Goal: Information Seeking & Learning: Understand process/instructions

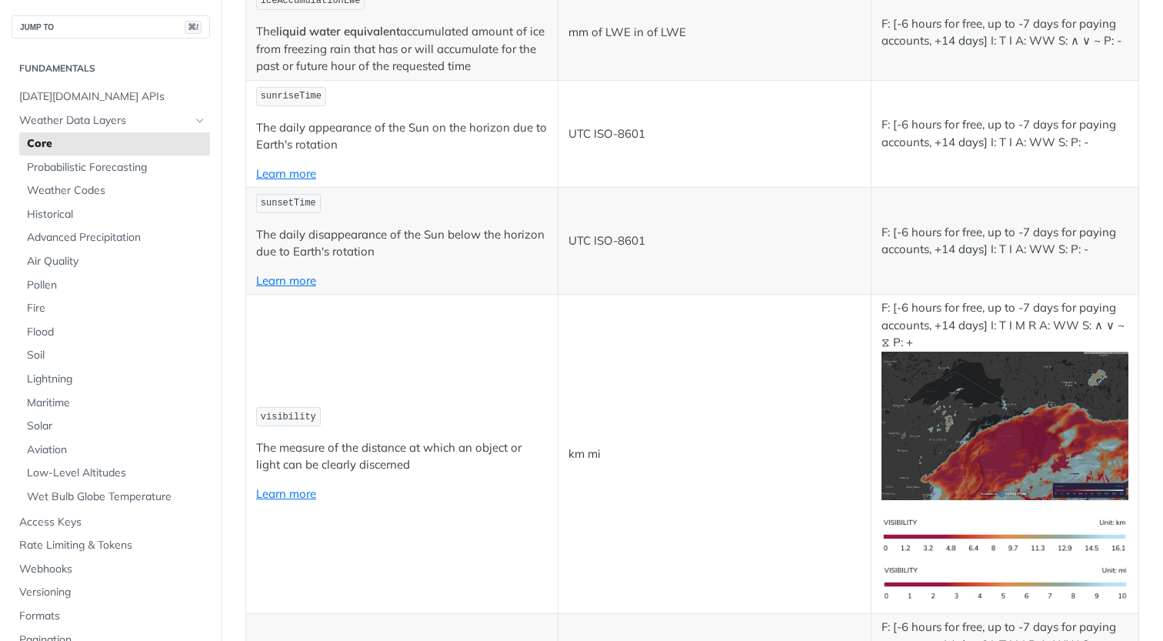
scroll to position [5231, 0]
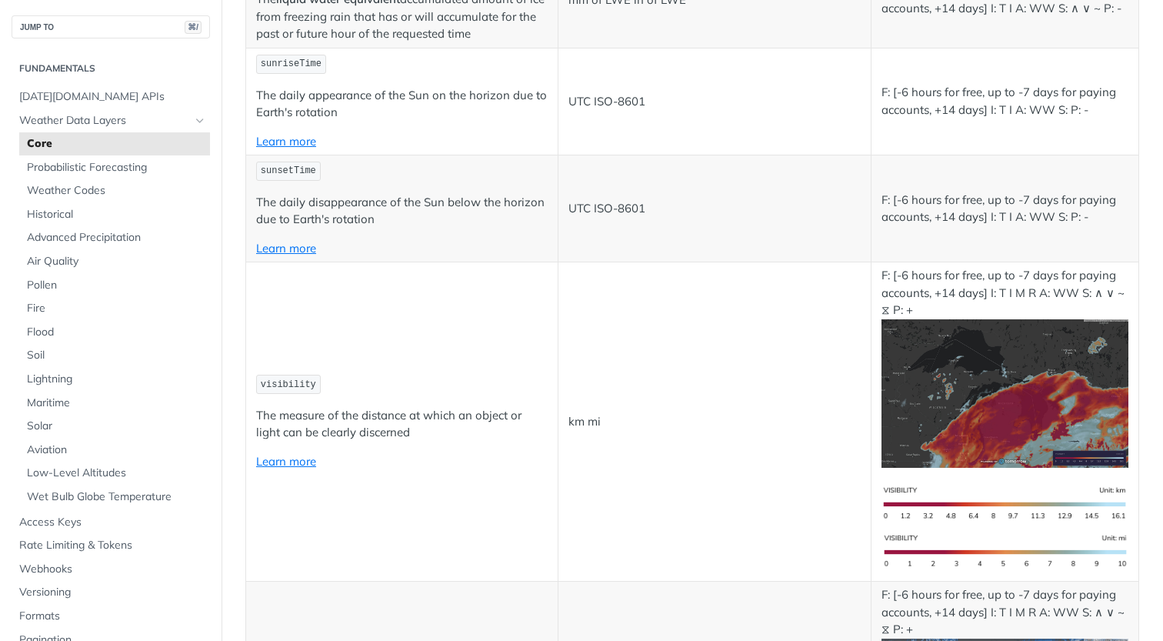
click at [923, 359] on img "Expand image" at bounding box center [1004, 393] width 247 height 148
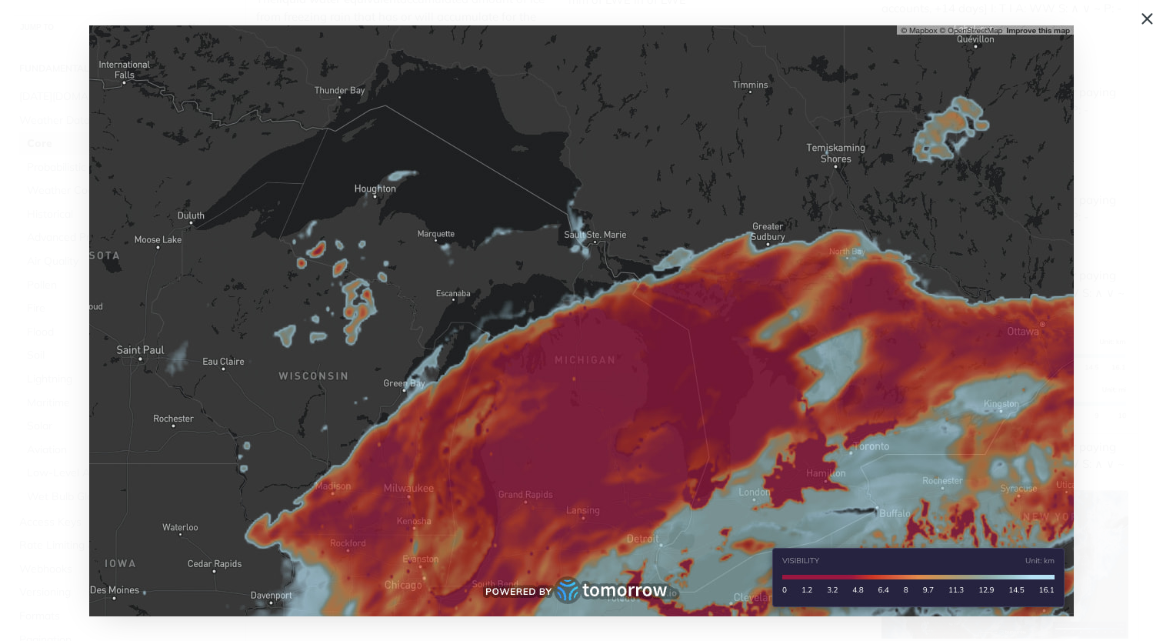
click at [1148, 22] on span "Collapse image" at bounding box center [581, 320] width 1163 height 641
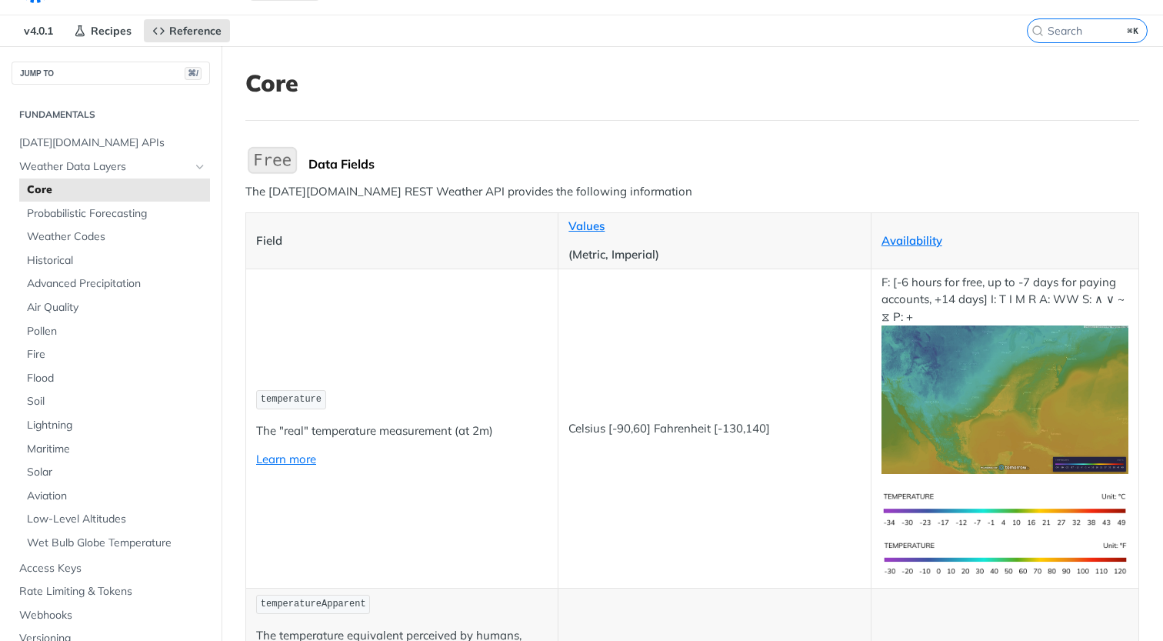
scroll to position [0, 0]
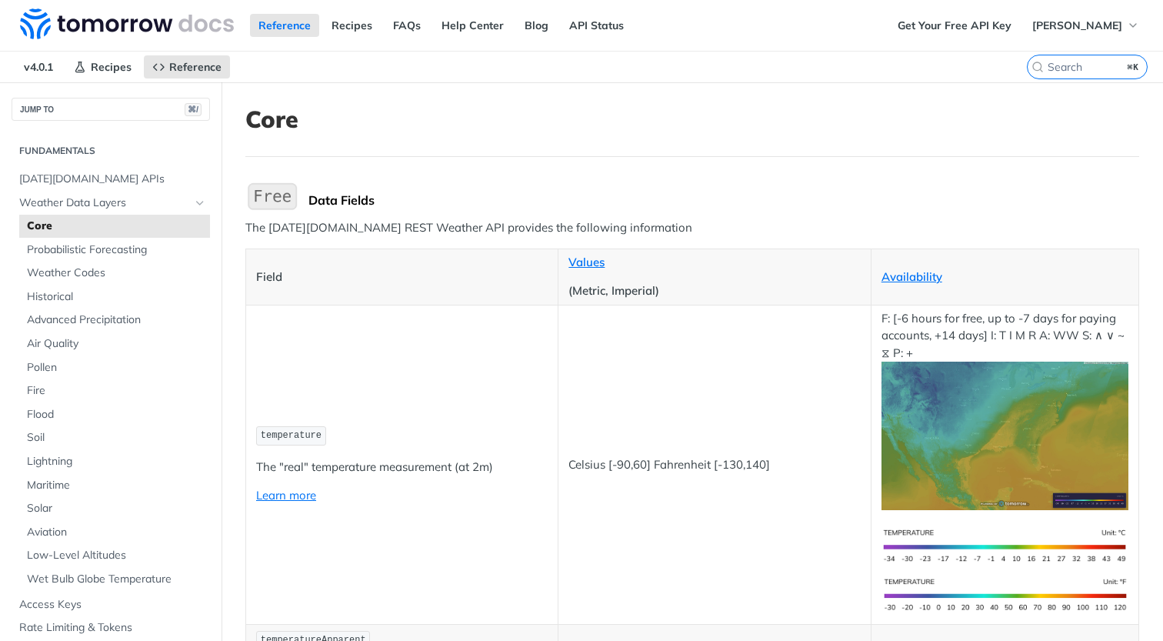
click at [90, 154] on h2 "Fundamentals" at bounding box center [111, 151] width 198 height 14
click at [78, 175] on span "[DATE][DOMAIN_NAME] APIs" at bounding box center [112, 179] width 187 height 15
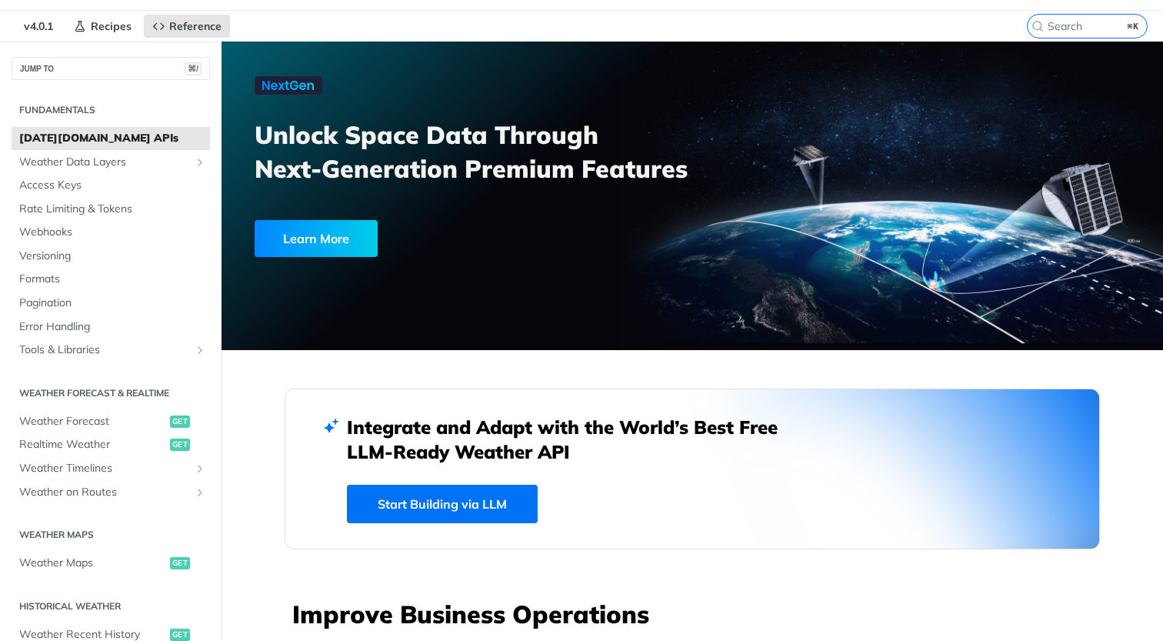
scroll to position [39, 0]
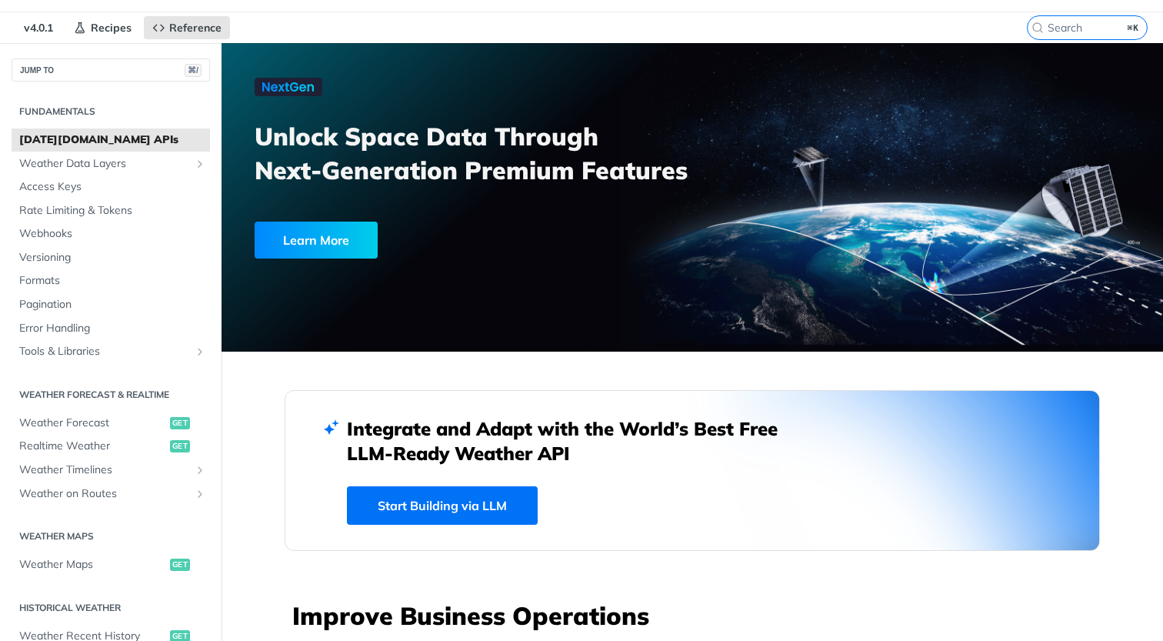
click at [426, 517] on link "Start Building via LLM" at bounding box center [442, 505] width 191 height 38
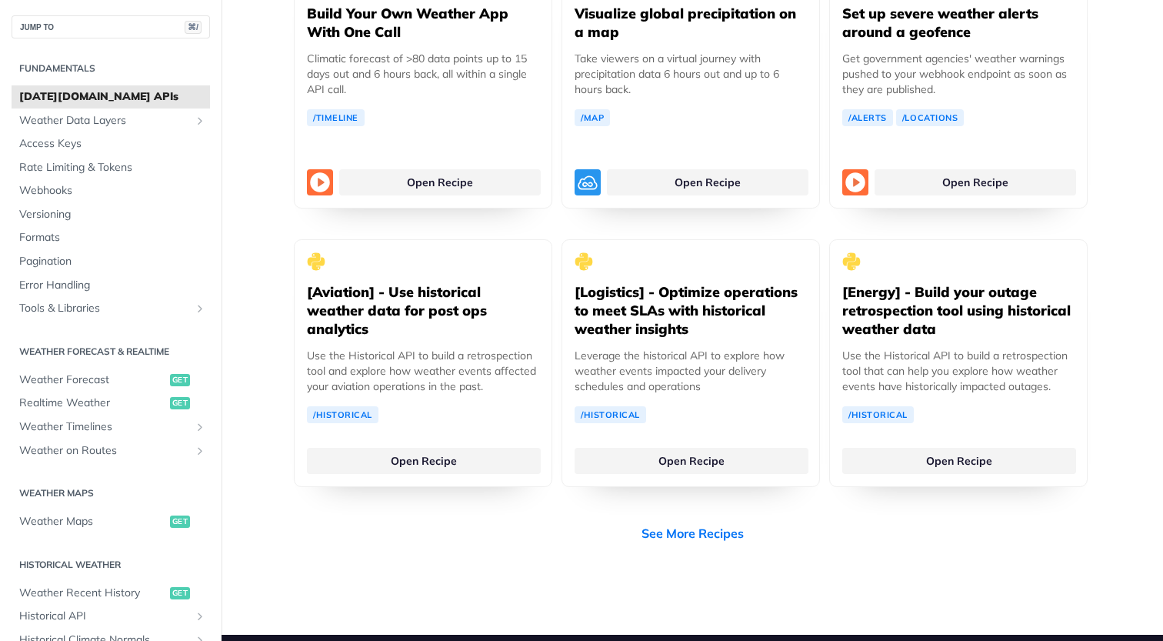
scroll to position [2986, 0]
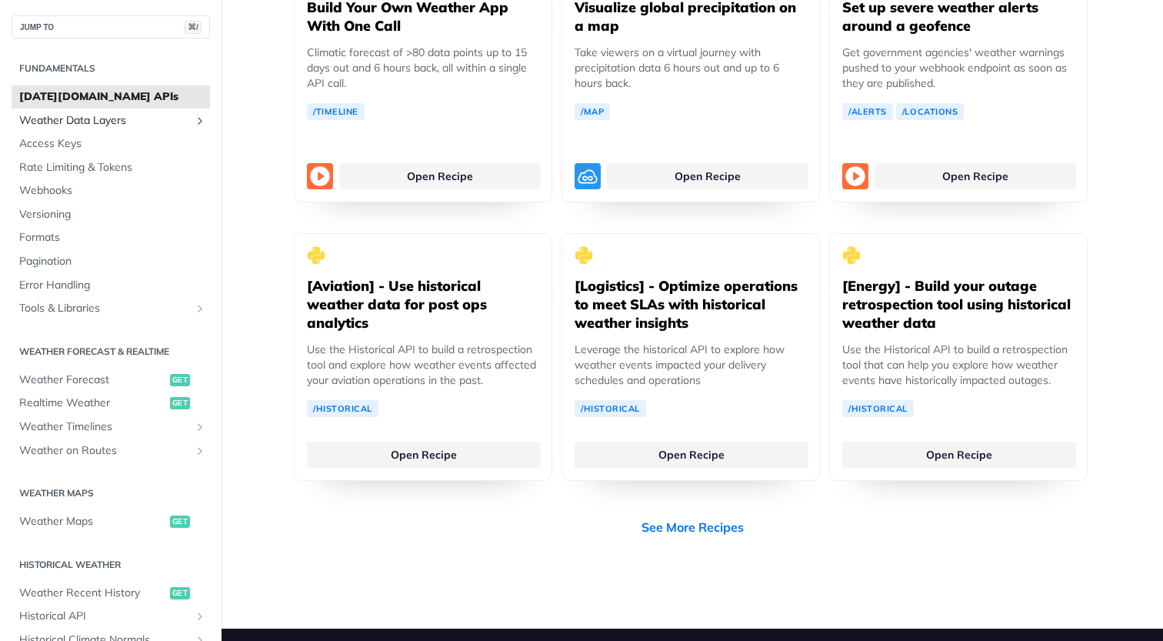
click at [144, 118] on span "Weather Data Layers" at bounding box center [104, 120] width 171 height 15
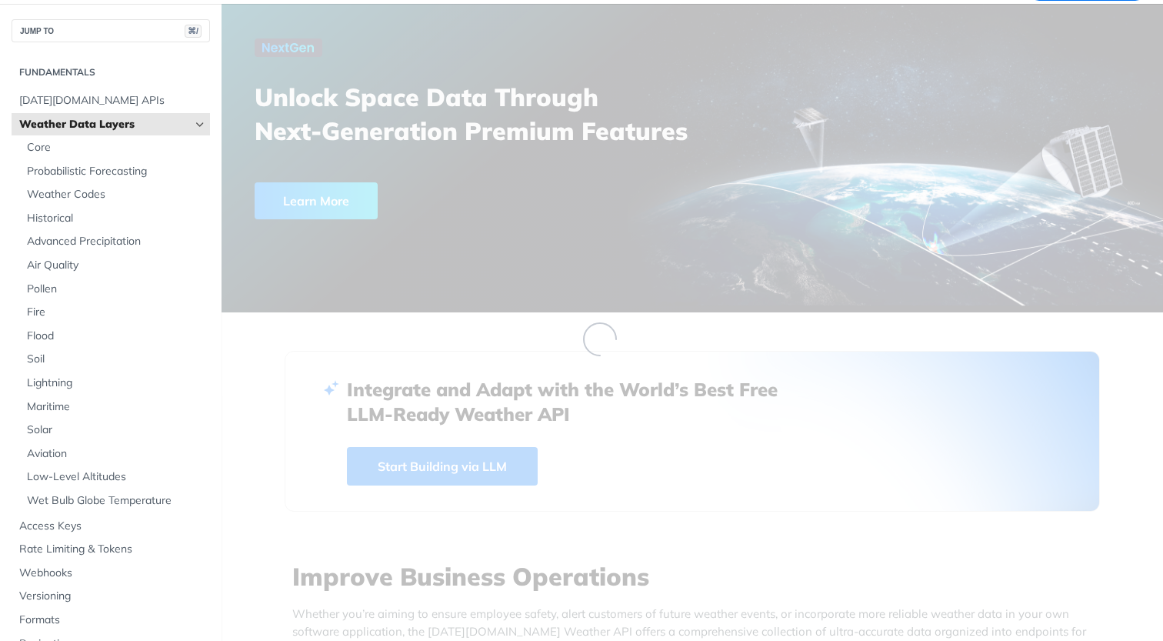
scroll to position [28, 0]
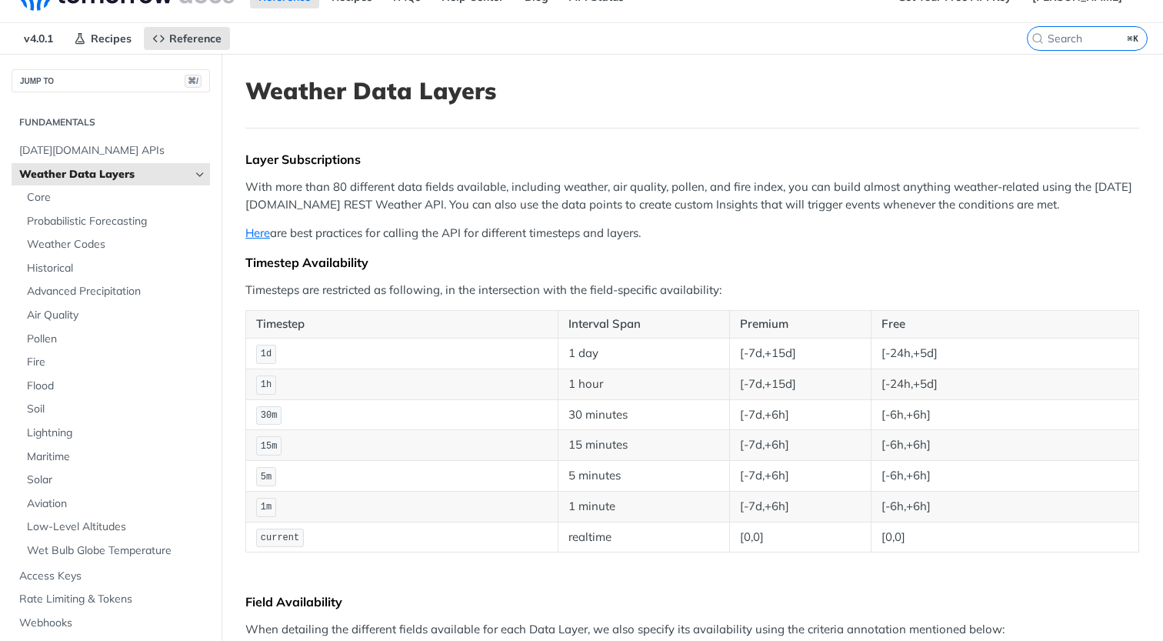
click at [194, 180] on icon "Hide subpages for Weather Data Layers" at bounding box center [200, 174] width 12 height 12
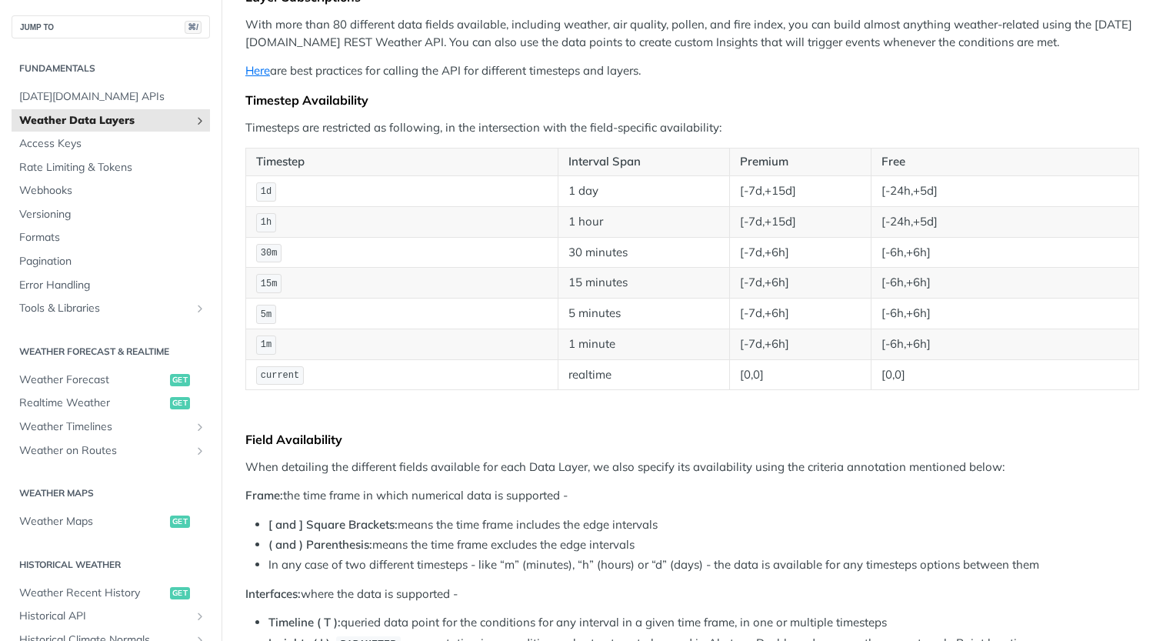
scroll to position [0, 0]
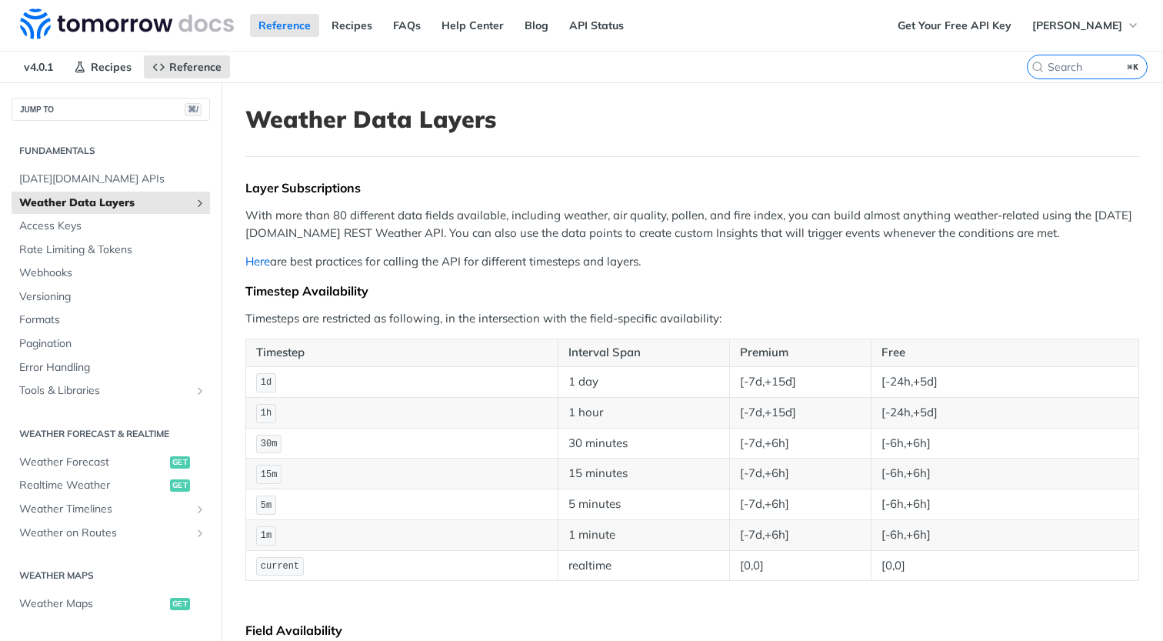
click at [257, 261] on link "Here" at bounding box center [257, 261] width 25 height 15
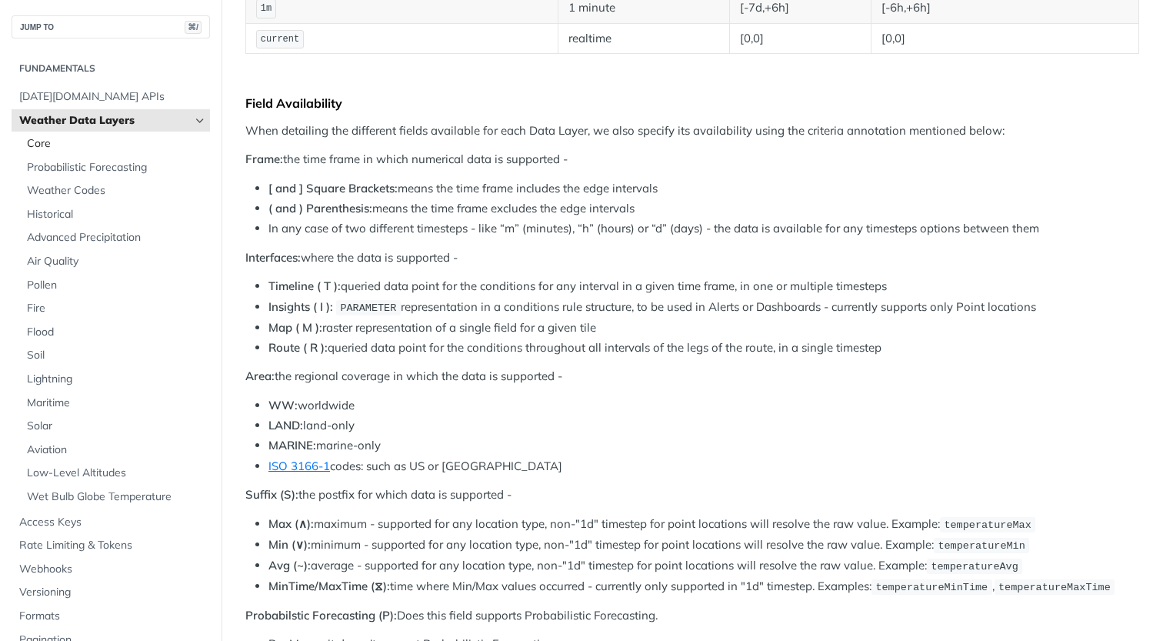
click at [63, 145] on span "Core" at bounding box center [116, 143] width 179 height 15
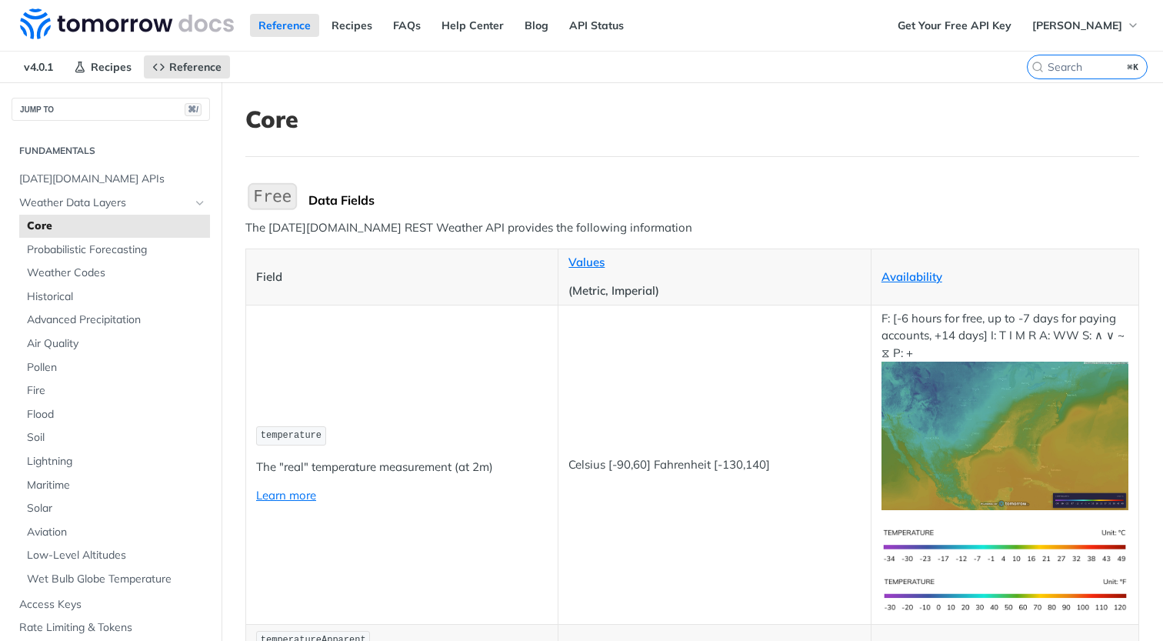
scroll to position [1, 0]
click at [895, 275] on link "Availability" at bounding box center [911, 275] width 61 height 15
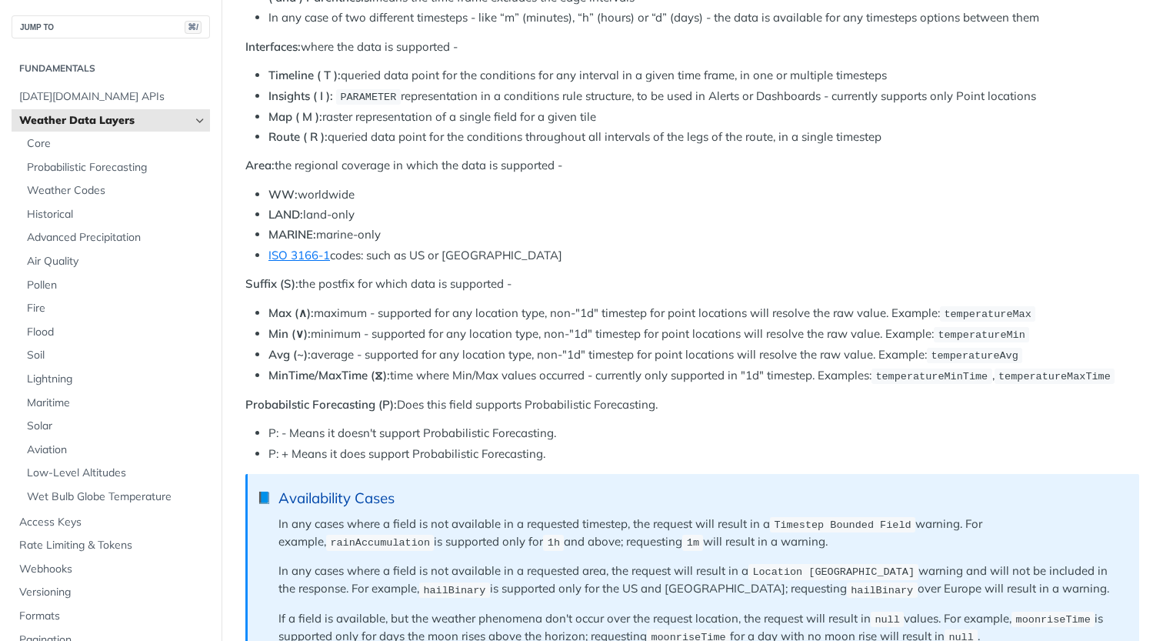
scroll to position [1004, 0]
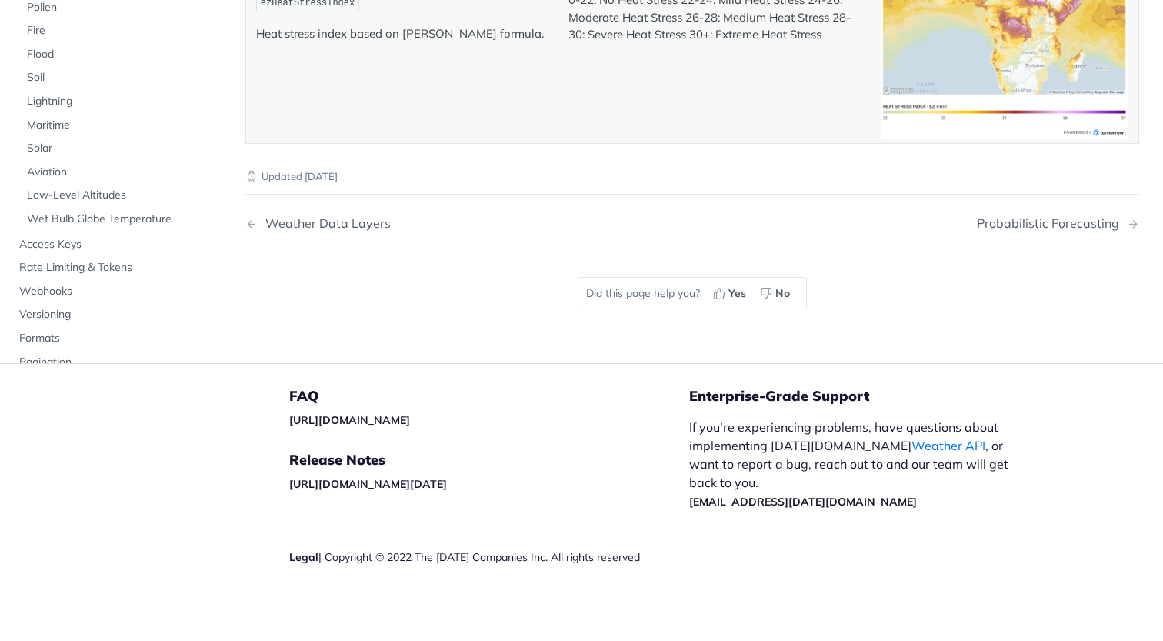
scroll to position [8094, 0]
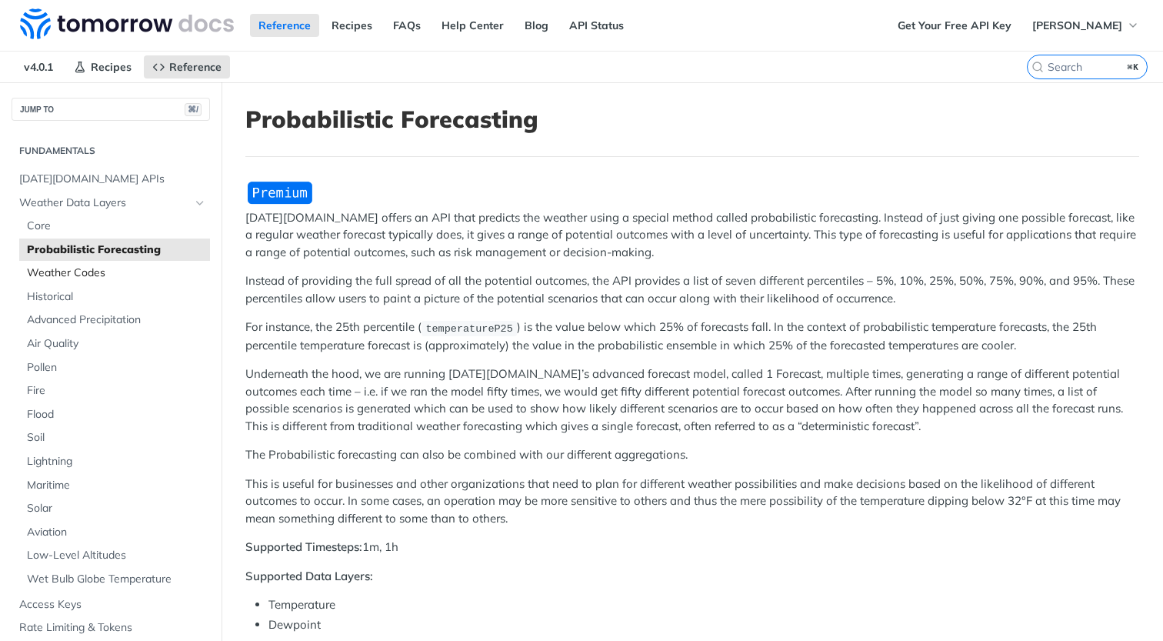
click at [82, 281] on link "Weather Codes" at bounding box center [114, 272] width 191 height 23
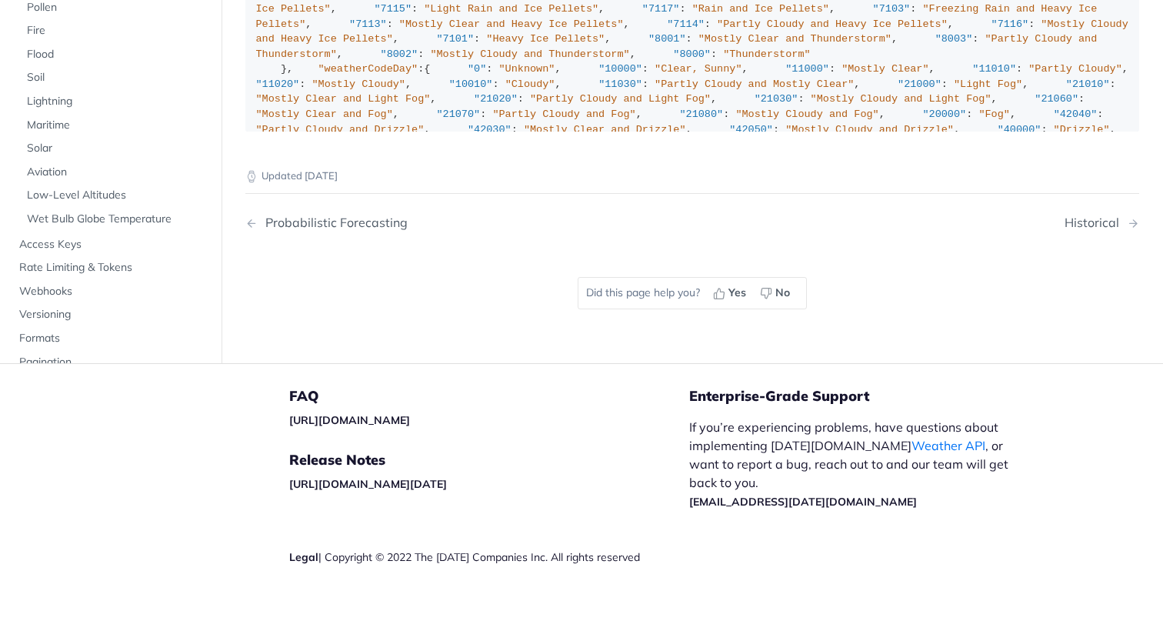
scroll to position [10829, 0]
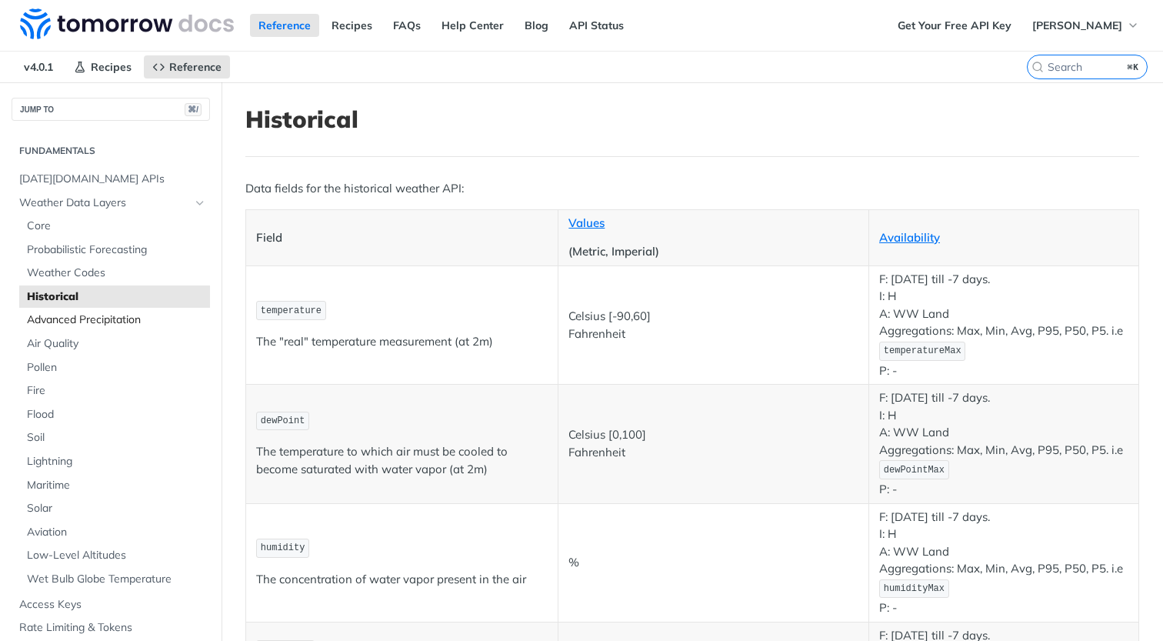
click at [83, 328] on link "Advanced Precipitation" at bounding box center [114, 319] width 191 height 23
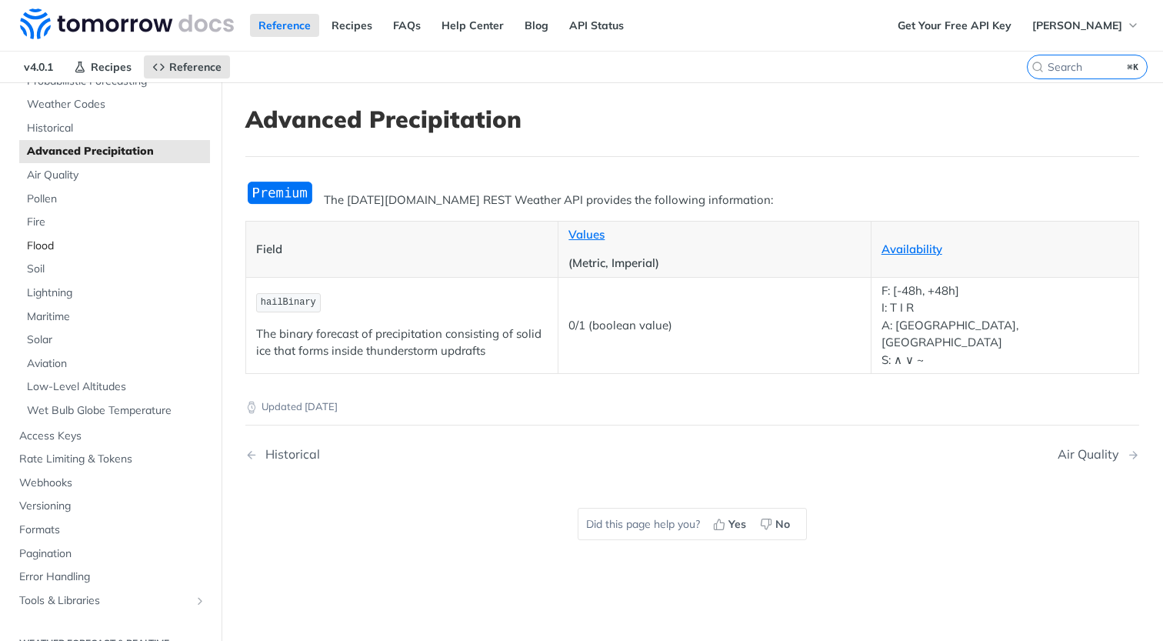
scroll to position [185, 0]
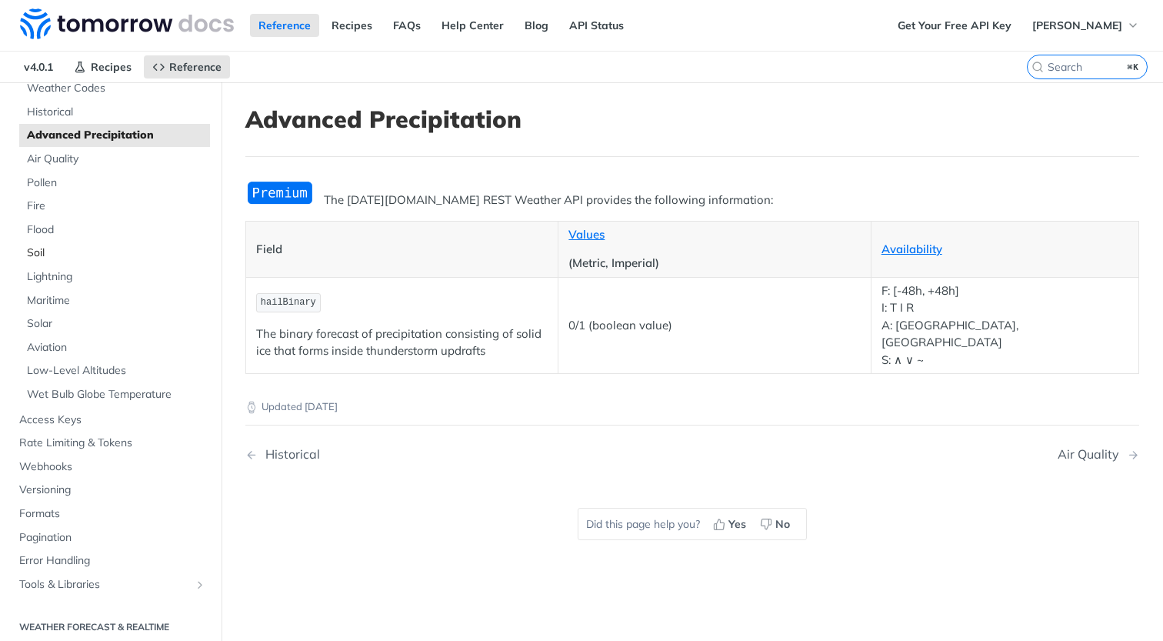
click at [56, 255] on span "Soil" at bounding box center [116, 252] width 179 height 15
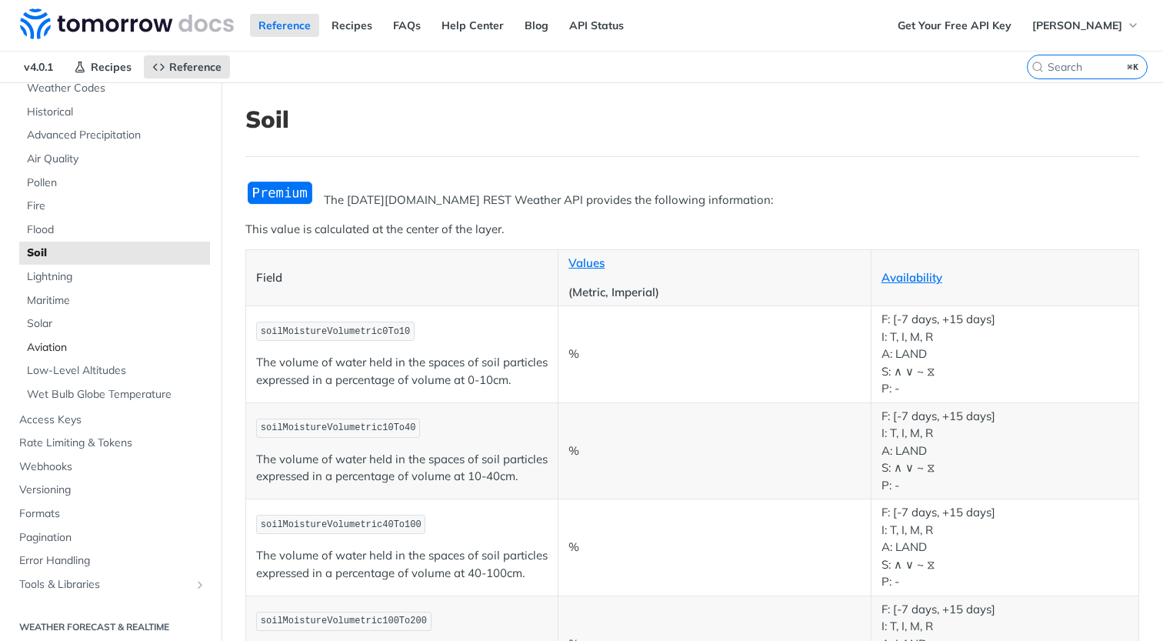
click at [67, 341] on span "Aviation" at bounding box center [116, 347] width 179 height 15
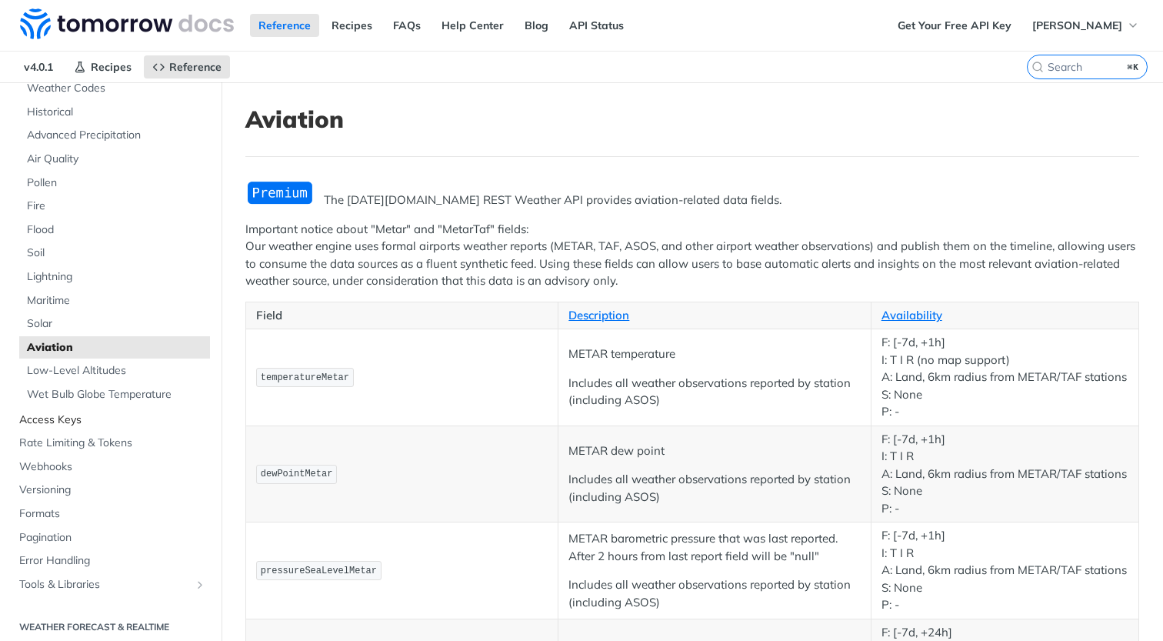
click at [65, 420] on span "Access Keys" at bounding box center [112, 419] width 187 height 15
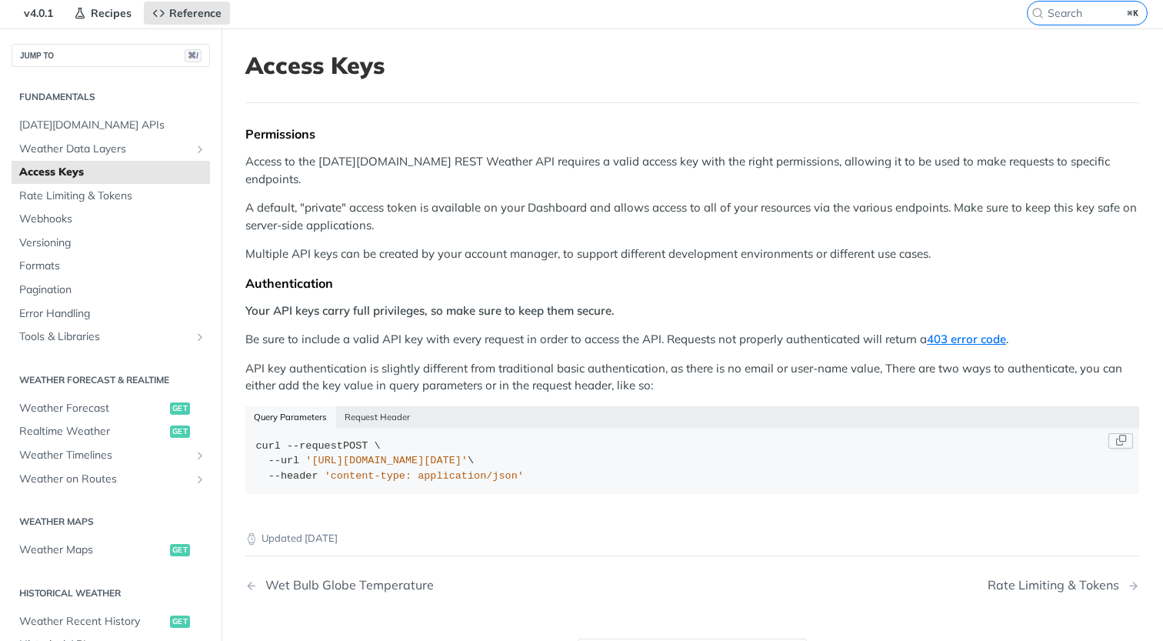
scroll to position [111, 0]
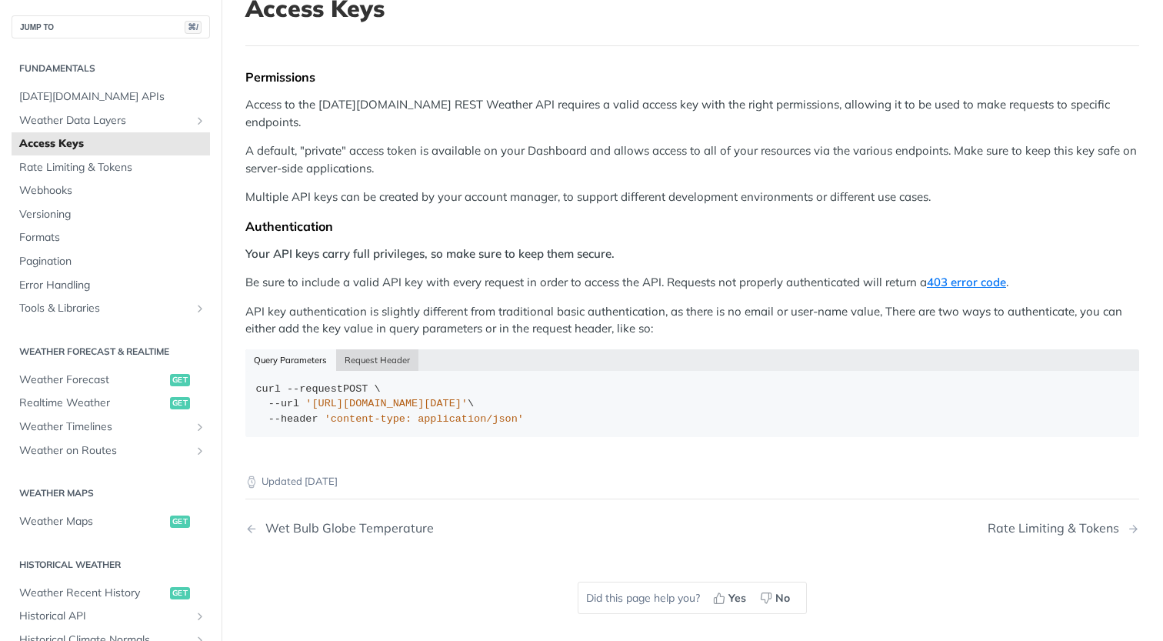
click at [385, 349] on button "Request Header" at bounding box center [377, 360] width 83 height 22
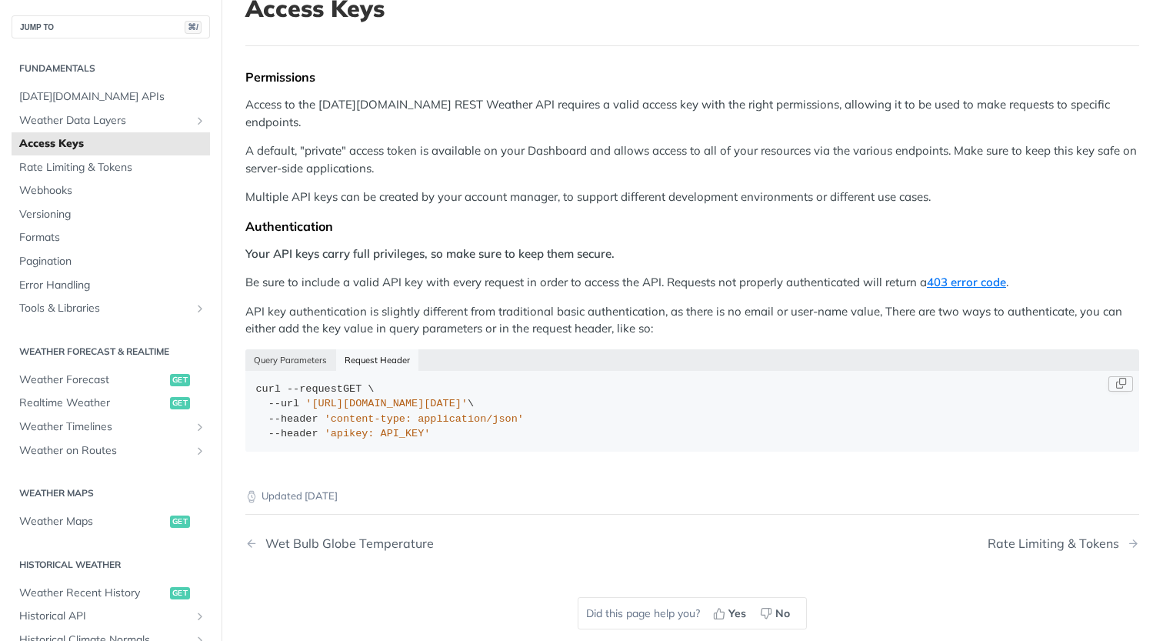
drag, startPoint x: 313, startPoint y: 388, endPoint x: 538, endPoint y: 382, distance: 225.4
click at [468, 398] on span "'https://api.tomorrow.io/v4/locations'" at bounding box center [386, 404] width 162 height 12
click at [101, 175] on span "Rate Limiting & Tokens" at bounding box center [112, 167] width 187 height 15
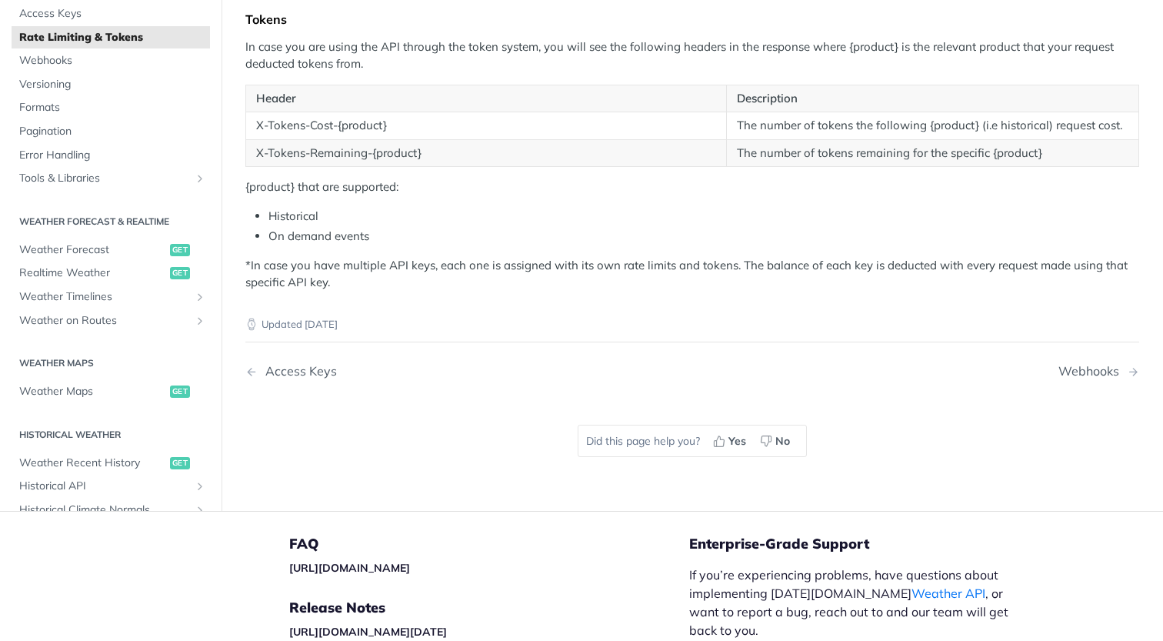
scroll to position [495, 0]
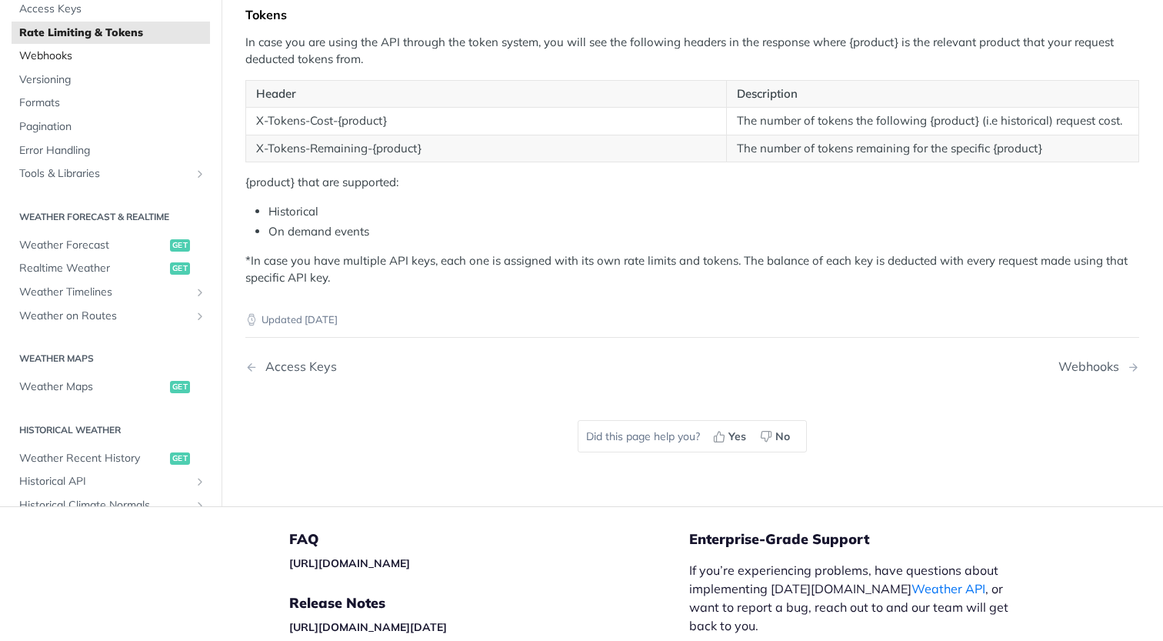
click at [72, 62] on span "Webhooks" at bounding box center [112, 56] width 187 height 15
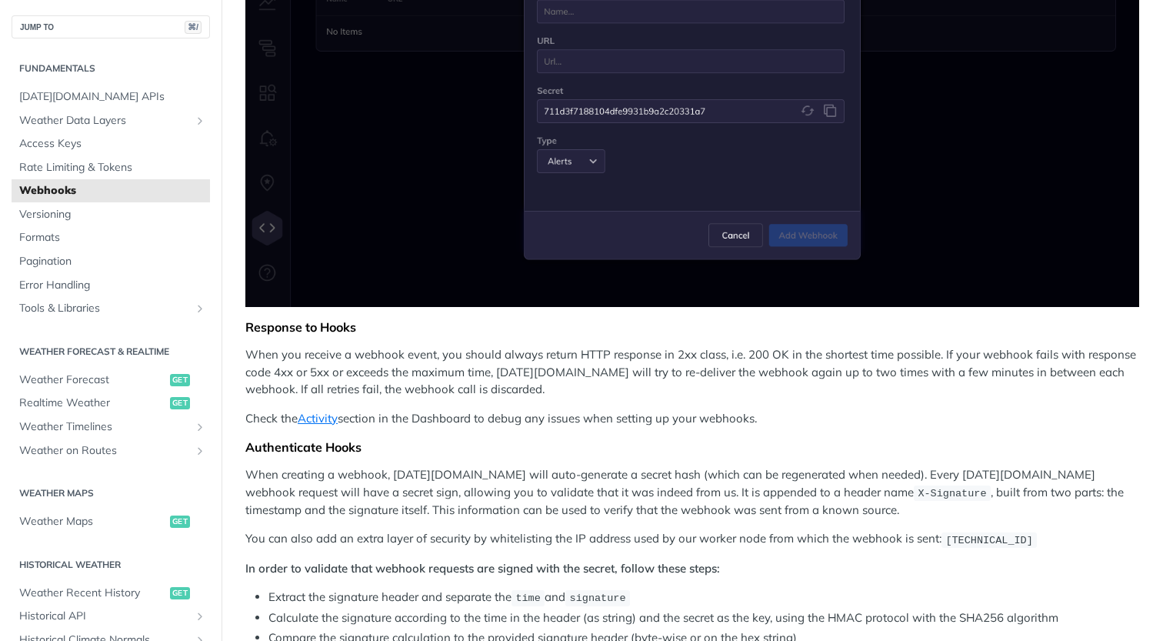
scroll to position [651, 0]
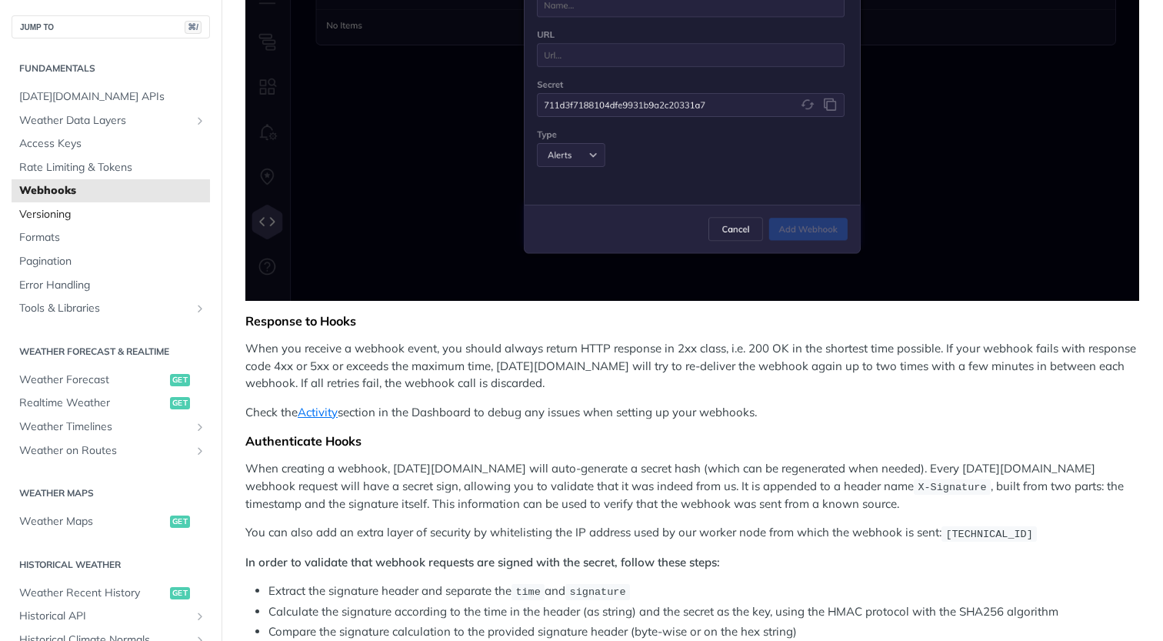
click at [102, 215] on span "Versioning" at bounding box center [112, 214] width 187 height 15
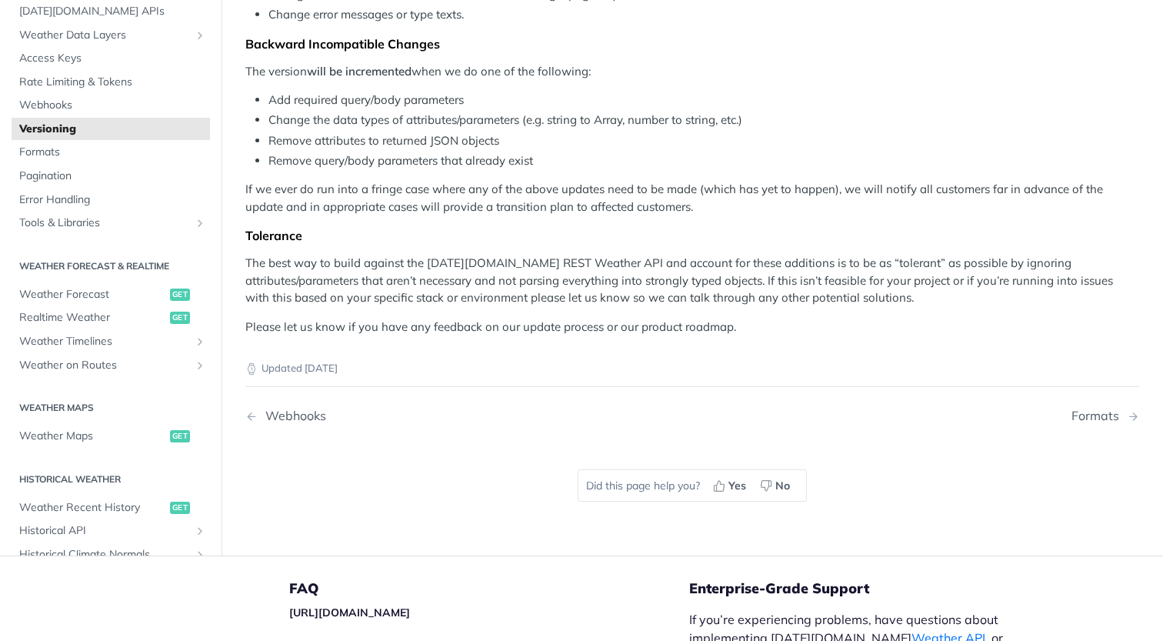
scroll to position [368, 0]
click at [86, 162] on link "Formats" at bounding box center [111, 151] width 198 height 23
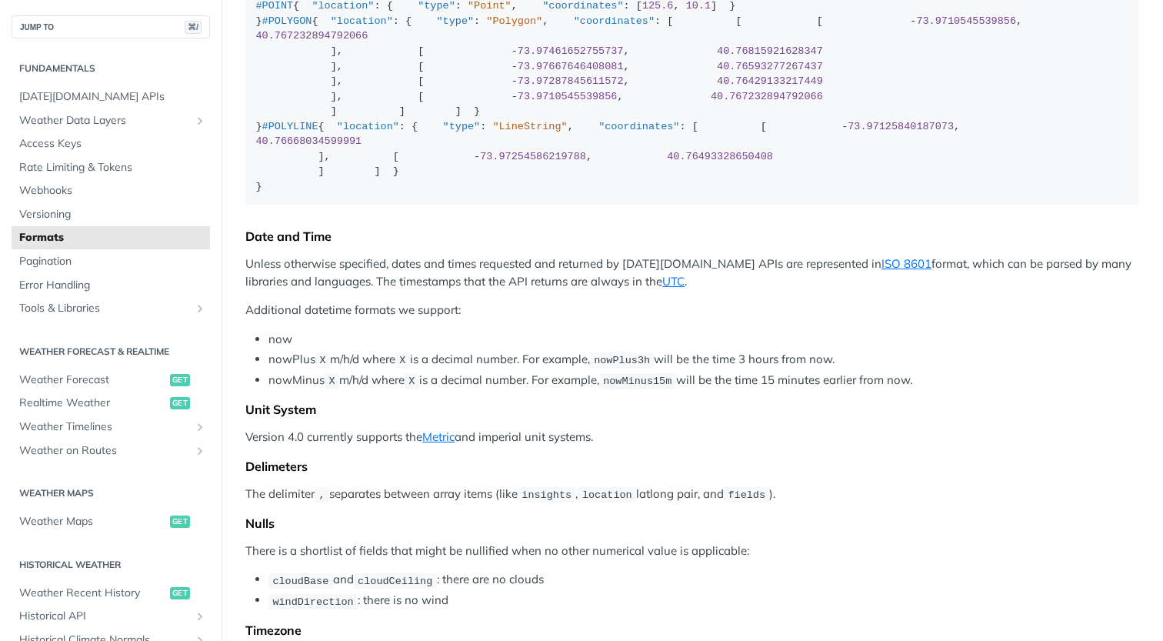
scroll to position [701, 0]
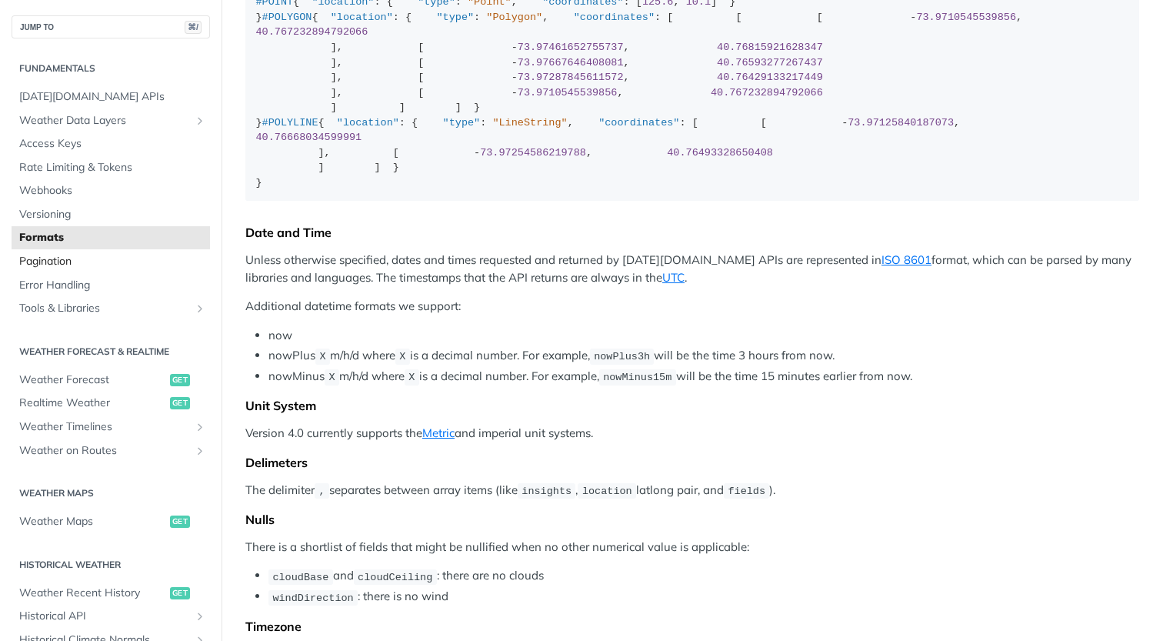
click at [62, 269] on span "Pagination" at bounding box center [112, 261] width 187 height 15
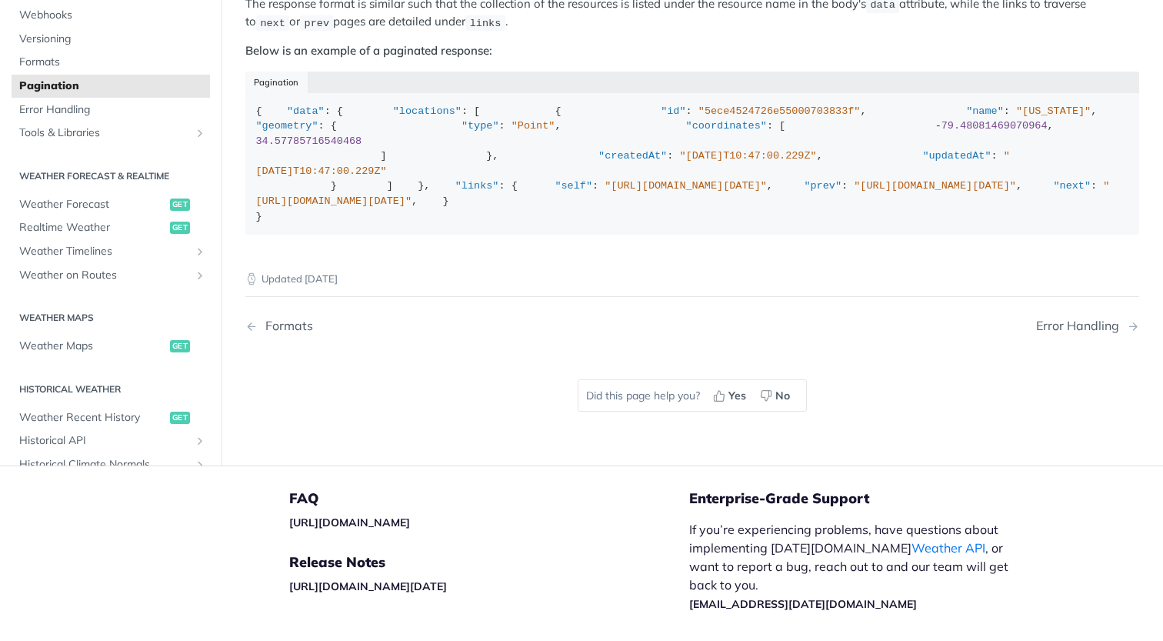
scroll to position [275, 0]
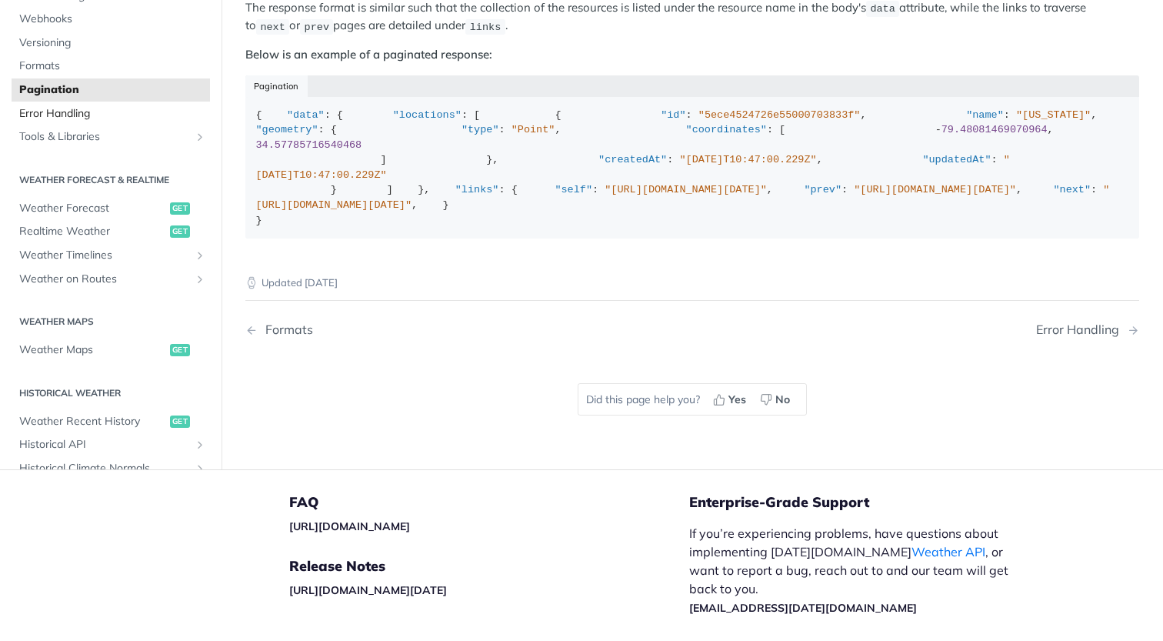
click at [123, 122] on span "Error Handling" at bounding box center [112, 113] width 187 height 15
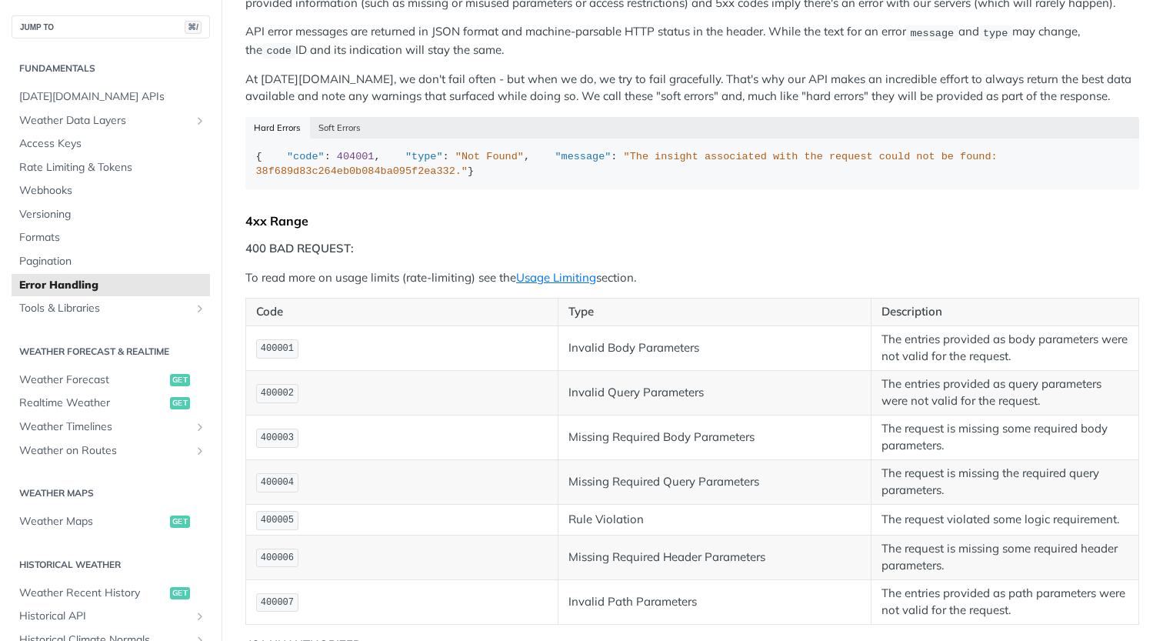
scroll to position [204, 0]
drag, startPoint x: 732, startPoint y: 218, endPoint x: 931, endPoint y: 223, distance: 198.5
click at [931, 177] on span ""The insight associated with the request could not be found: 38f689d83c264eb0b0…" at bounding box center [630, 163] width 748 height 27
copy span "38f689d83c264eb0b084ba095f2ea332"
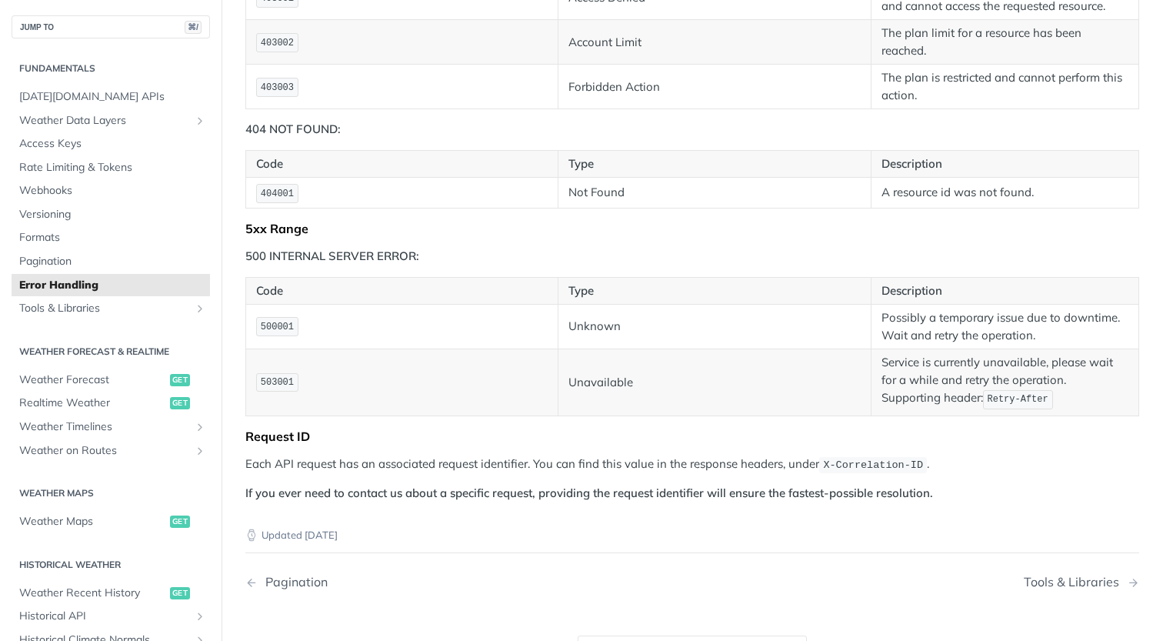
scroll to position [1208, 0]
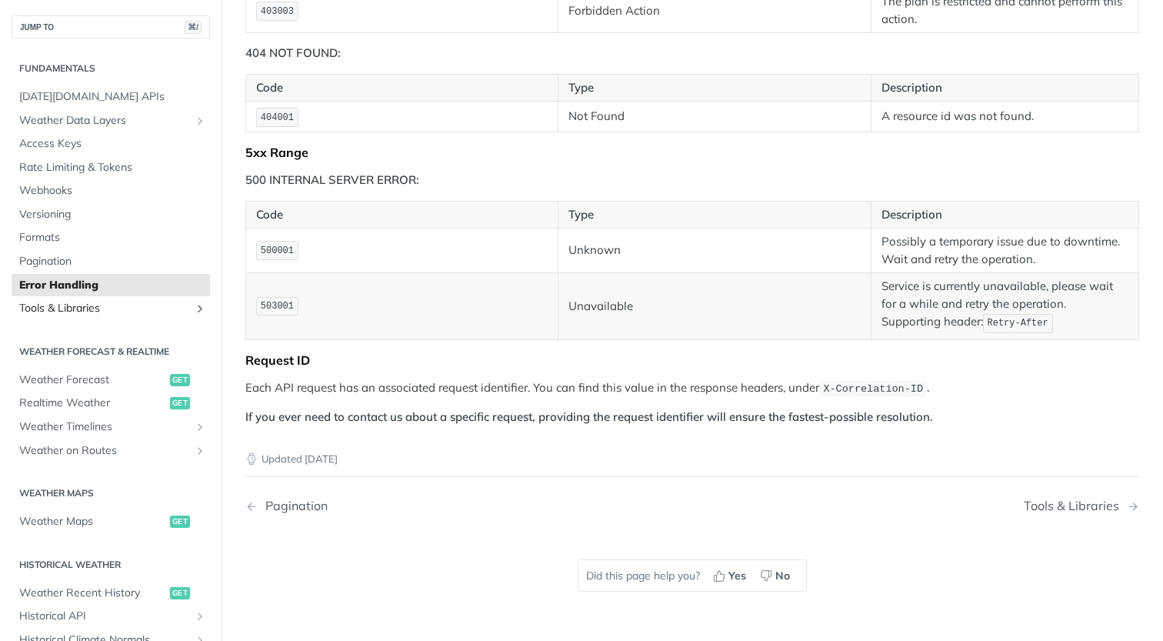
click at [96, 311] on span "Tools & Libraries" at bounding box center [104, 308] width 171 height 15
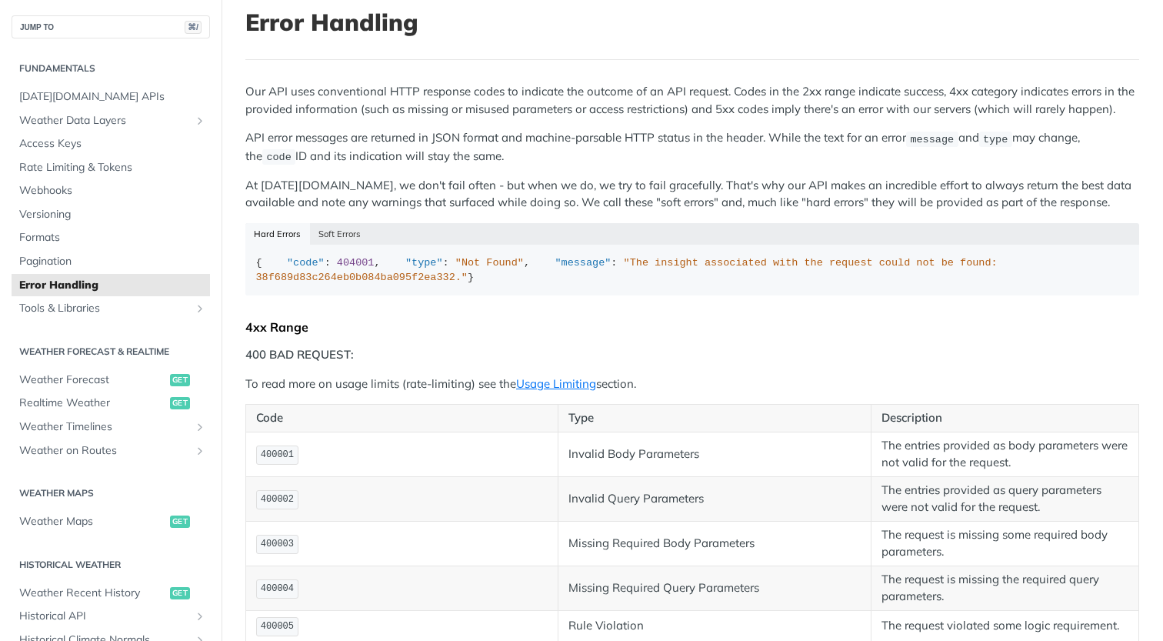
scroll to position [95, 0]
click at [194, 314] on icon "Show subpages for Tools & Libraries" at bounding box center [200, 308] width 12 height 12
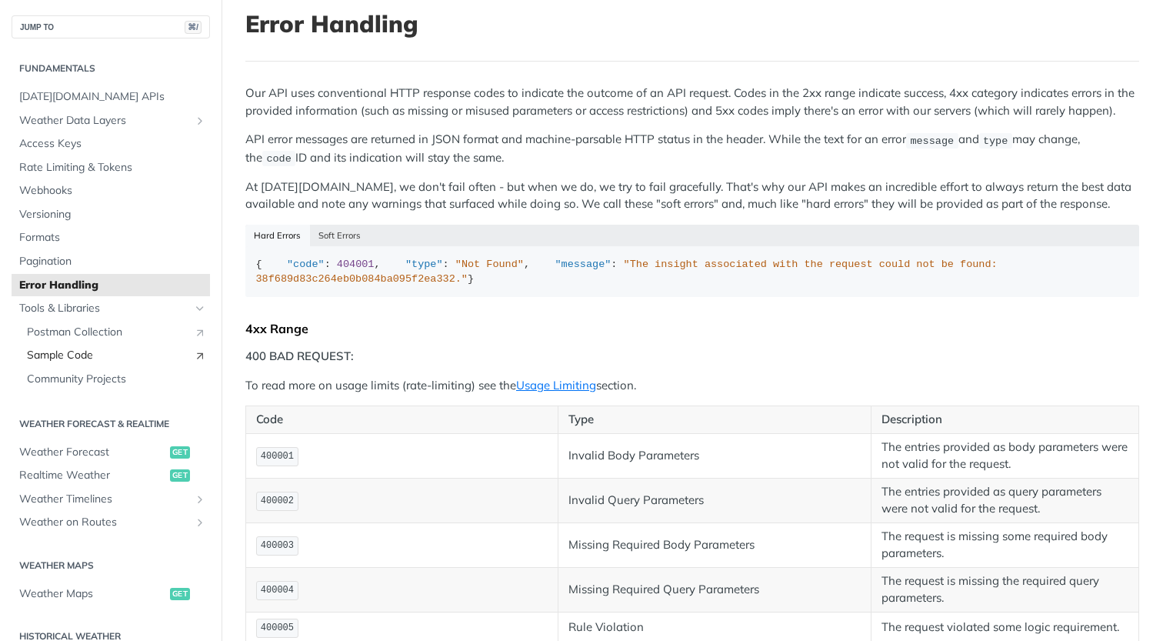
click at [76, 359] on span "Sample Code" at bounding box center [106, 355] width 159 height 15
click at [93, 382] on span "Community Projects" at bounding box center [116, 378] width 179 height 15
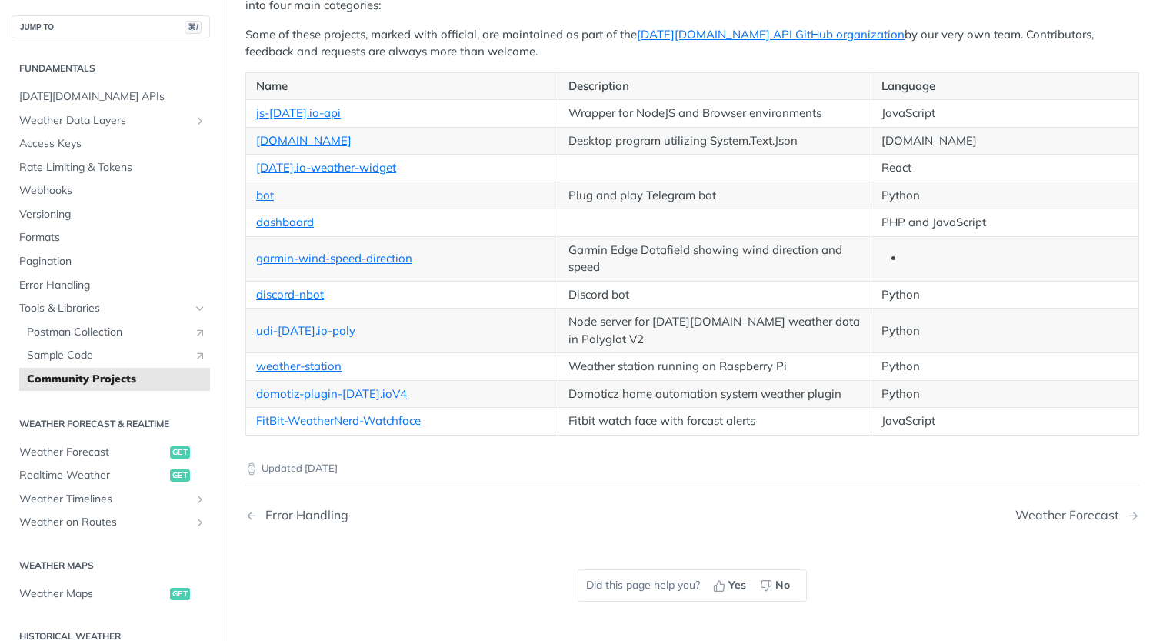
scroll to position [272, 0]
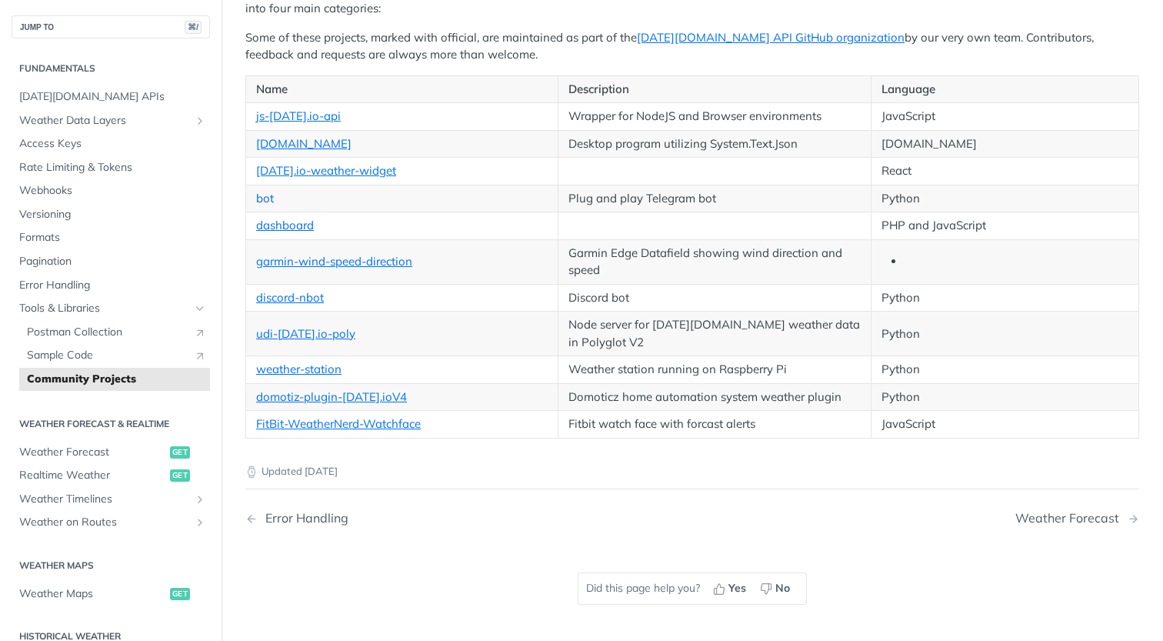
click at [269, 202] on link "bot" at bounding box center [265, 198] width 18 height 15
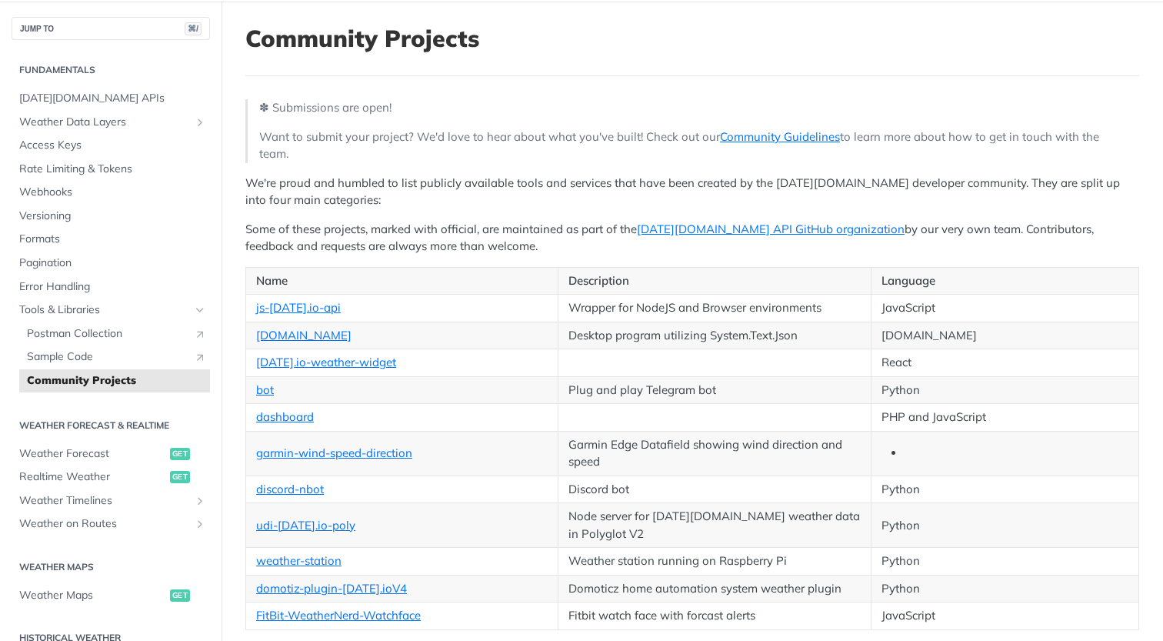
scroll to position [62, 0]
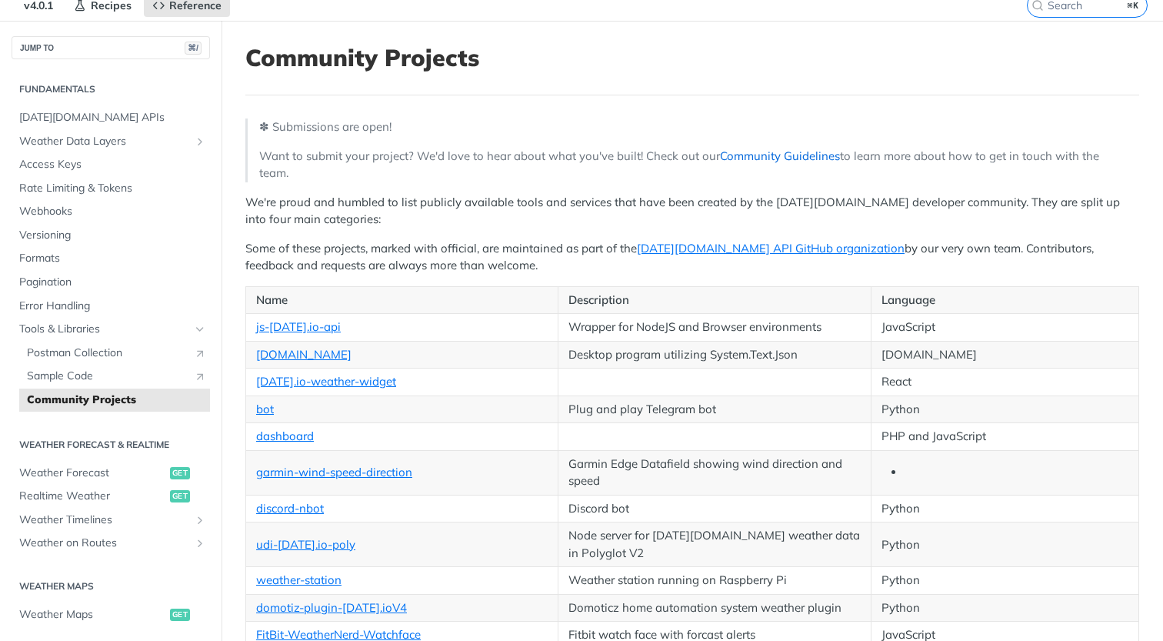
click at [743, 161] on link "Community Guidelines" at bounding box center [780, 155] width 120 height 15
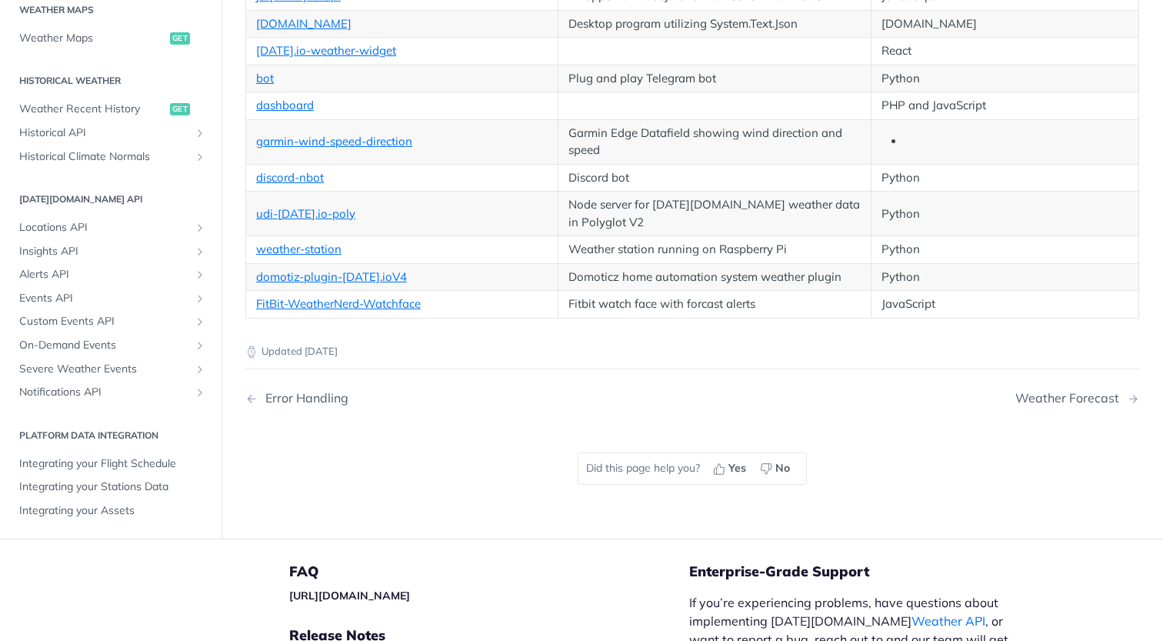
scroll to position [388, 0]
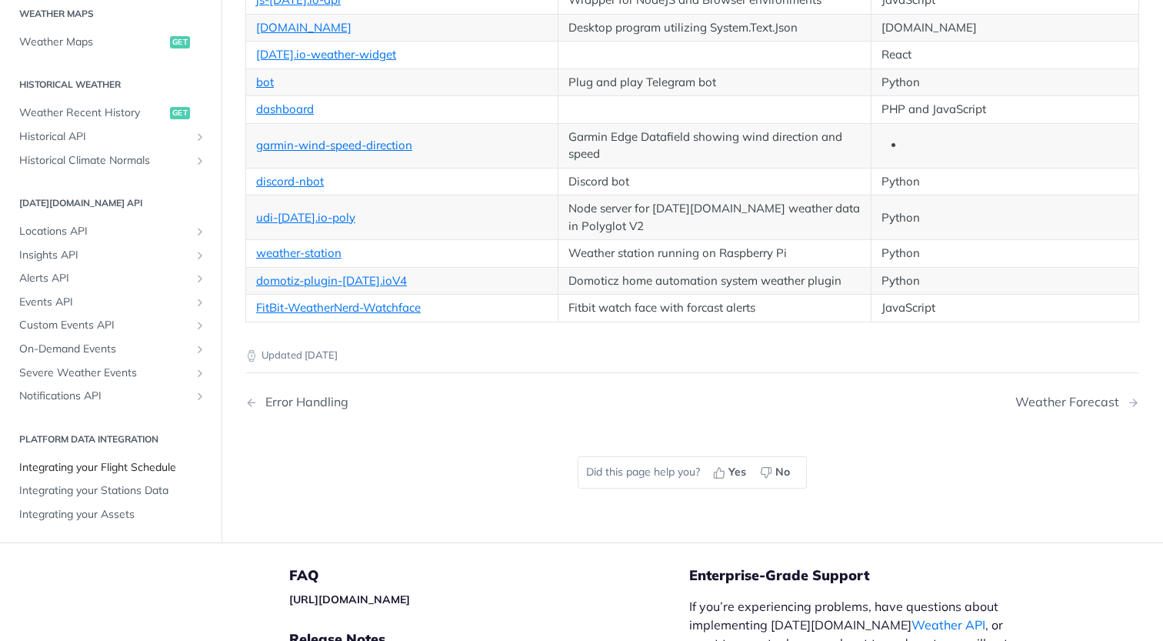
click at [135, 470] on span "Integrating your Flight Schedule" at bounding box center [112, 466] width 187 height 15
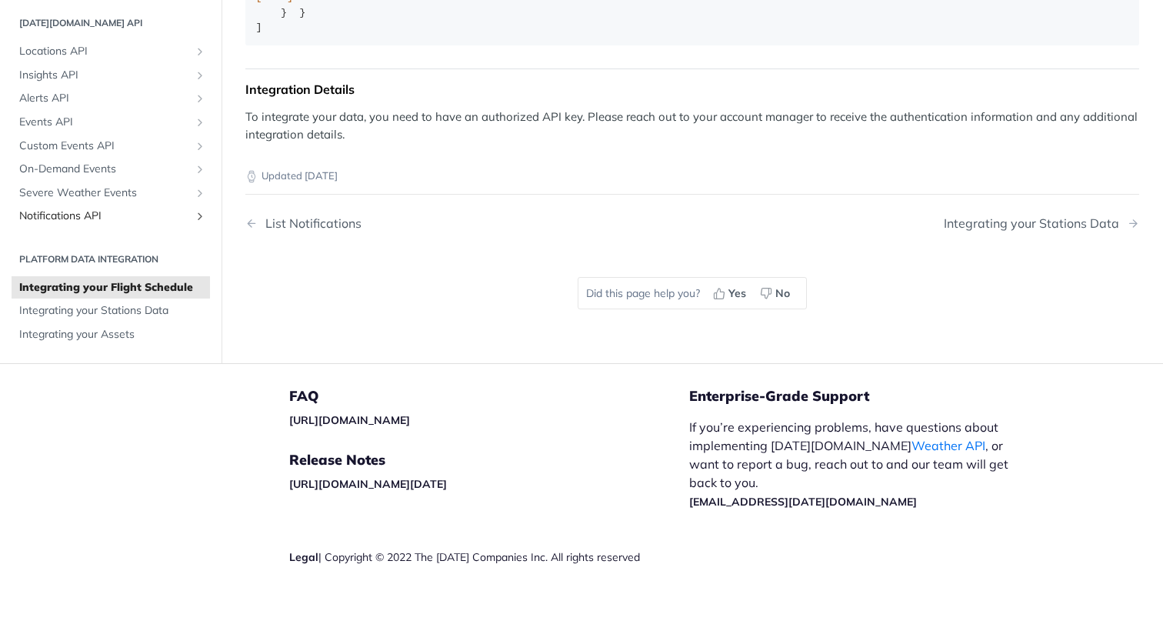
scroll to position [2771, 0]
click at [158, 319] on span "Integrating your Stations Data" at bounding box center [112, 311] width 187 height 15
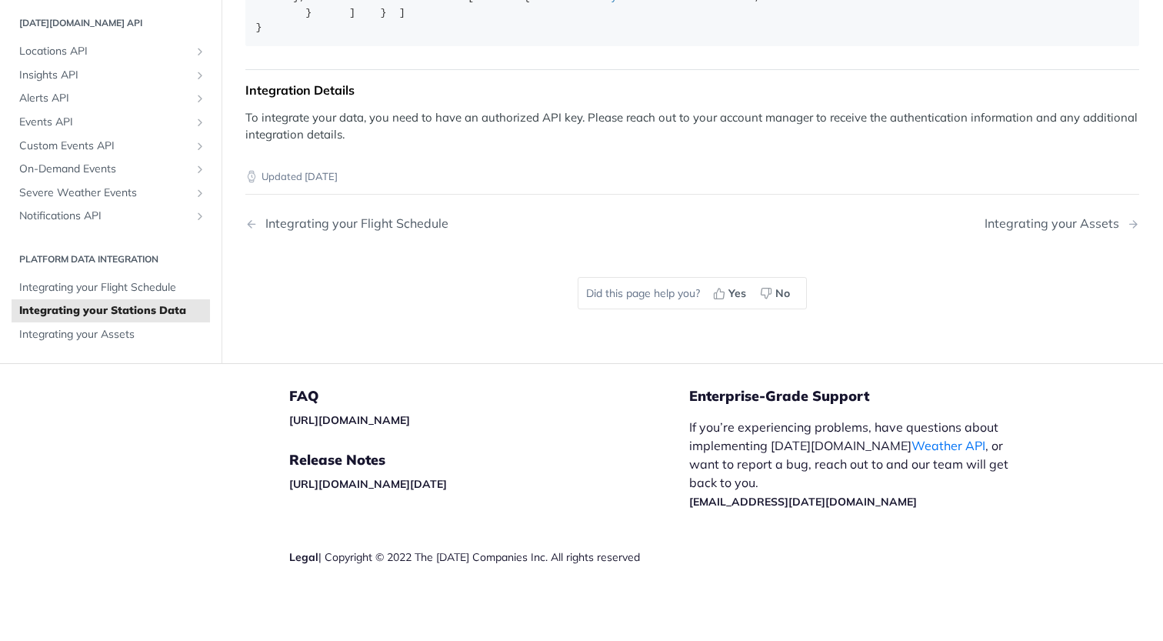
scroll to position [2302, 0]
click at [115, 337] on span "Integrating your Assets" at bounding box center [112, 334] width 187 height 15
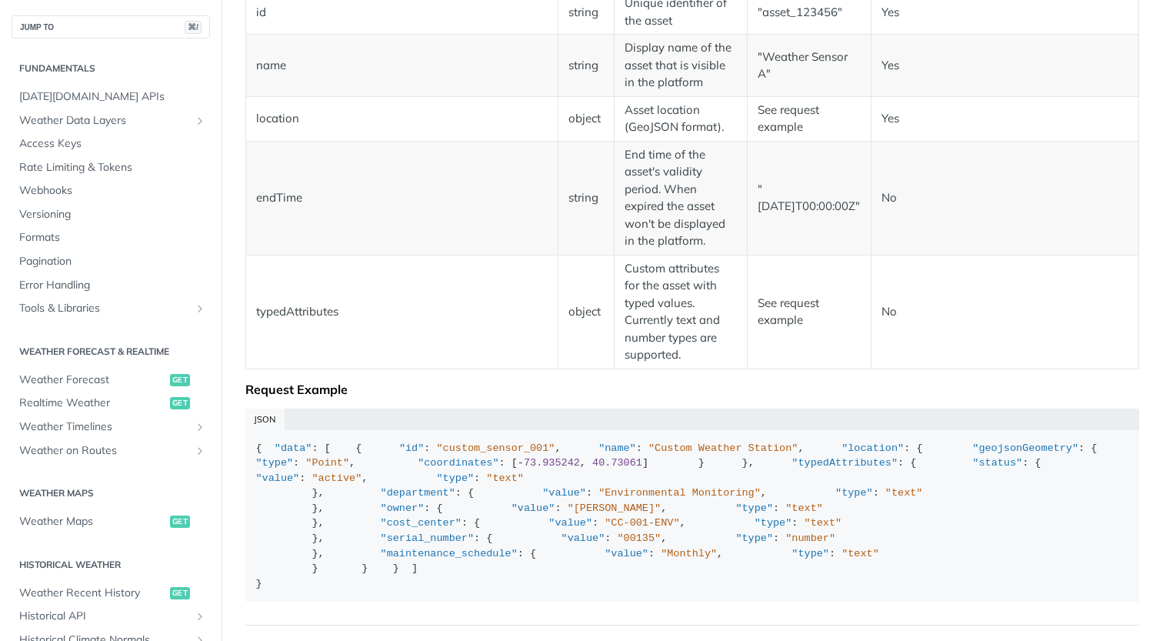
scroll to position [537, 0]
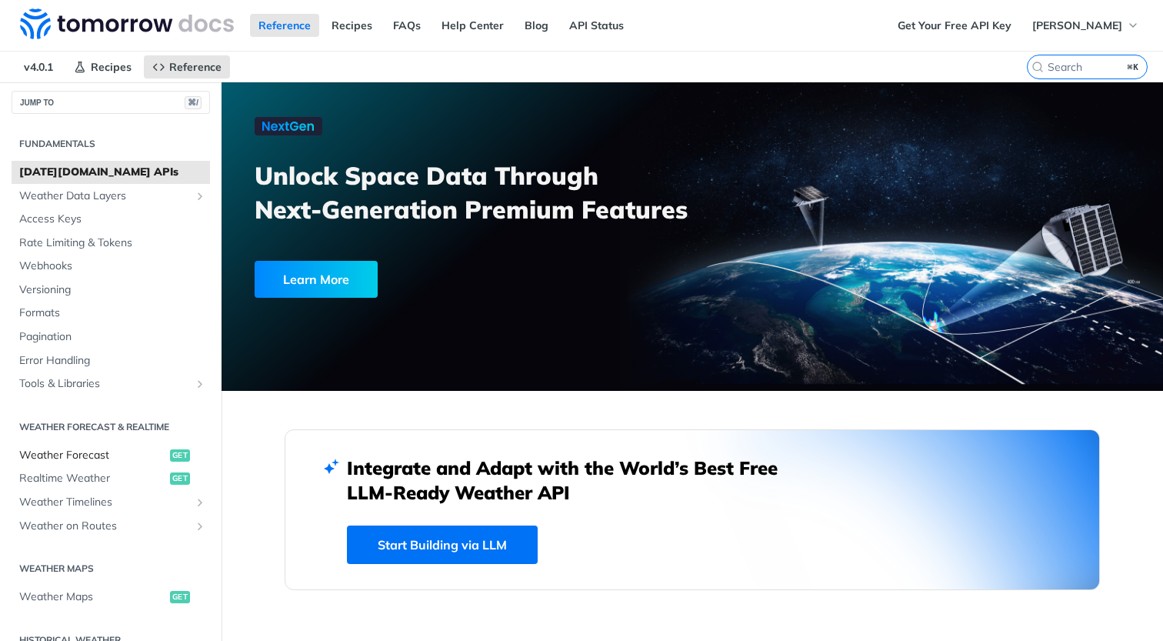
scroll to position [4, 0]
click at [127, 458] on span "Weather Forecast" at bounding box center [92, 458] width 147 height 15
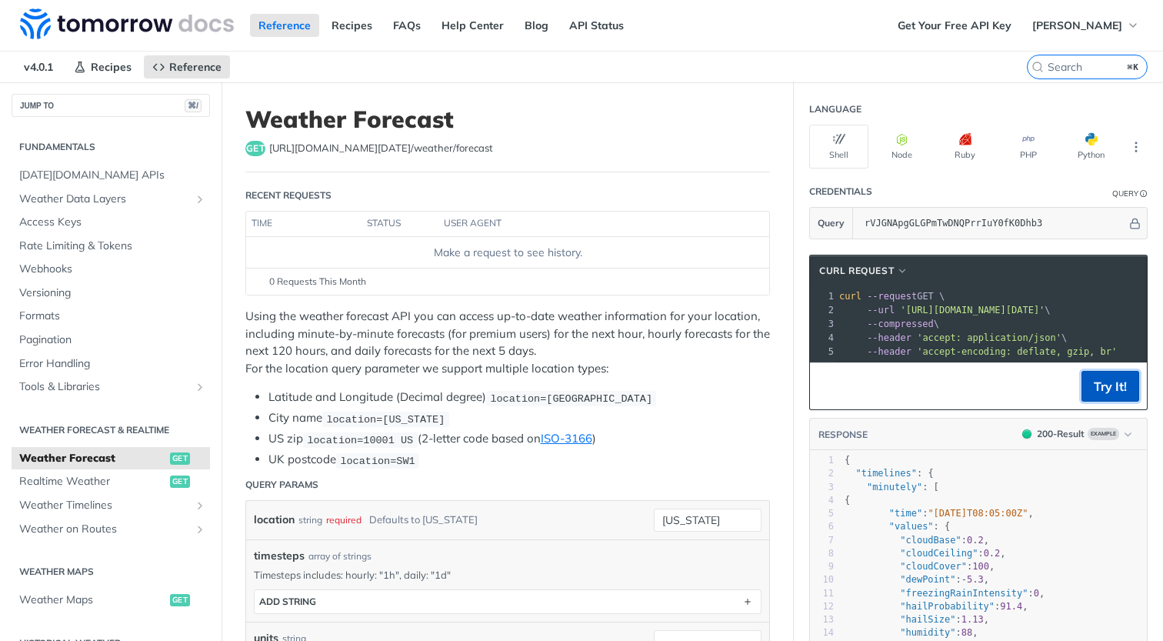
click at [1098, 401] on button "Try It!" at bounding box center [1110, 386] width 58 height 31
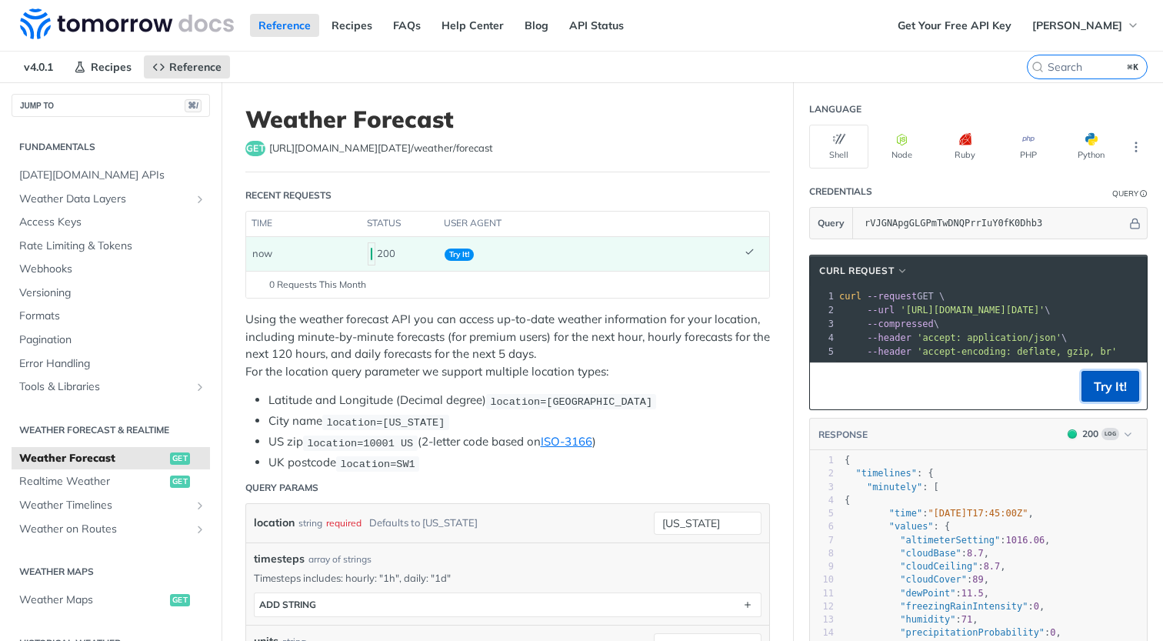
click at [1081, 401] on button "Try It!" at bounding box center [1110, 386] width 58 height 31
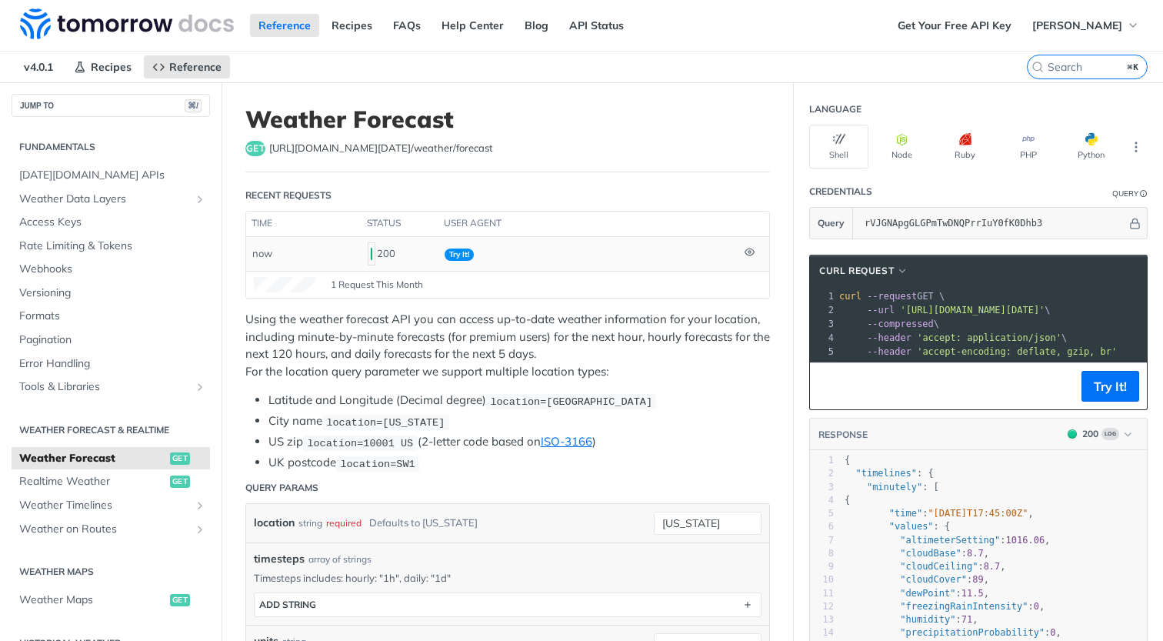
click at [493, 245] on td "Try It!" at bounding box center [588, 254] width 300 height 34
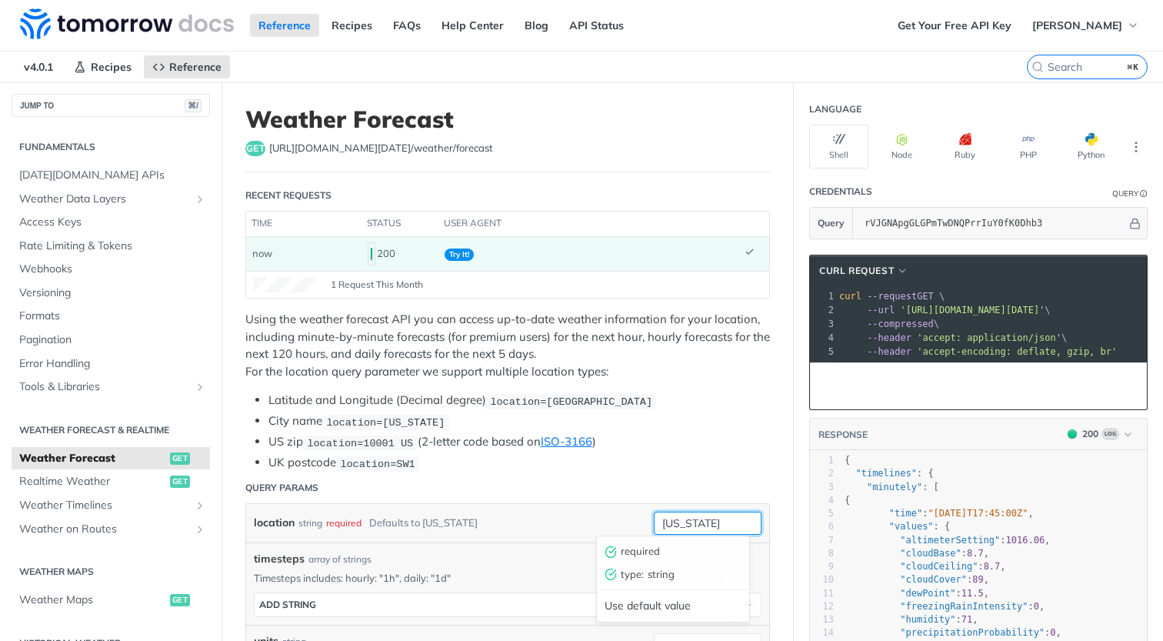
drag, startPoint x: 712, startPoint y: 521, endPoint x: 572, endPoint y: 521, distance: 140.0
click at [654, 521] on input "[US_STATE]" at bounding box center [708, 522] width 108 height 23
type input "[GEOGRAPHIC_DATA]"
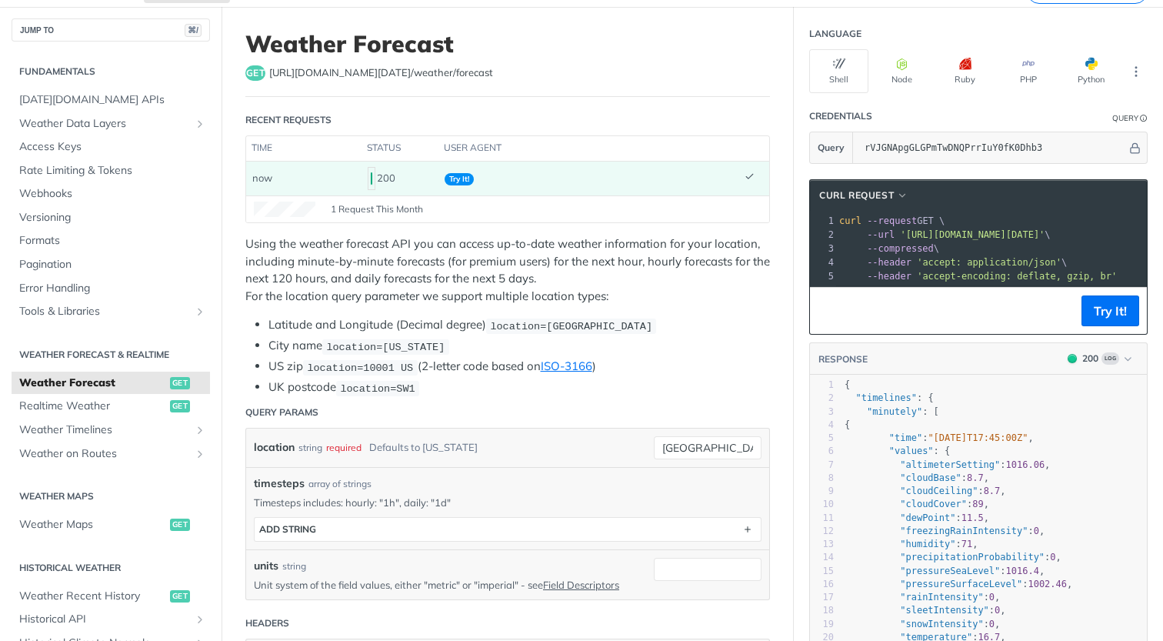
scroll to position [82, 0]
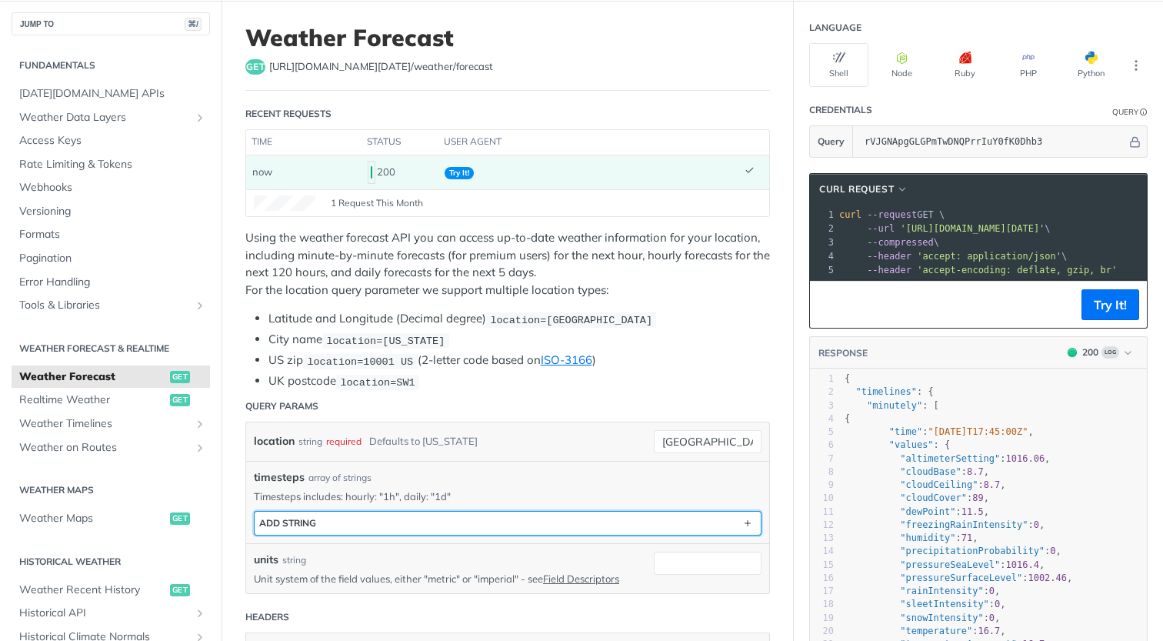
click at [465, 522] on button "ADD string" at bounding box center [508, 522] width 506 height 23
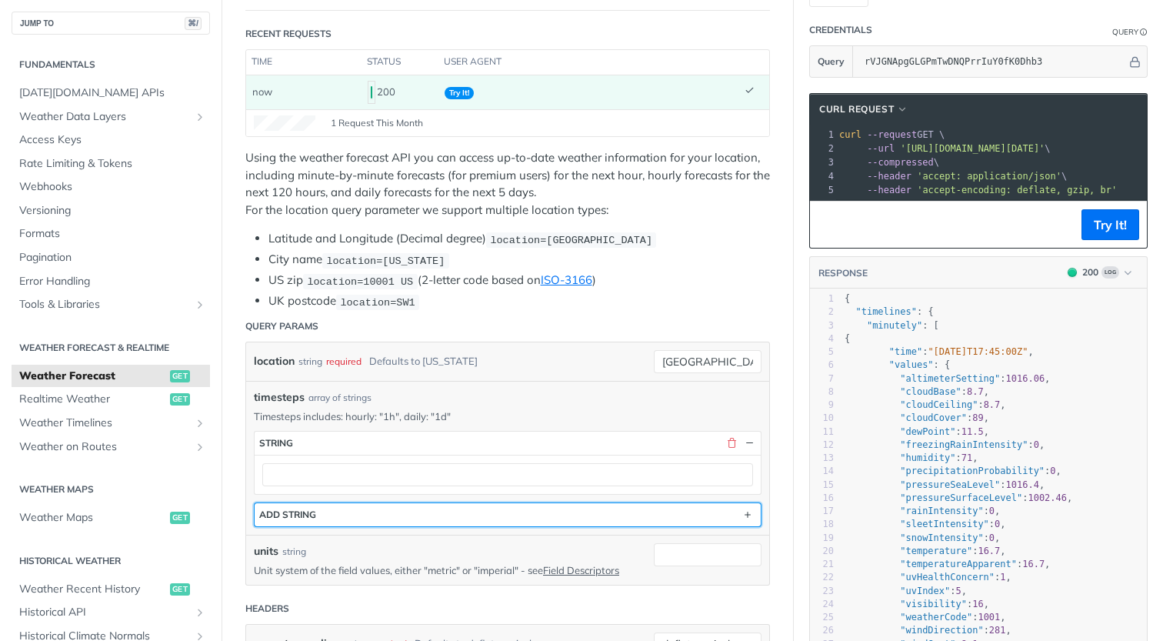
scroll to position [180, 0]
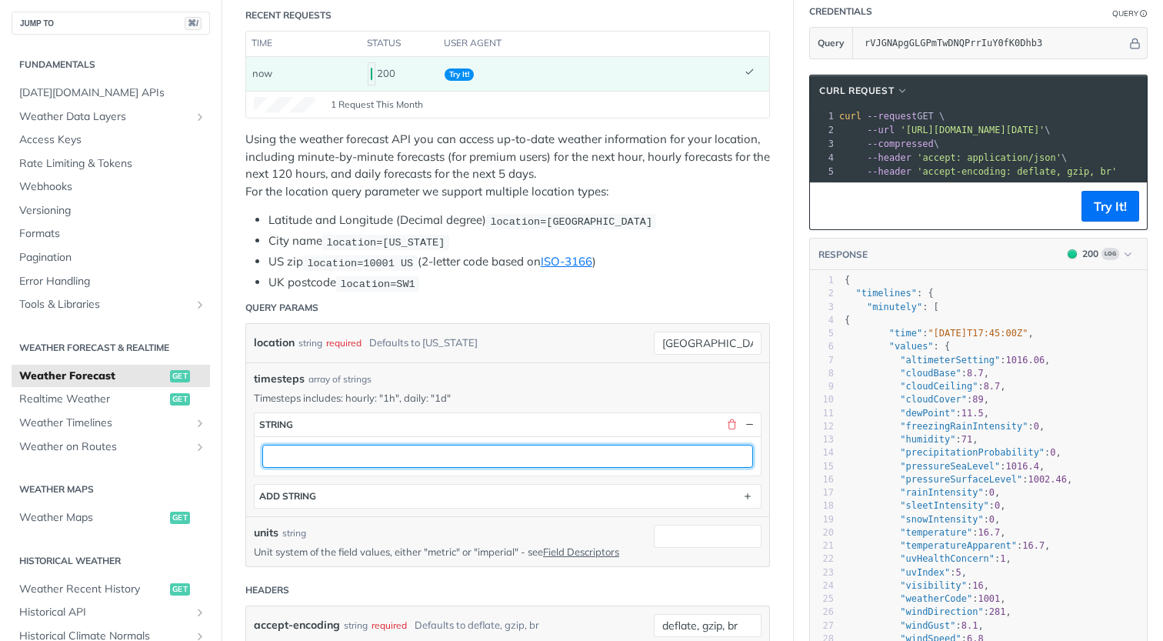
click at [453, 458] on input "text" at bounding box center [507, 456] width 491 height 23
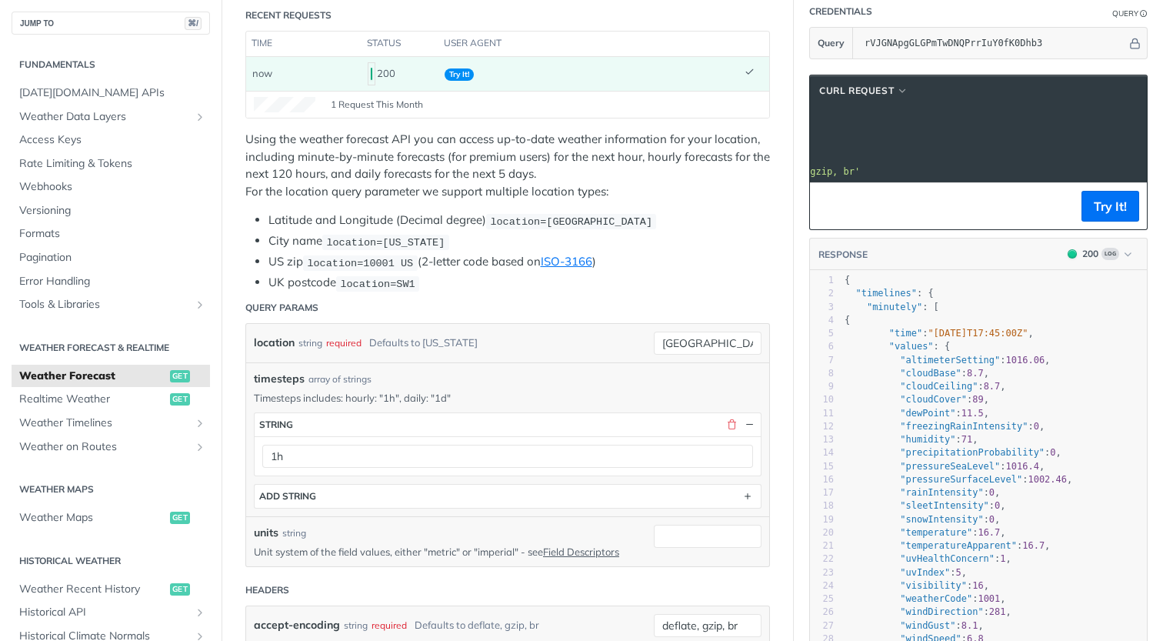
scroll to position [0, 0]
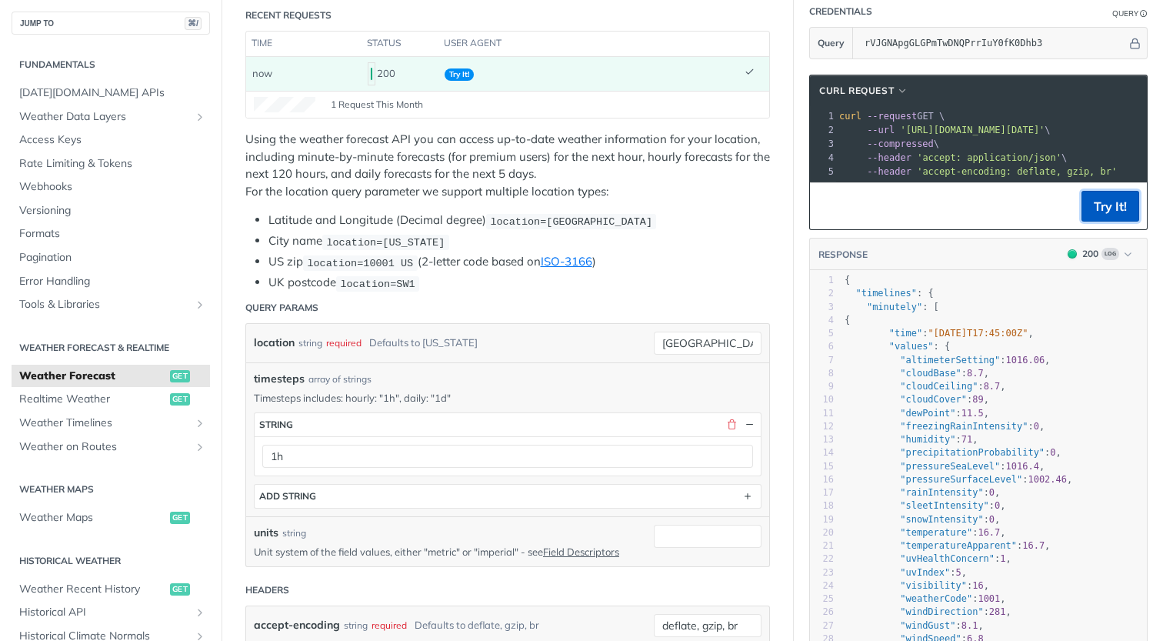
click at [1092, 219] on button "Try It!" at bounding box center [1110, 206] width 58 height 31
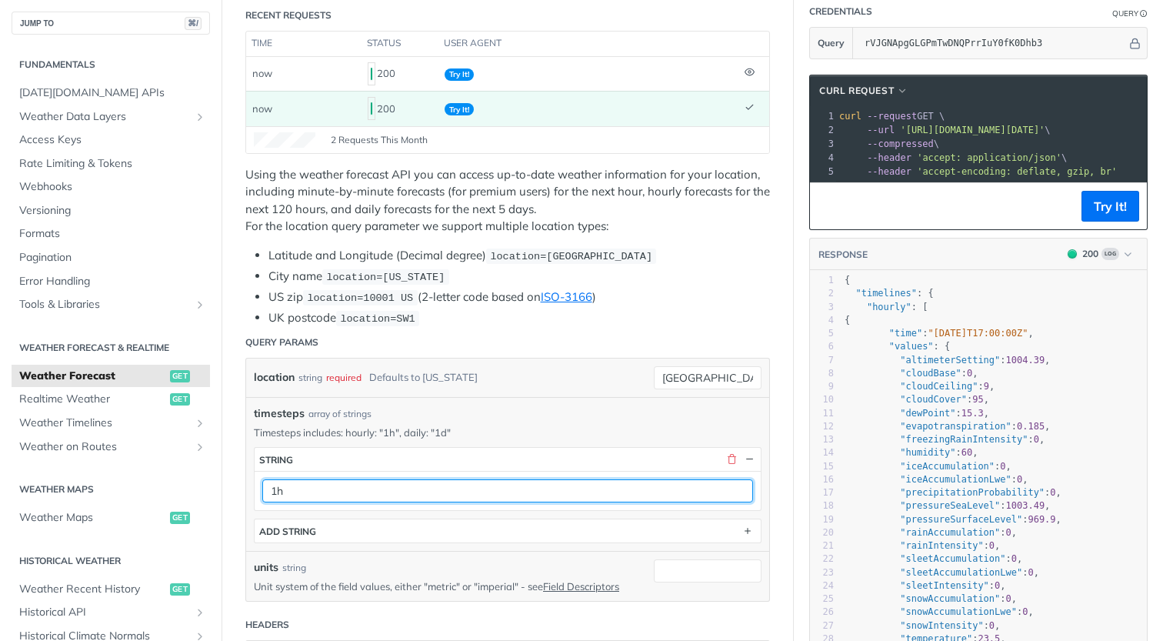
click at [333, 488] on input "1h" at bounding box center [507, 490] width 491 height 23
type input "1m"
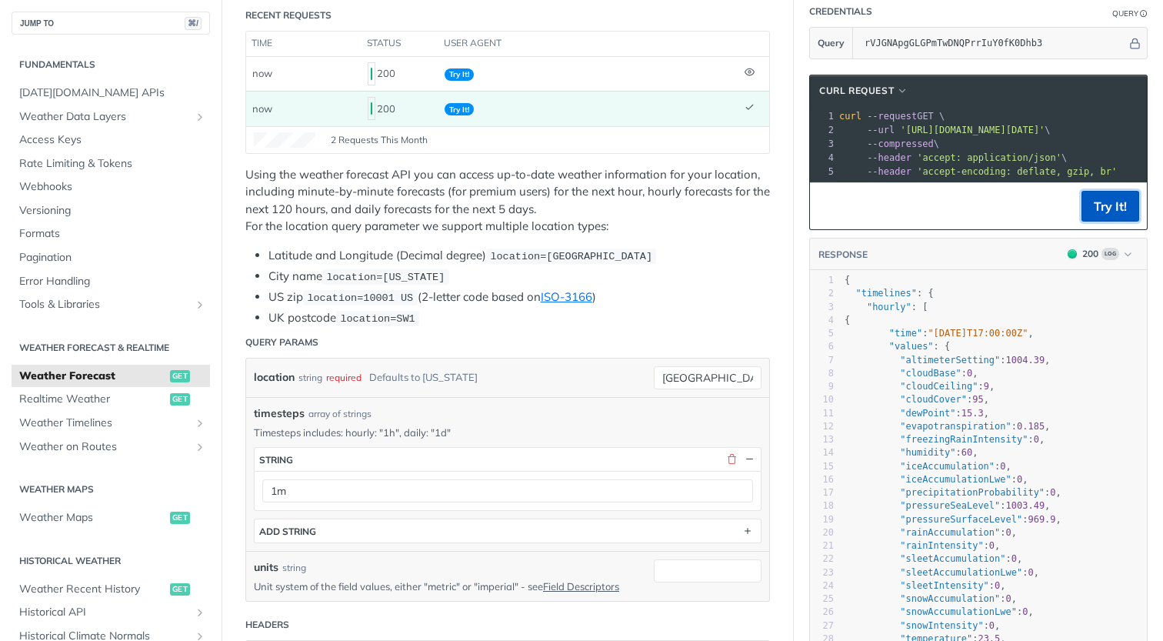
click at [1106, 213] on button "Try It!" at bounding box center [1110, 206] width 58 height 31
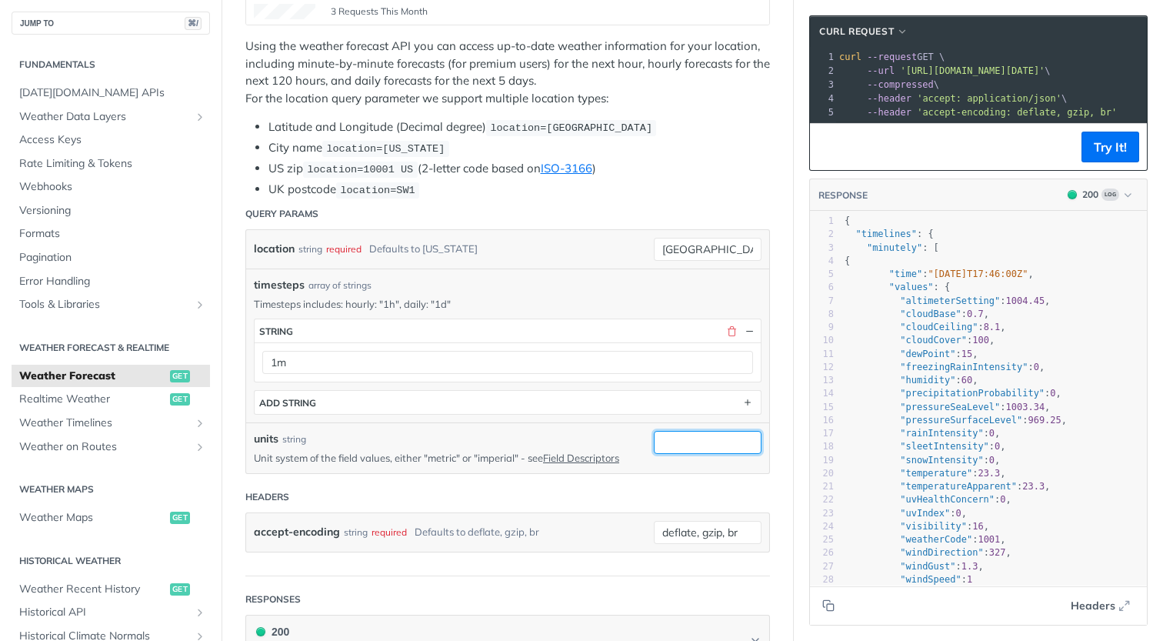
click at [705, 448] on input "units" at bounding box center [708, 442] width 108 height 23
type input "metric"
click at [1100, 156] on button "Try It!" at bounding box center [1110, 147] width 58 height 31
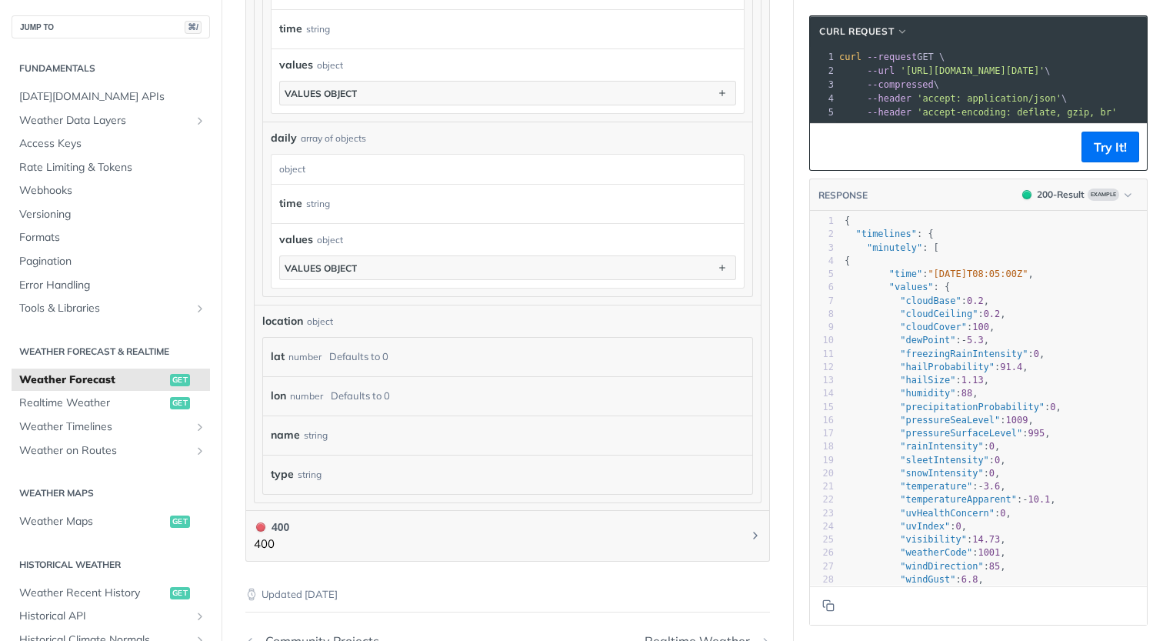
scroll to position [1391, 0]
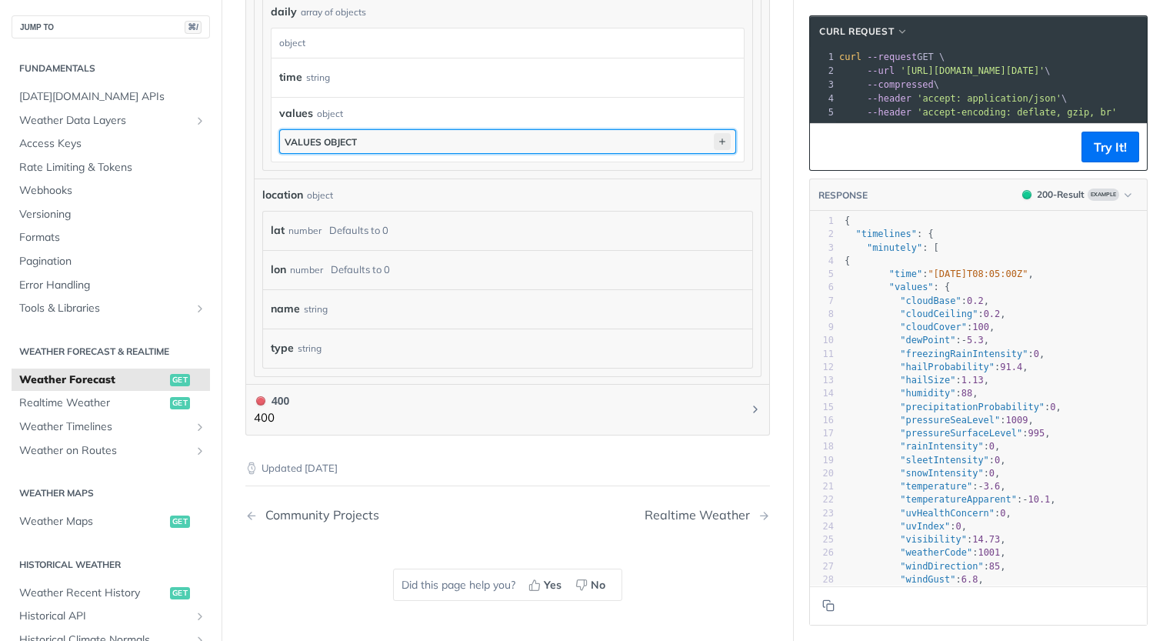
click at [714, 150] on icon "button" at bounding box center [722, 141] width 17 height 17
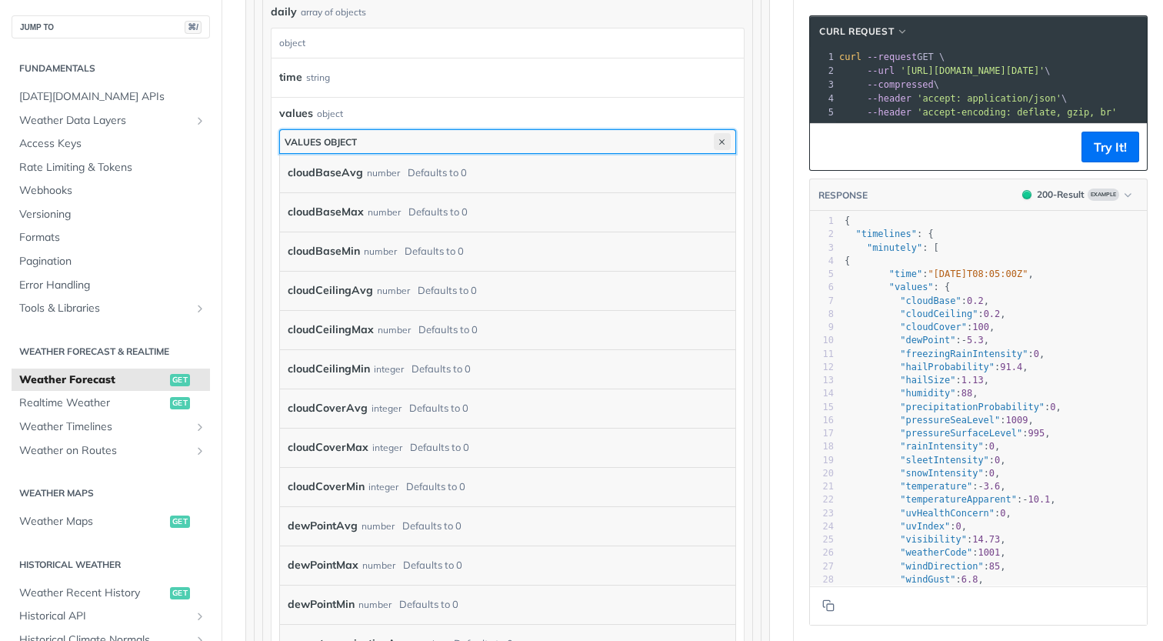
click at [714, 150] on icon "button" at bounding box center [722, 141] width 17 height 17
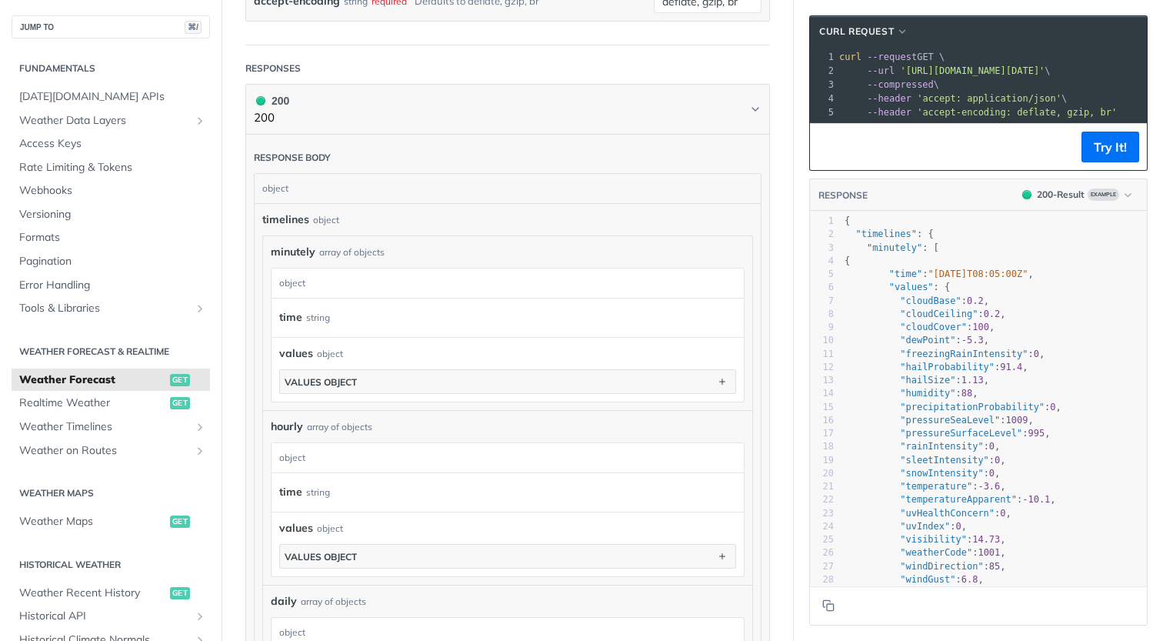
scroll to position [848, 0]
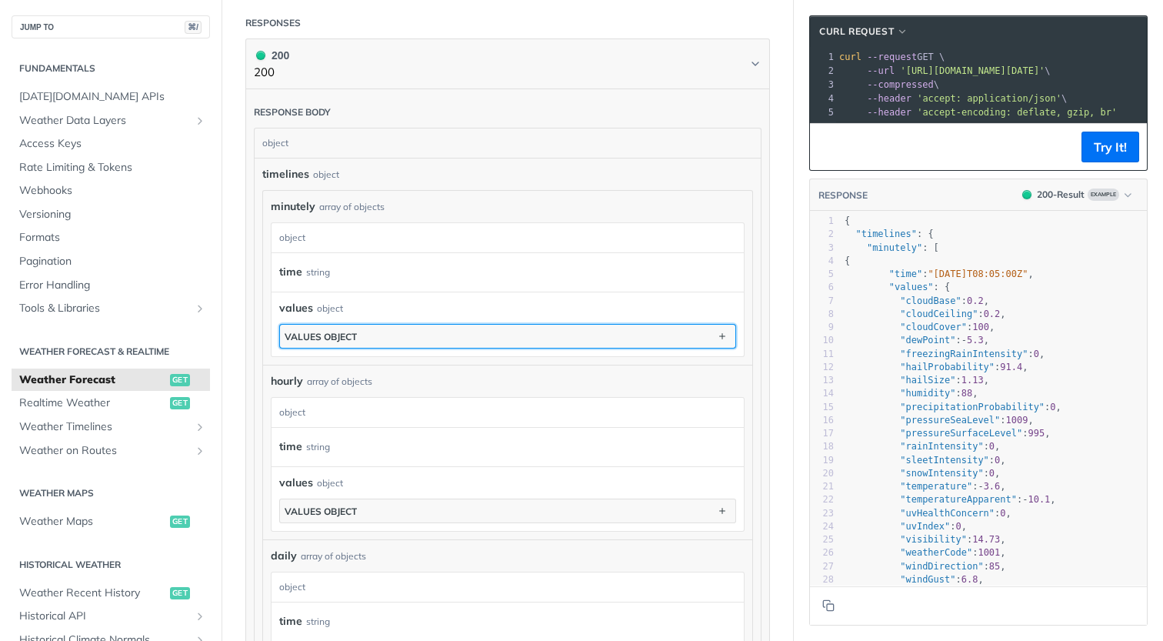
click at [677, 348] on button "values object" at bounding box center [507, 336] width 455 height 23
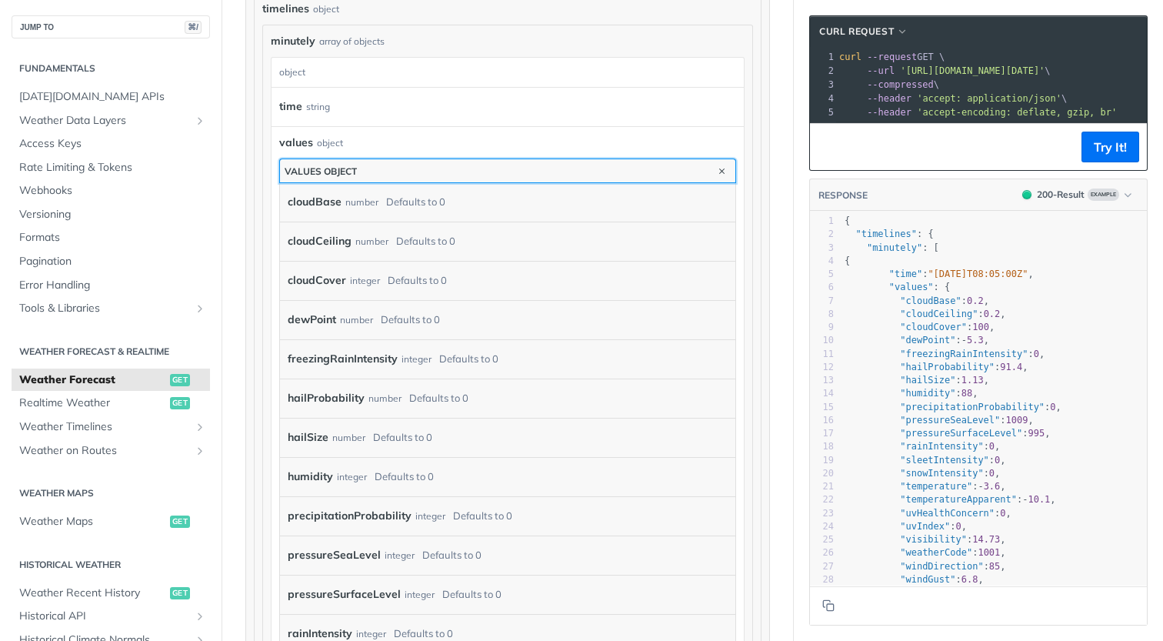
scroll to position [1029, 0]
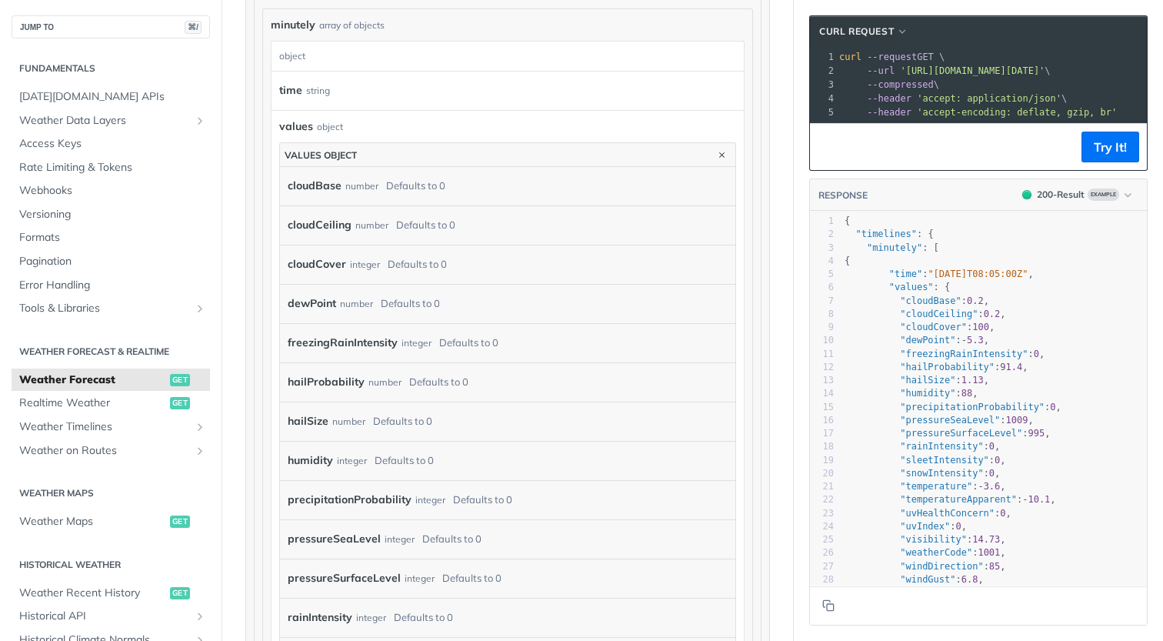
click at [338, 197] on label "cloudBase" at bounding box center [315, 186] width 54 height 22
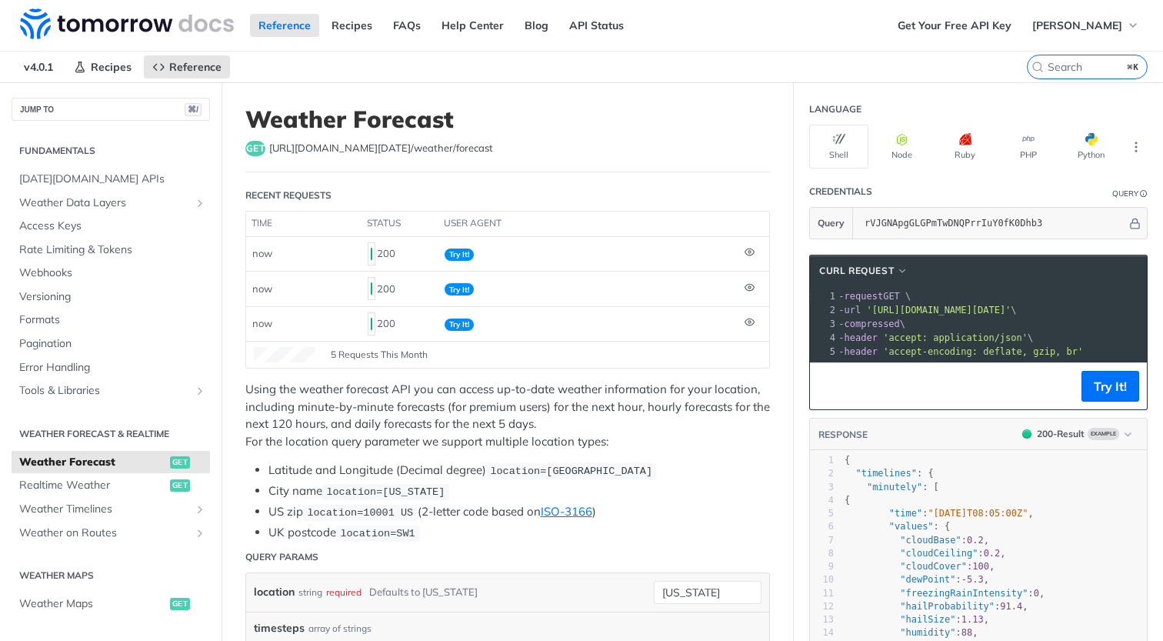
scroll to position [0, 35]
click at [105, 488] on span "Realtime Weather" at bounding box center [92, 485] width 147 height 15
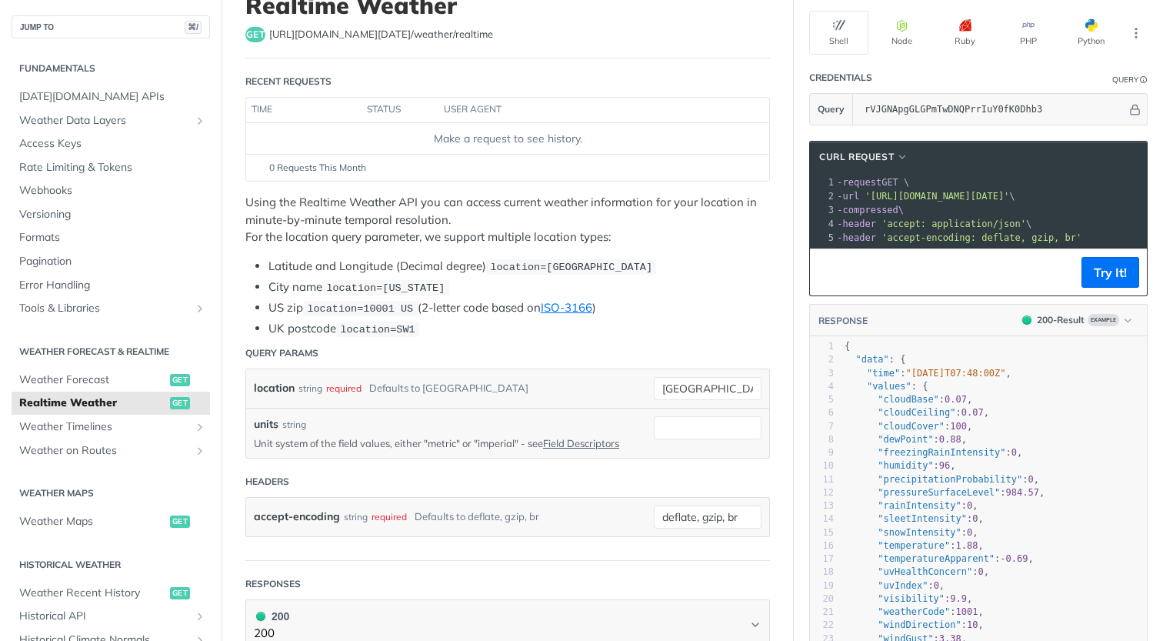
scroll to position [118, 0]
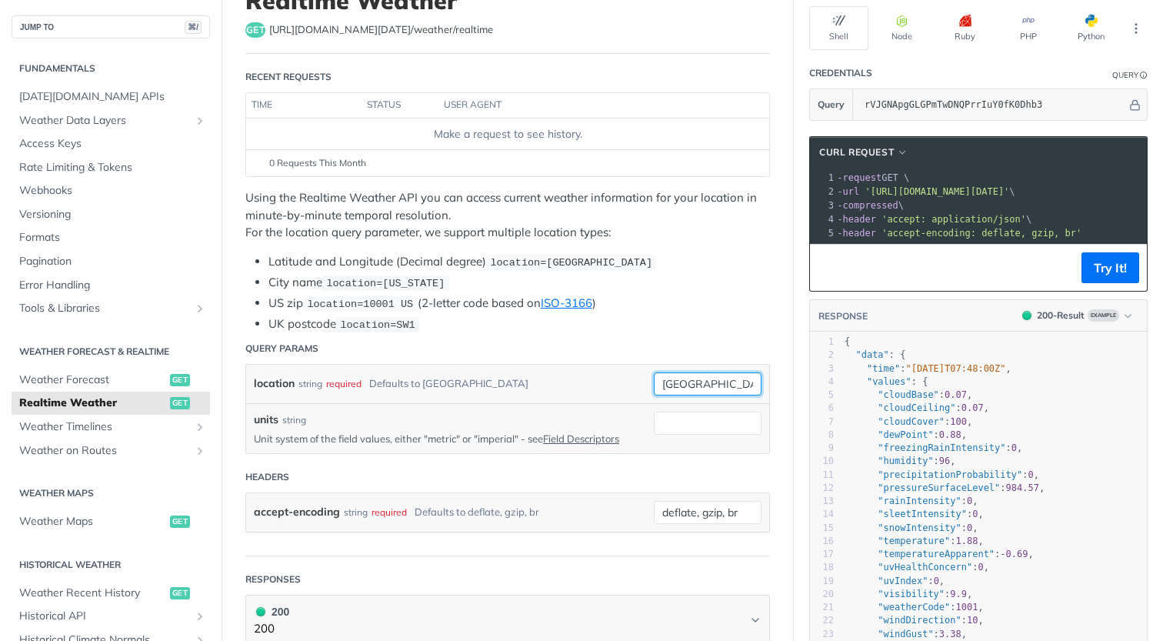
click at [688, 385] on input "[GEOGRAPHIC_DATA]" at bounding box center [708, 383] width 108 height 23
click at [619, 334] on header "Query Params" at bounding box center [507, 348] width 525 height 31
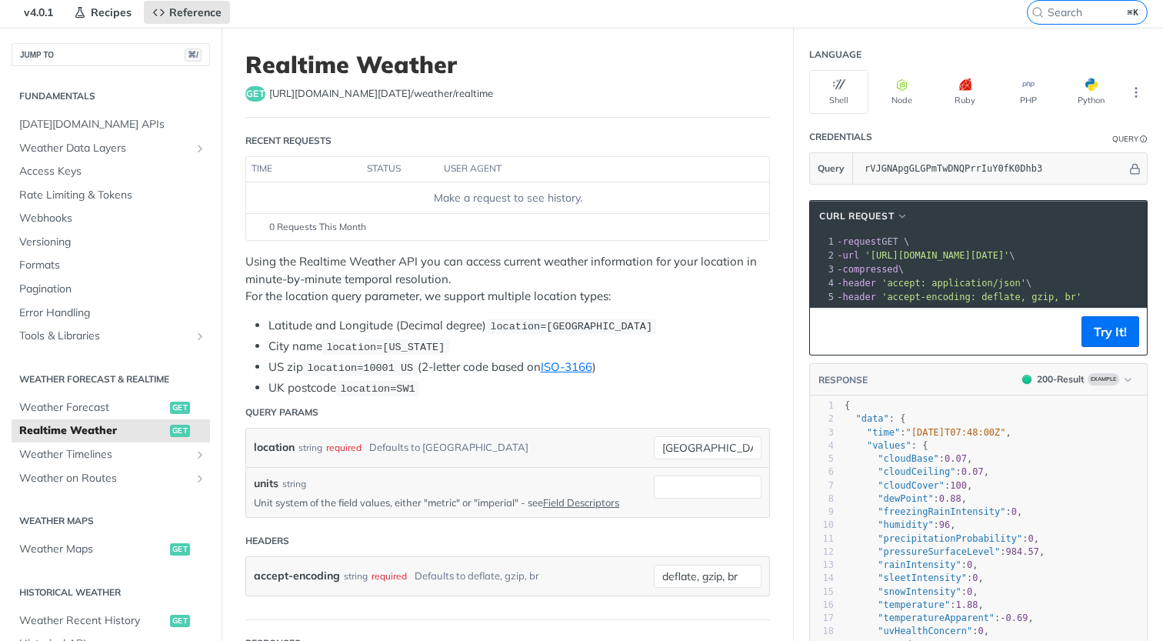
scroll to position [0, 0]
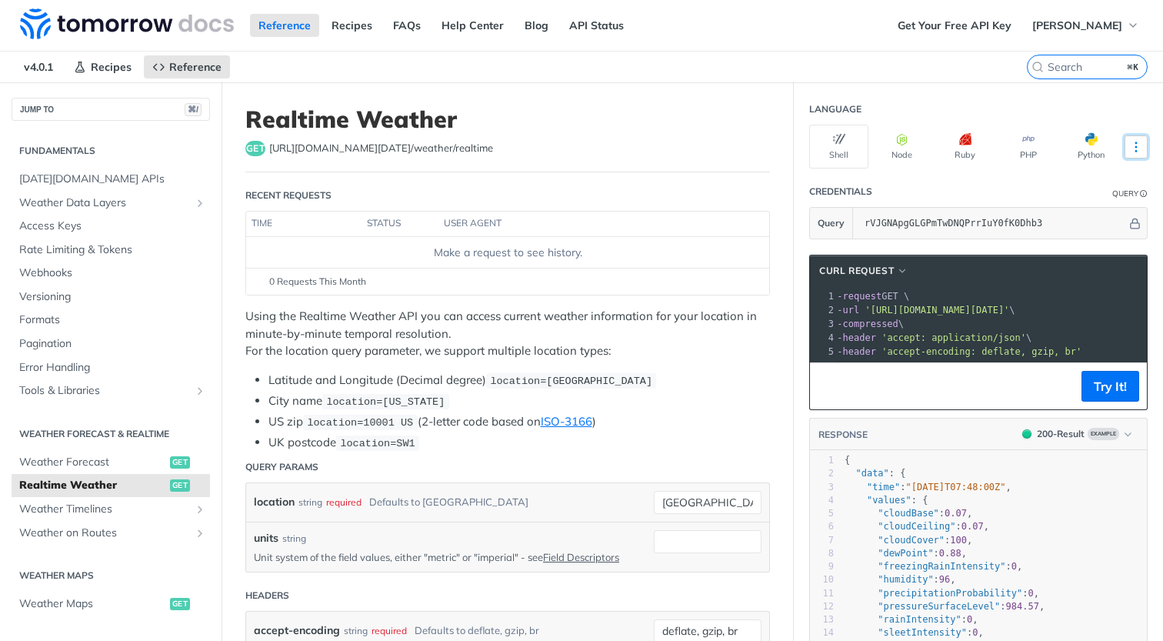
click at [1132, 144] on button "More Languages" at bounding box center [1135, 146] width 23 height 23
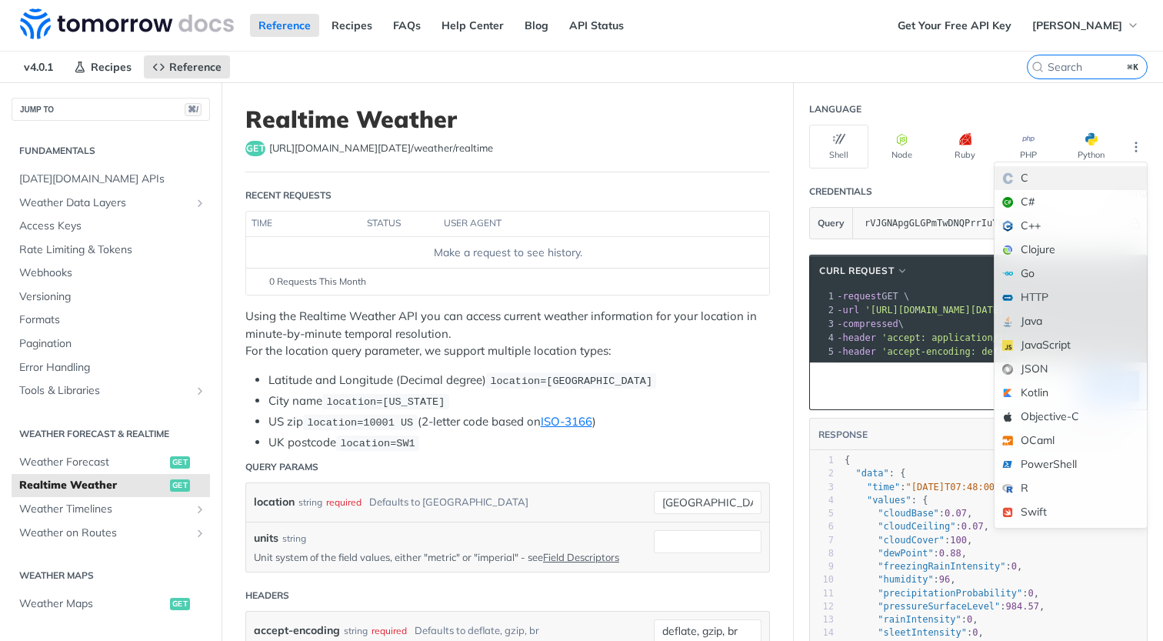
click at [1075, 181] on div "C" at bounding box center [1070, 178] width 152 height 24
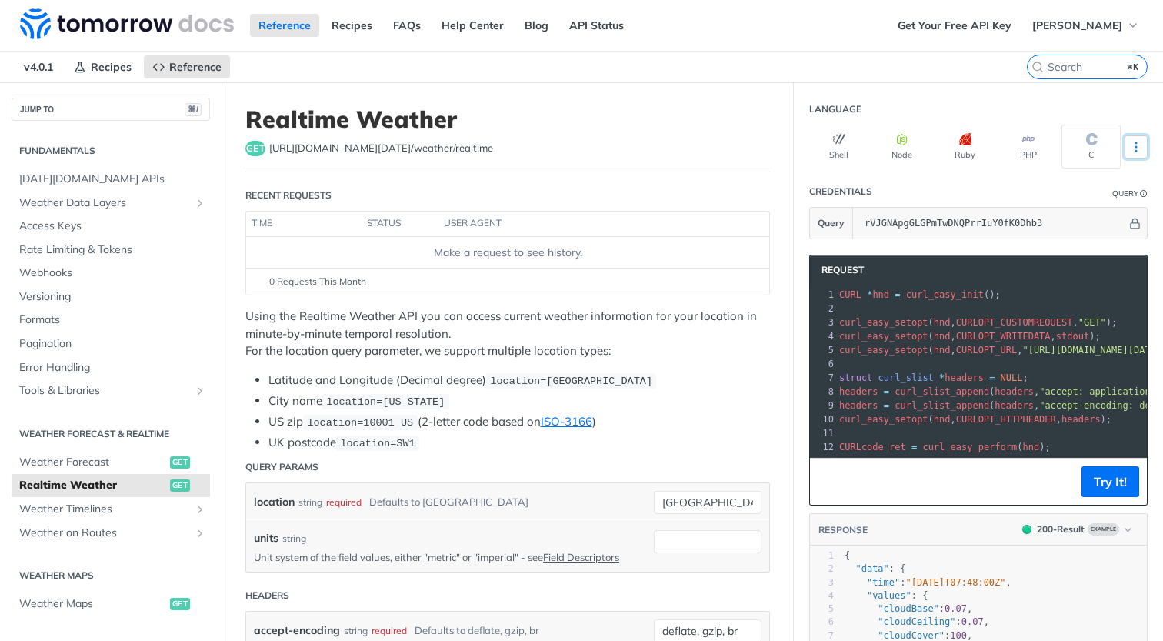
click at [1129, 145] on icon "More ellipsis" at bounding box center [1136, 147] width 14 height 14
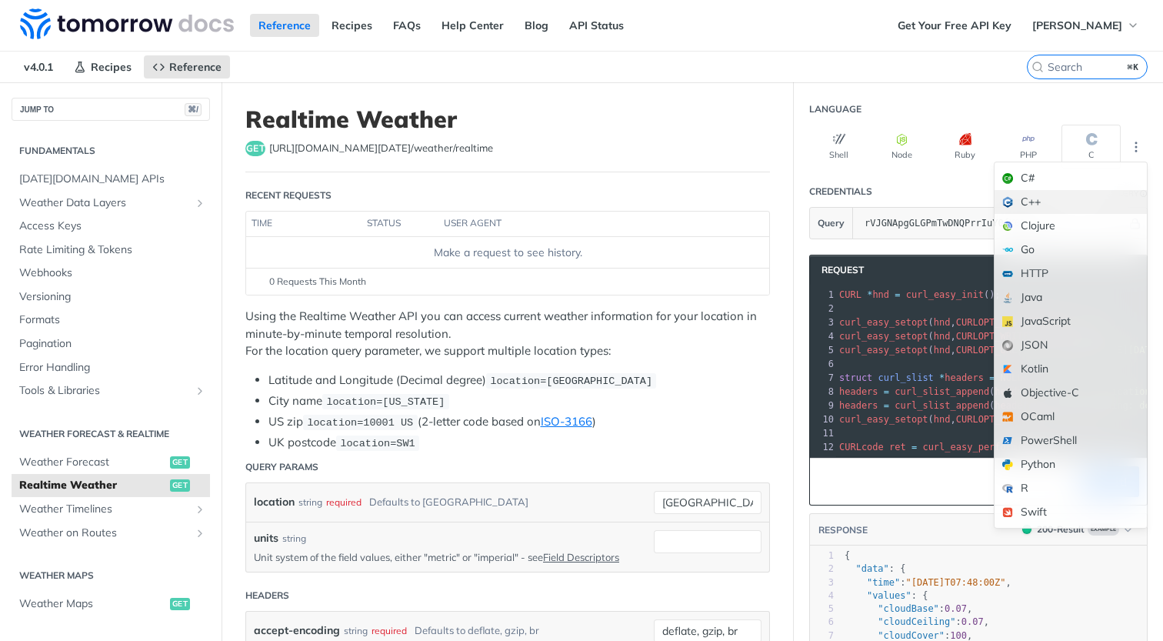
click at [1064, 205] on div "C++" at bounding box center [1070, 202] width 152 height 24
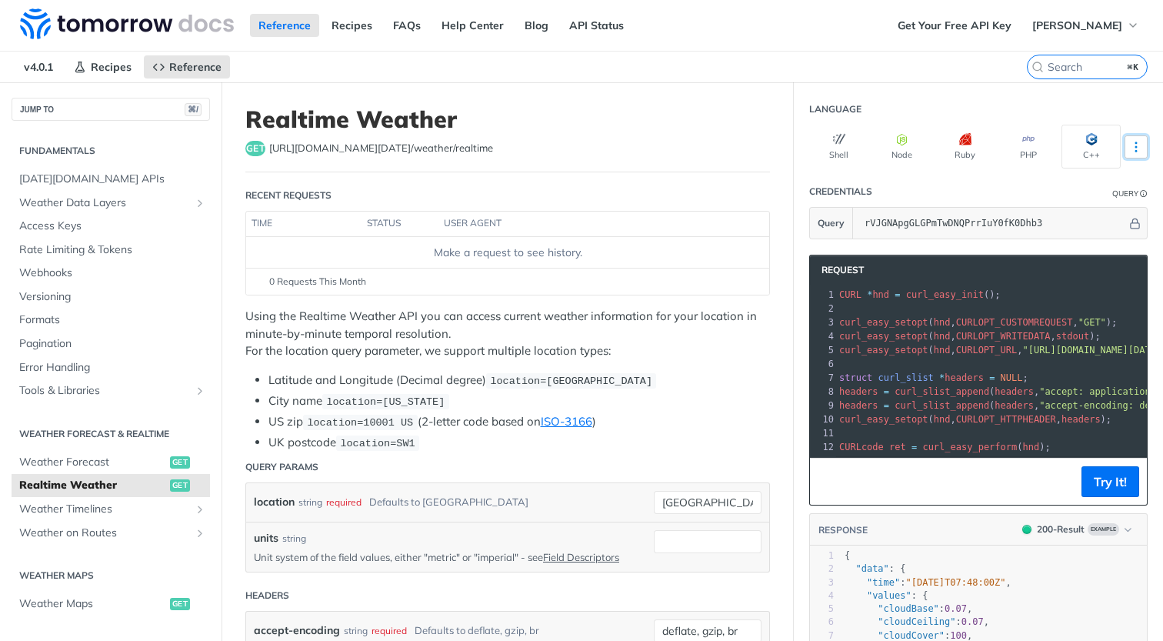
click at [1129, 151] on icon "More ellipsis" at bounding box center [1136, 147] width 14 height 14
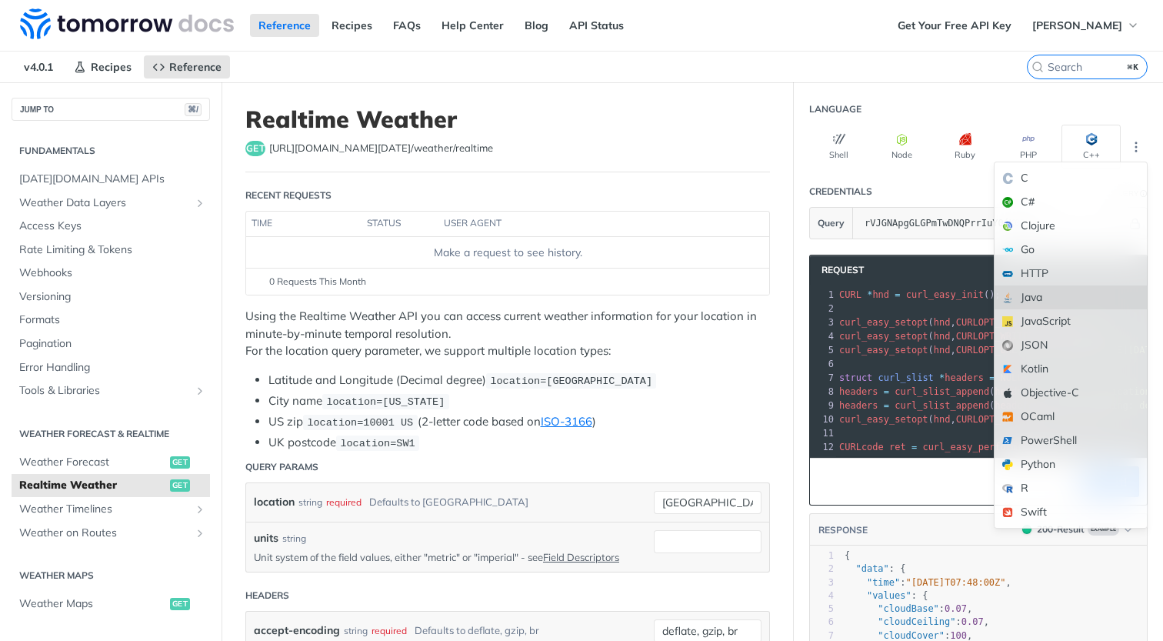
click at [1037, 305] on div "Java" at bounding box center [1070, 297] width 152 height 24
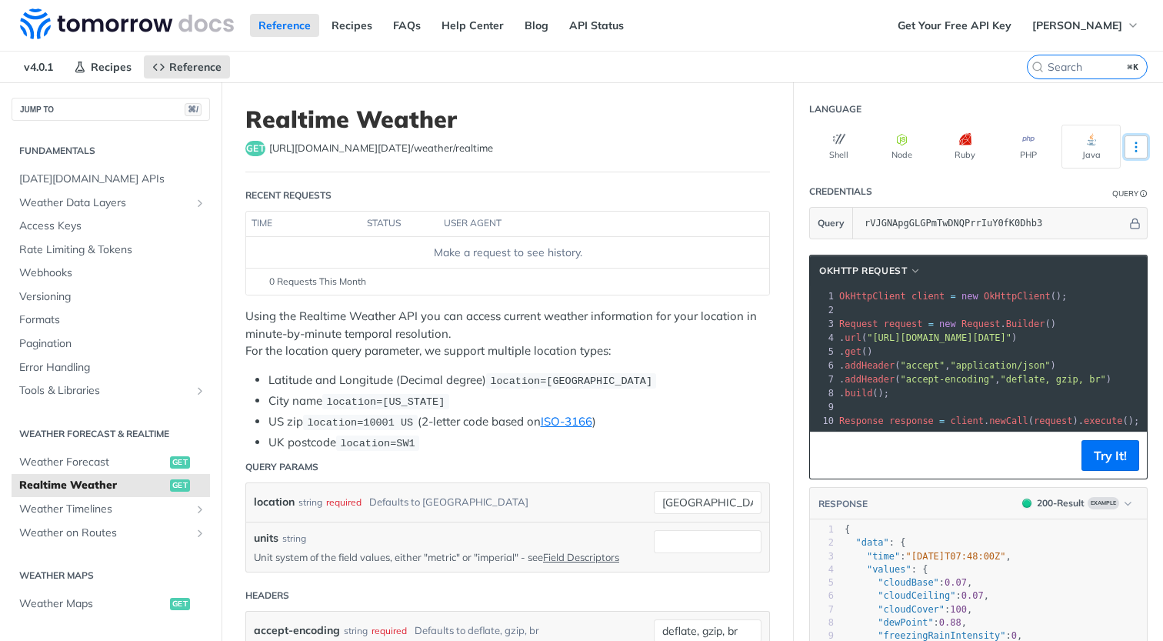
click at [1135, 150] on icon "More ellipsis" at bounding box center [1136, 146] width 2 height 9
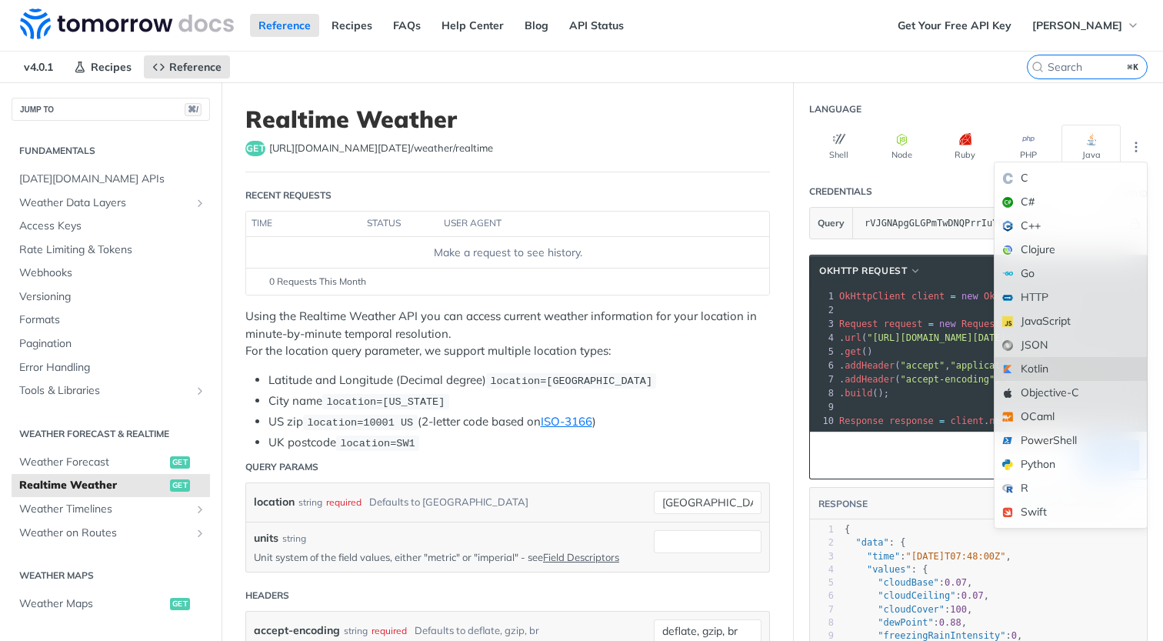
click at [1035, 372] on div "Kotlin" at bounding box center [1070, 369] width 152 height 24
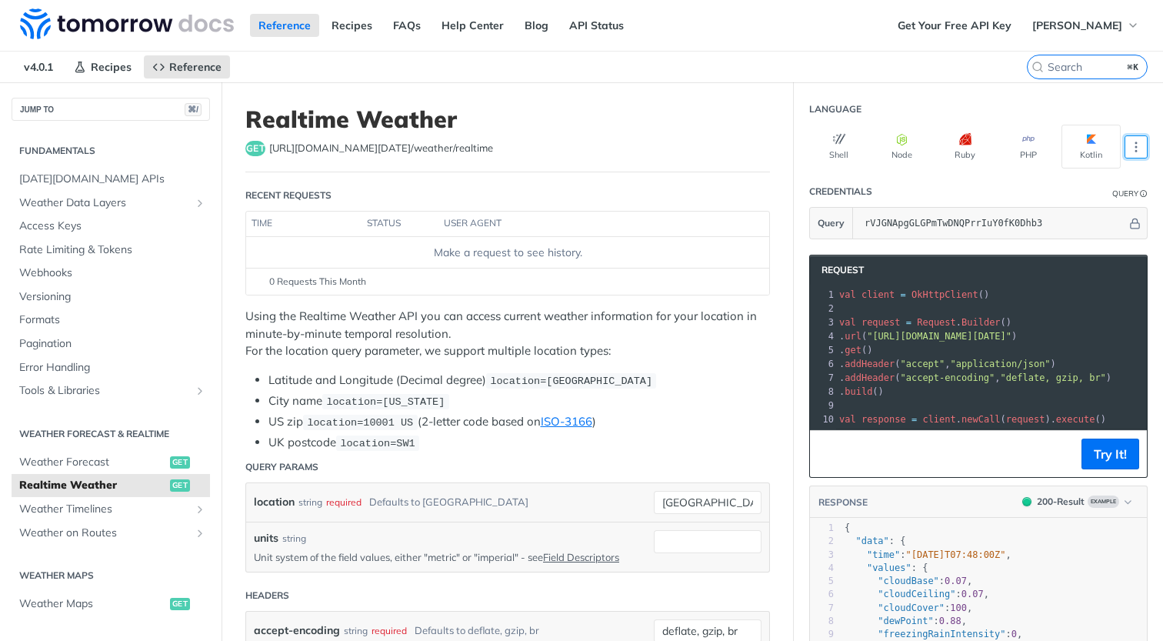
scroll to position [0, 68]
click at [1135, 146] on icon "More ellipsis" at bounding box center [1136, 146] width 2 height 9
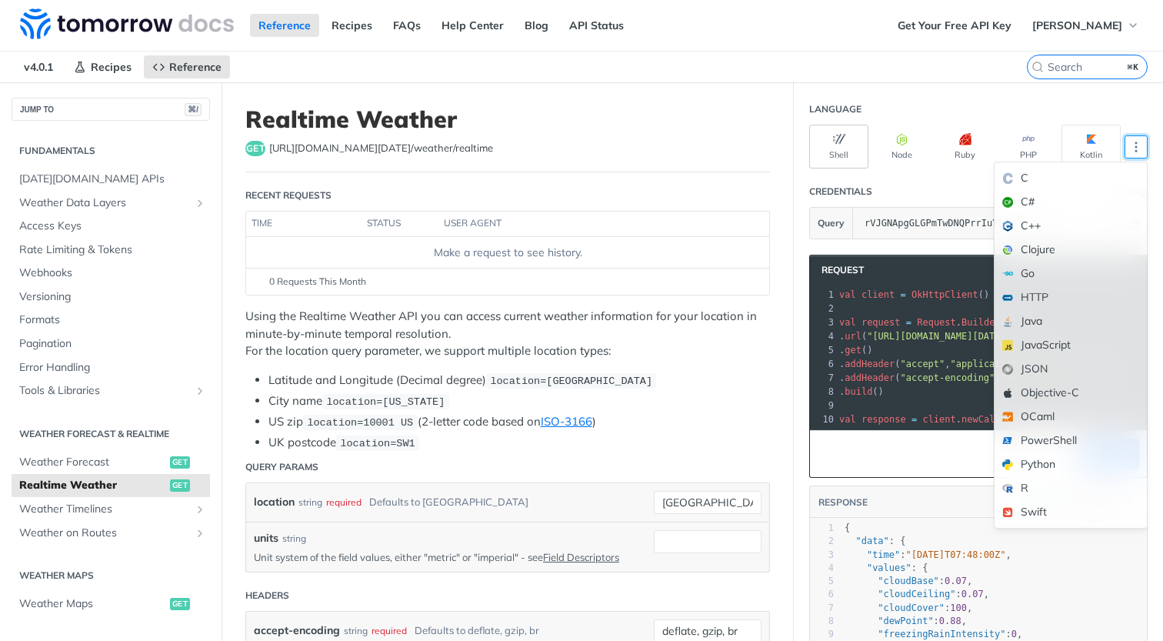
click at [816, 158] on button "Shell" at bounding box center [838, 147] width 59 height 44
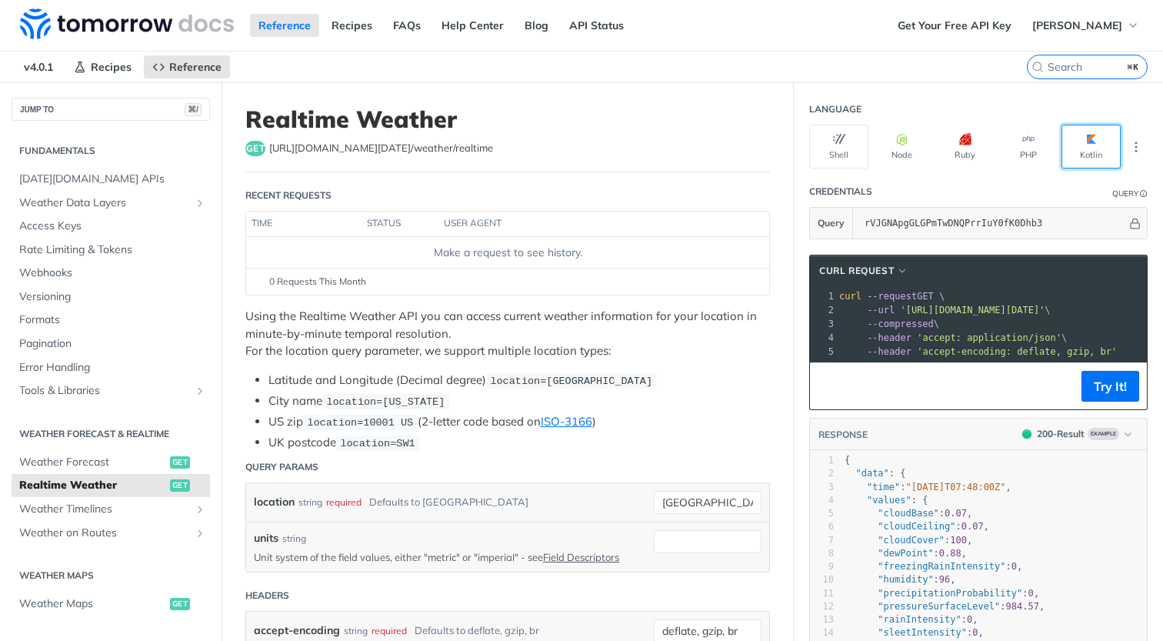
click at [1069, 144] on button "Kotlin" at bounding box center [1090, 147] width 59 height 44
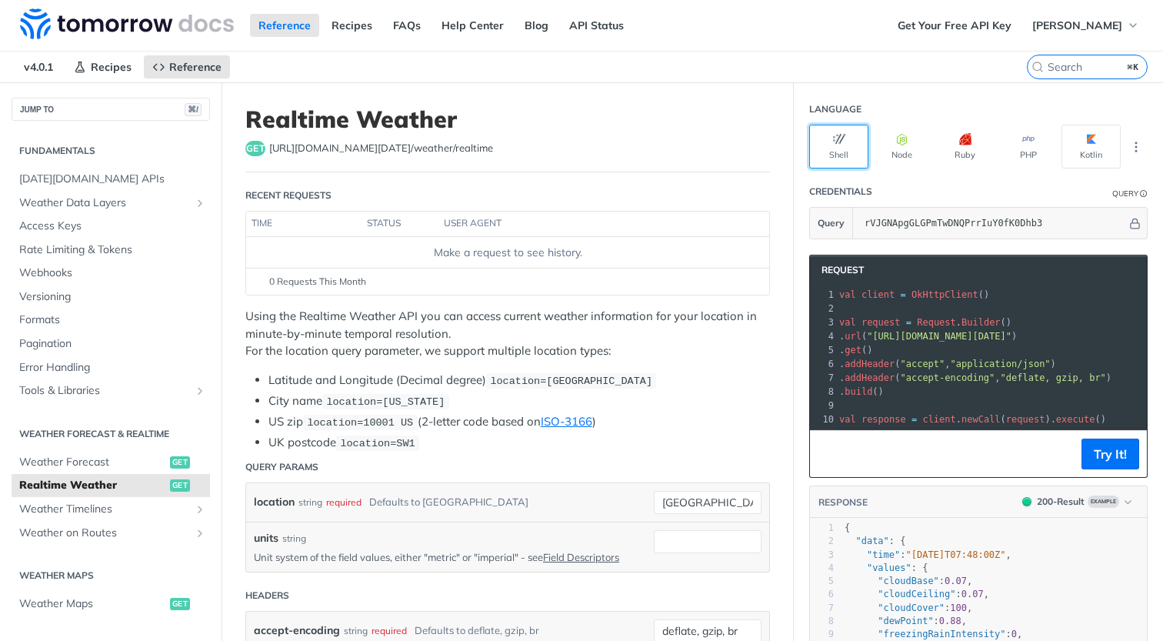
click at [824, 151] on button "Shell" at bounding box center [838, 147] width 59 height 44
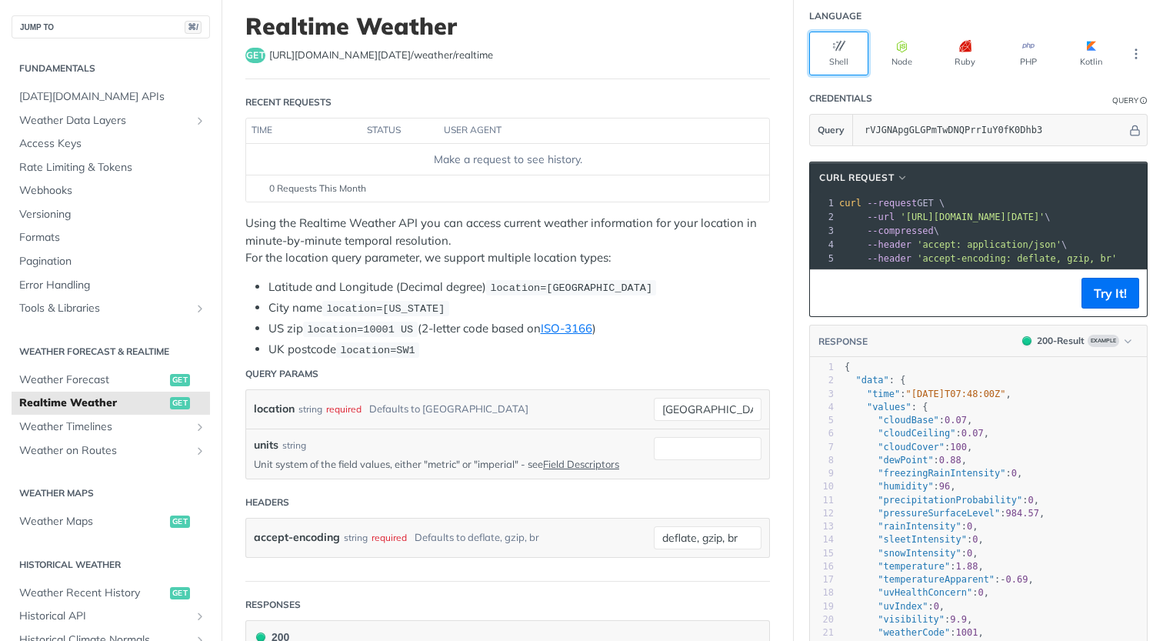
scroll to position [146, 0]
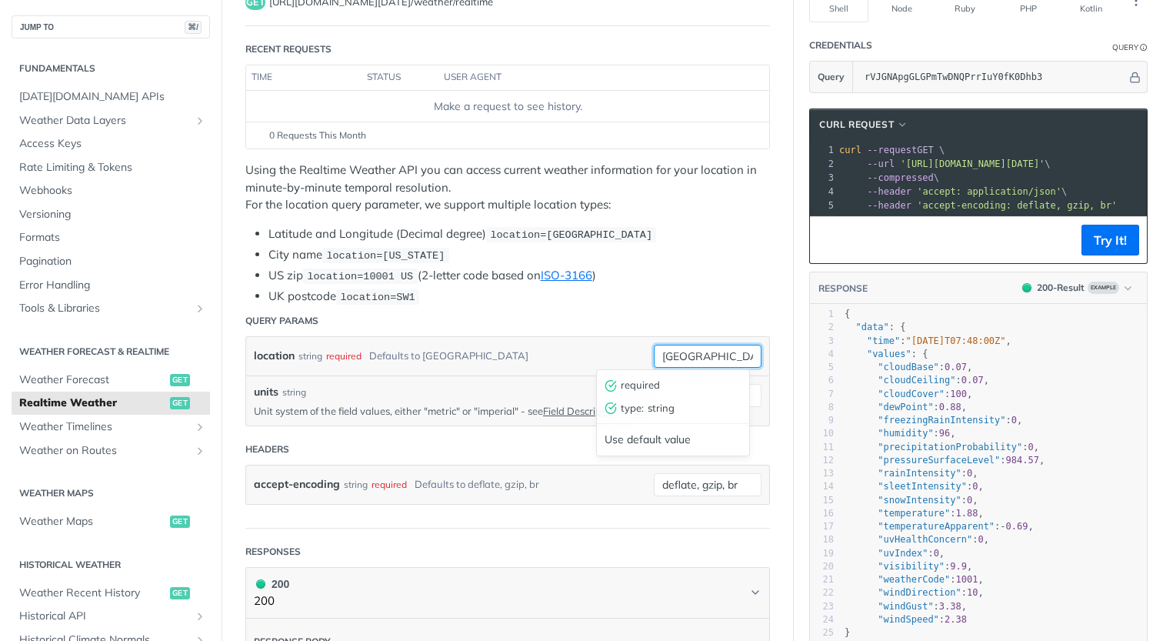
drag, startPoint x: 707, startPoint y: 355, endPoint x: 564, endPoint y: 348, distance: 143.2
click at [654, 349] on input "[GEOGRAPHIC_DATA]" at bounding box center [708, 356] width 108 height 23
click at [701, 355] on input "50." at bounding box center [708, 356] width 108 height 23
click at [724, 358] on input "50.104," at bounding box center [708, 356] width 108 height 23
type input "50.104, 14.459"
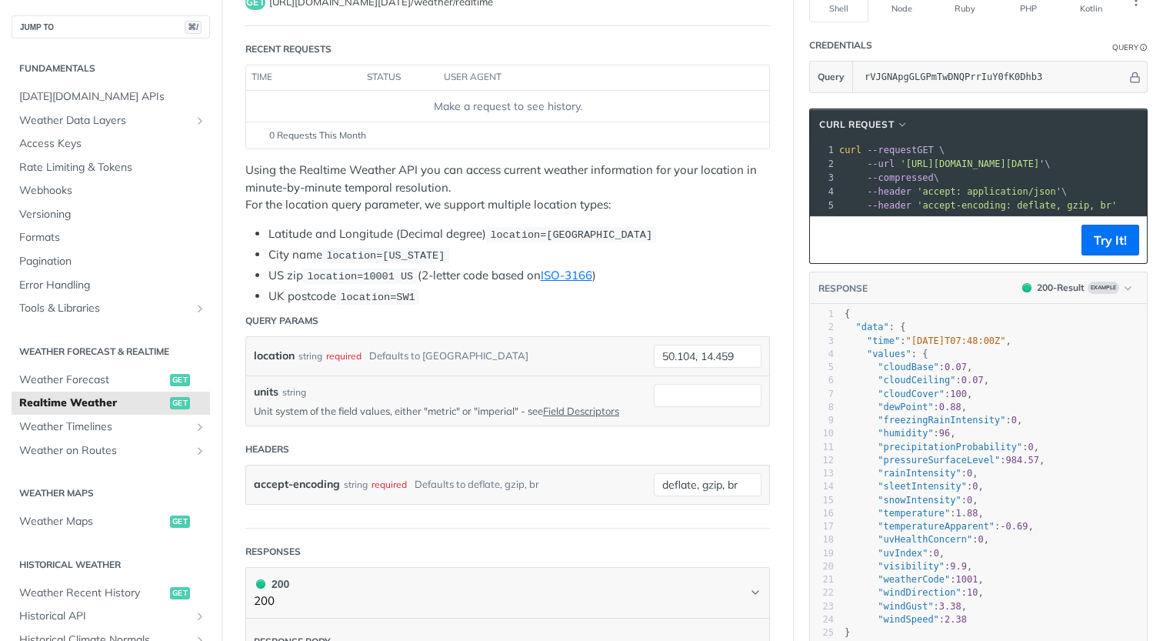
click at [714, 285] on ul "Latitude and Longitude (Decimal degree) location=[GEOGRAPHIC_DATA] City name lo…" at bounding box center [507, 265] width 525 height 80
click at [659, 396] on input "units" at bounding box center [708, 395] width 108 height 23
type input "metric"
click at [599, 380] on div "units string Unit system of the field values, either "metric" or "imperial" - s…" at bounding box center [507, 400] width 523 height 50
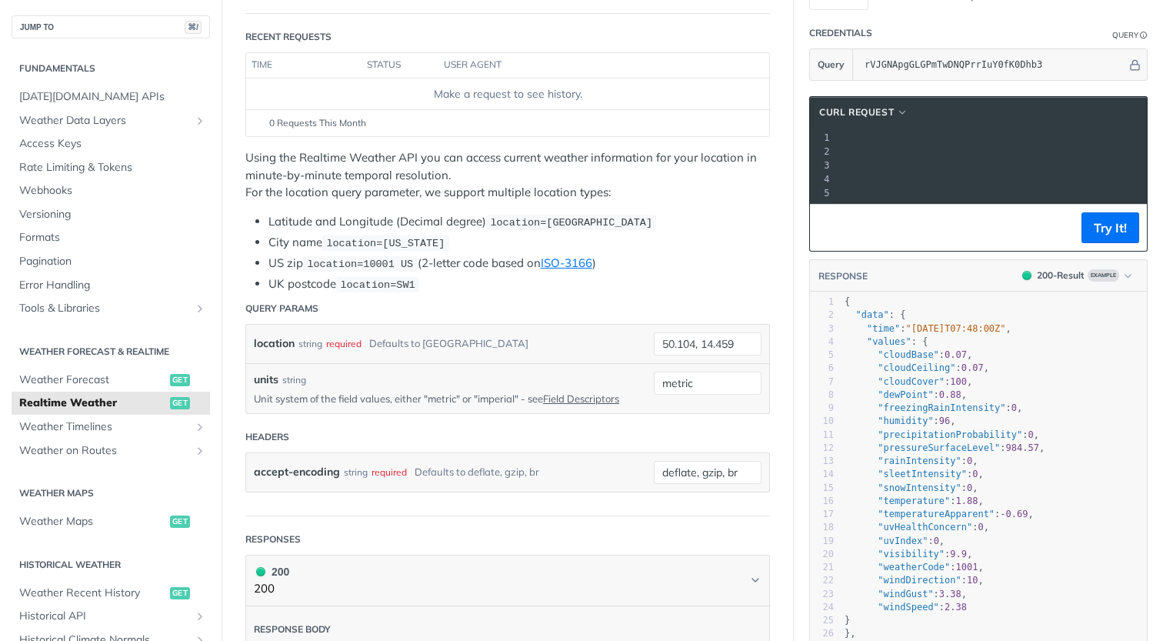
scroll to position [0, 466]
click at [1106, 238] on button "Try It!" at bounding box center [1110, 227] width 58 height 31
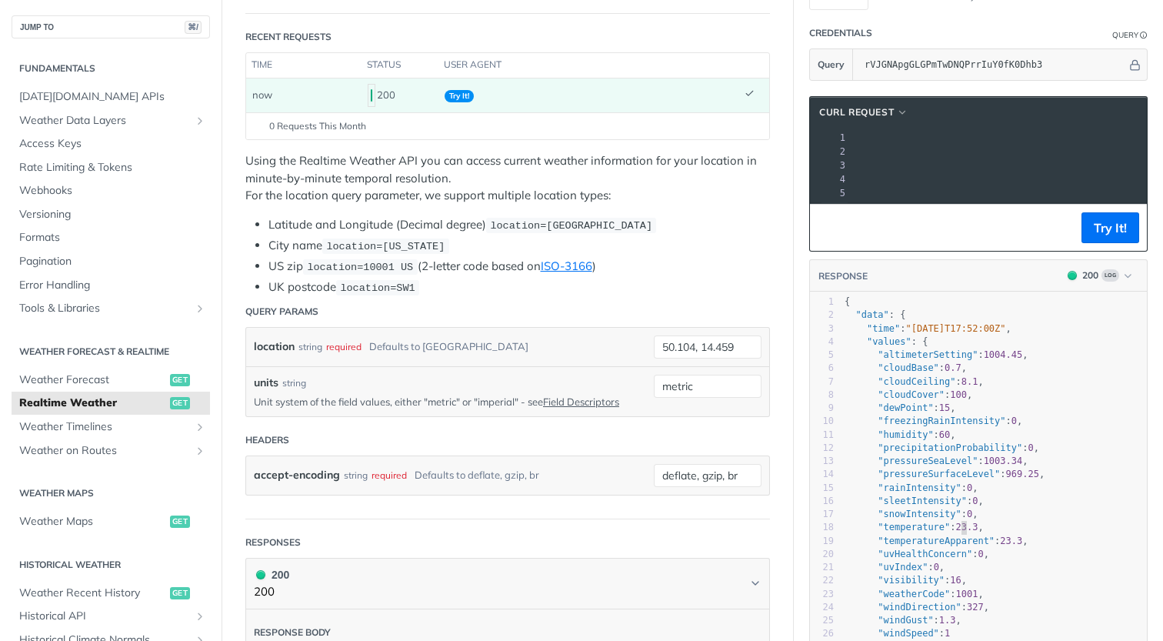
scroll to position [5, 0]
type textarea "23.3"
drag, startPoint x: 951, startPoint y: 537, endPoint x: 971, endPoint y: 535, distance: 19.4
click at [971, 532] on span "23.3" at bounding box center [967, 526] width 22 height 11
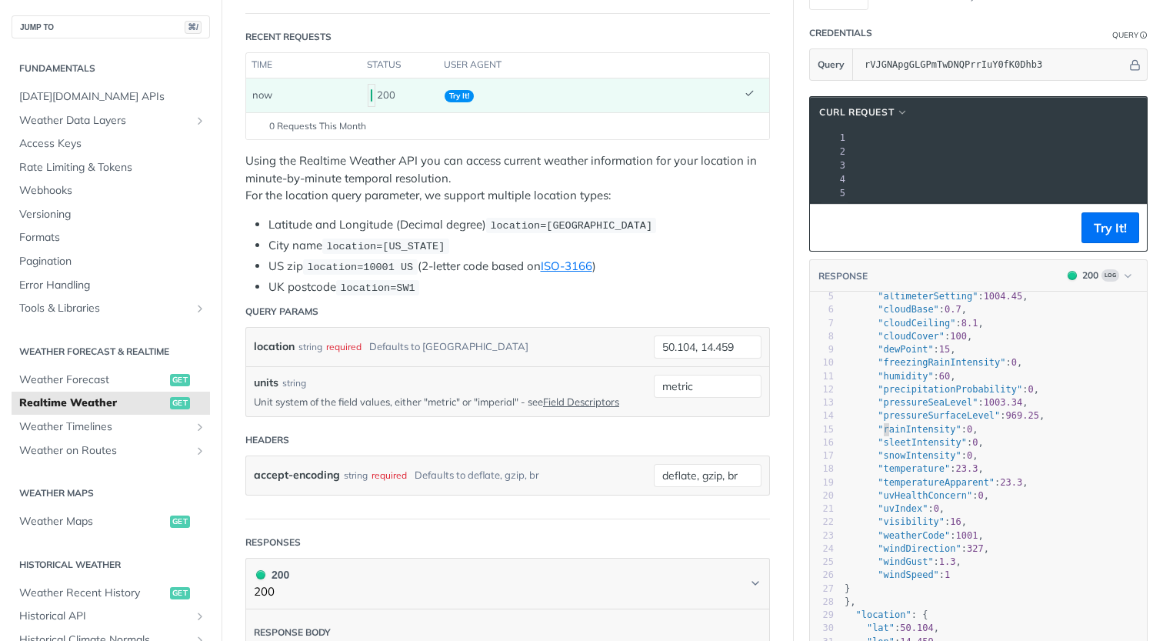
scroll to position [0, 29]
type textarea "rainIntensity"
drag, startPoint x: 873, startPoint y: 417, endPoint x: 944, endPoint y: 411, distance: 71.0
click at [944, 411] on div "1 { 2 "data" : { 3 "time" : "[DATE]T17:52:00Z" , 4 "values" : { 5 "altimeterSet…" at bounding box center [993, 456] width 305 height 438
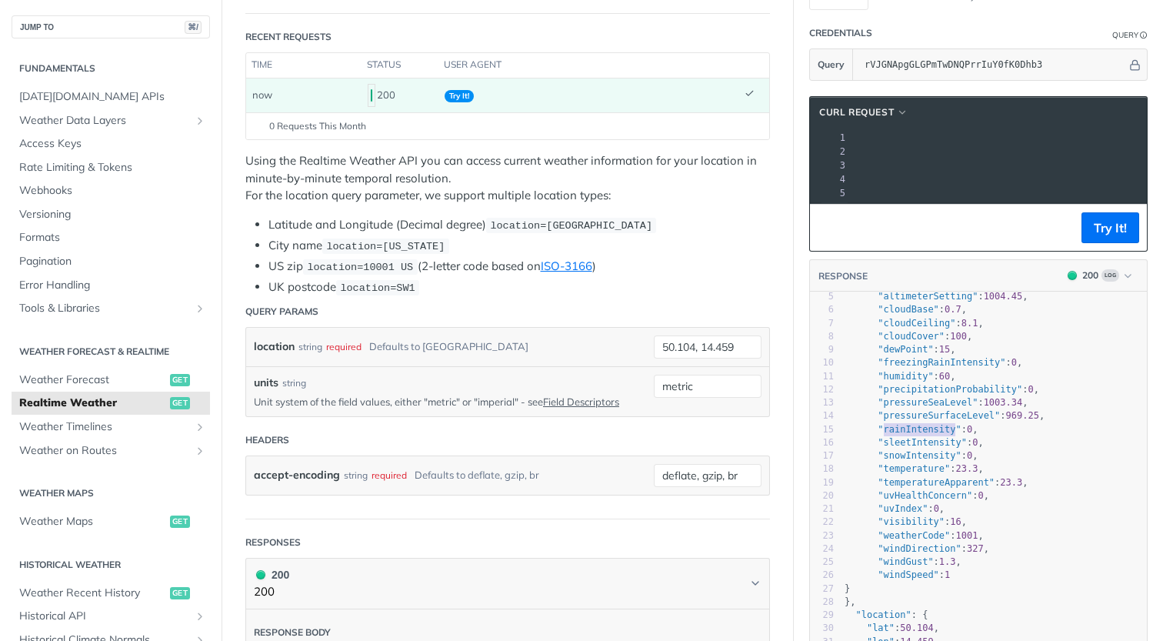
scroll to position [2, 0]
click at [944, 411] on pre ""pressureSurfaceLevel" : 969.25 ," at bounding box center [993, 415] width 305 height 13
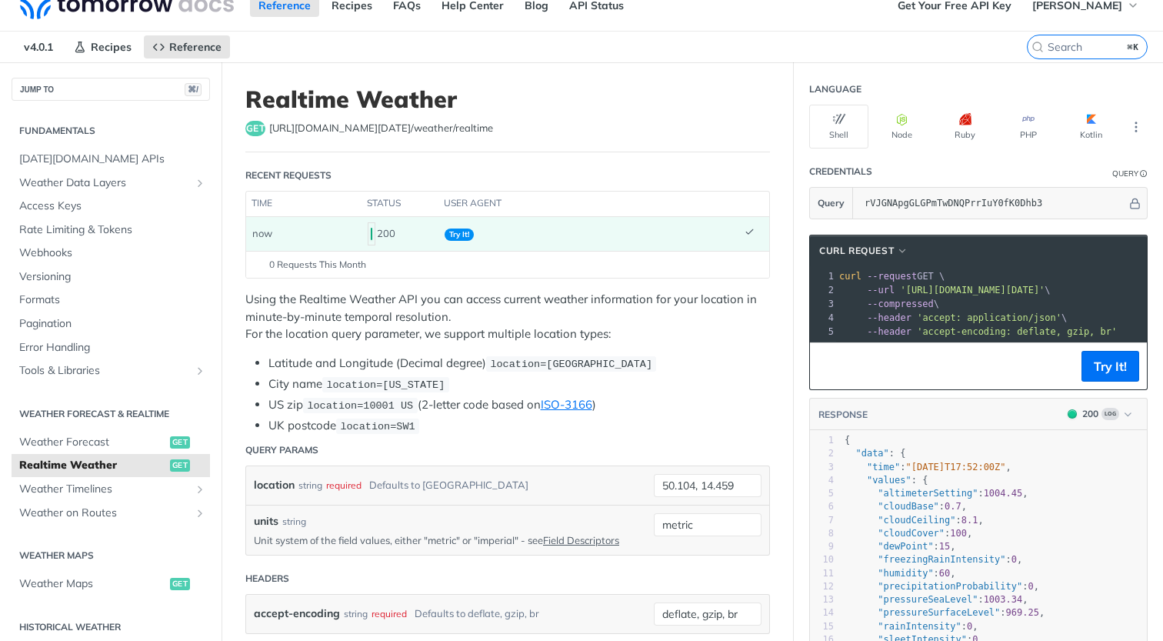
scroll to position [0, 0]
